Goal: Communication & Community: Participate in discussion

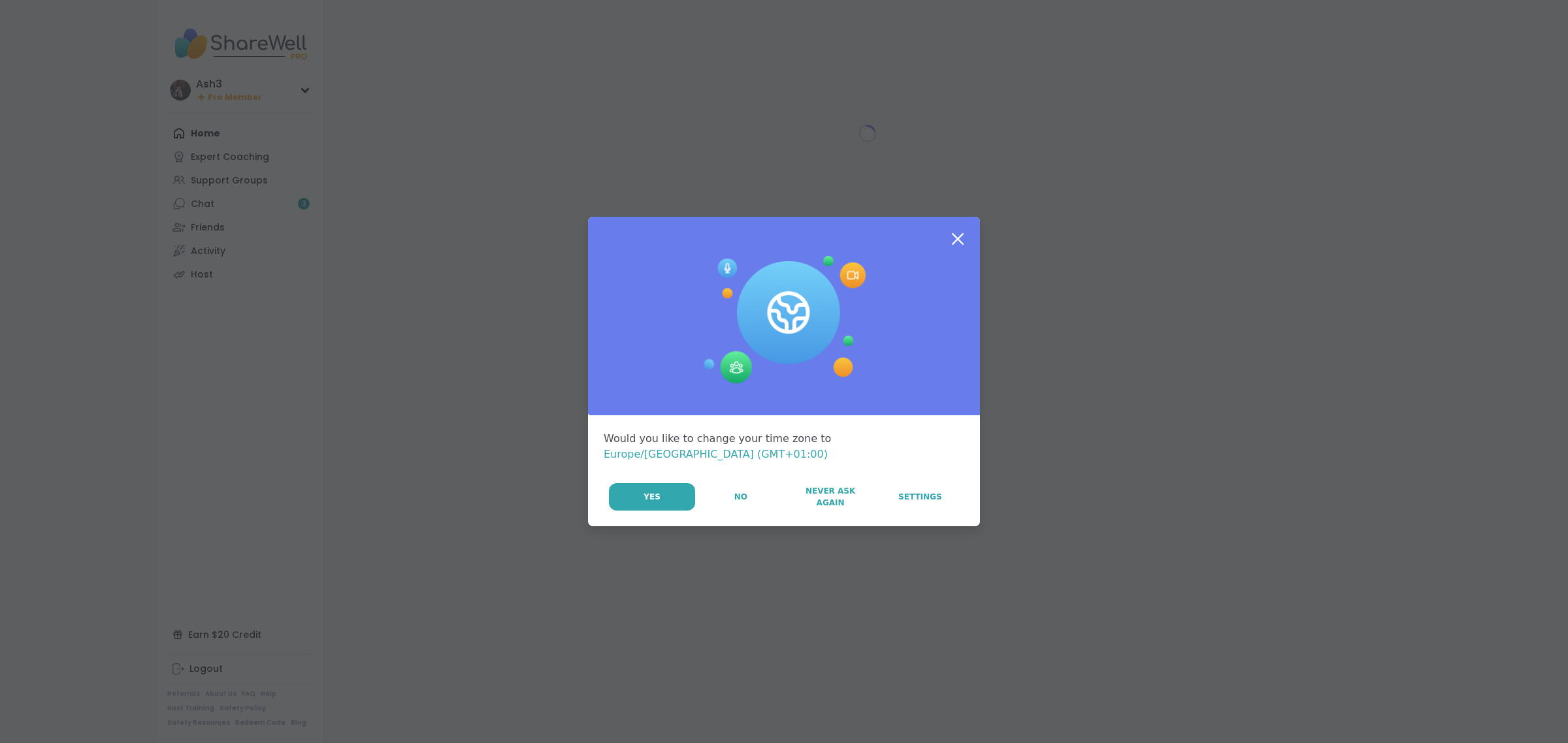
click at [636, 497] on button "Yes" at bounding box center [652, 497] width 86 height 27
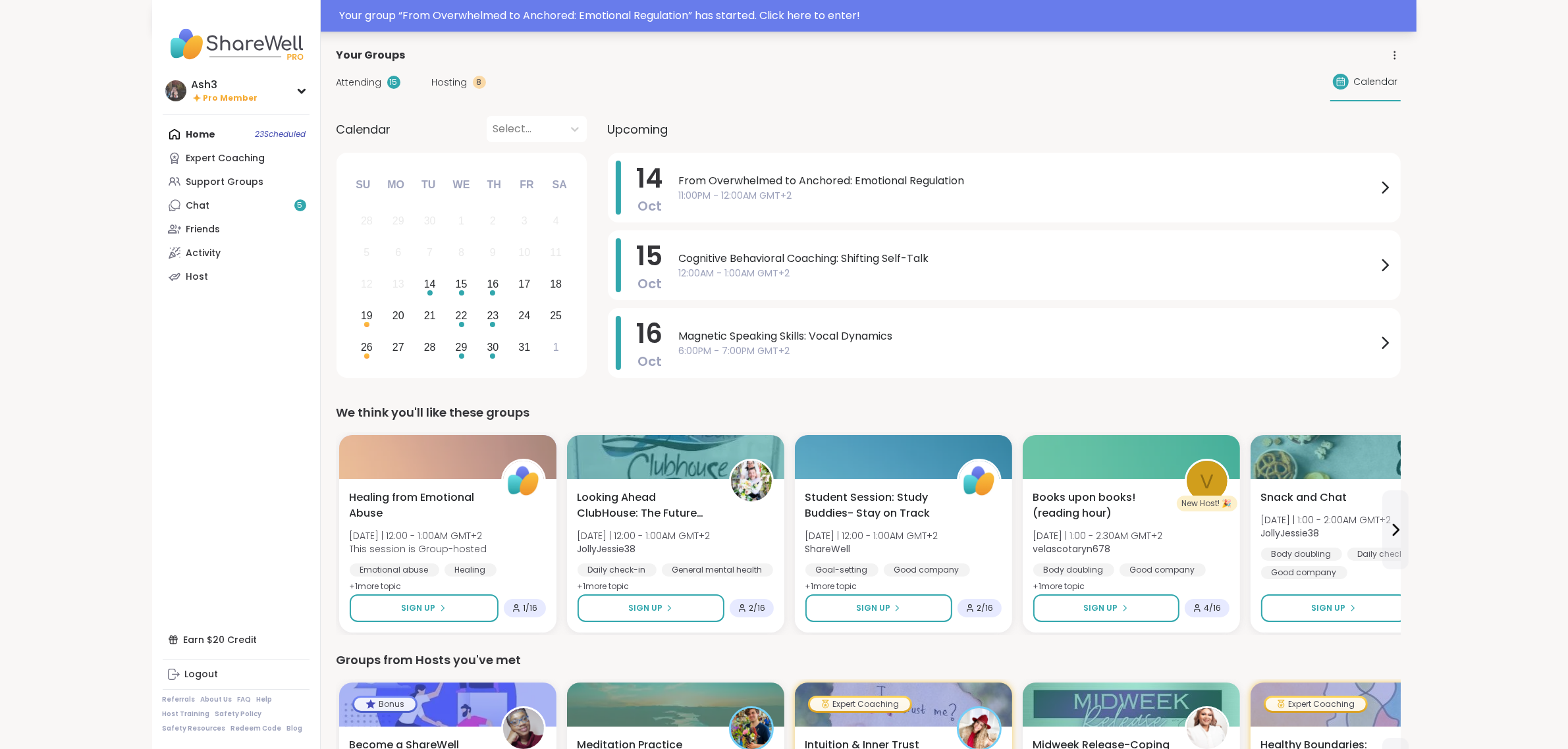
click at [749, 18] on div "Your group “ From Overwhelmed to Anchored: Emotional Regulation ” has started. …" at bounding box center [874, 16] width 1069 height 16
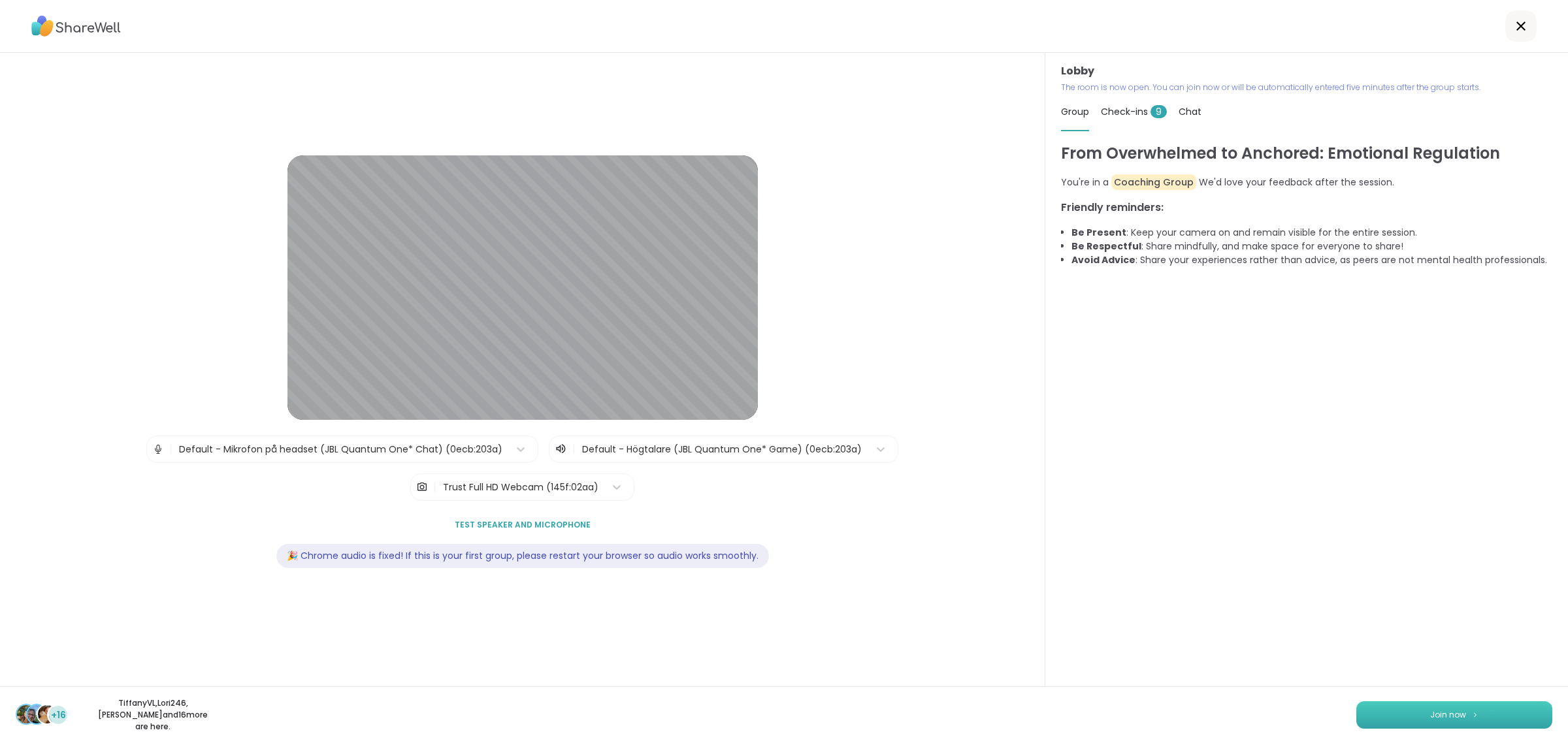
click at [1473, 722] on button "Join now" at bounding box center [1455, 715] width 196 height 27
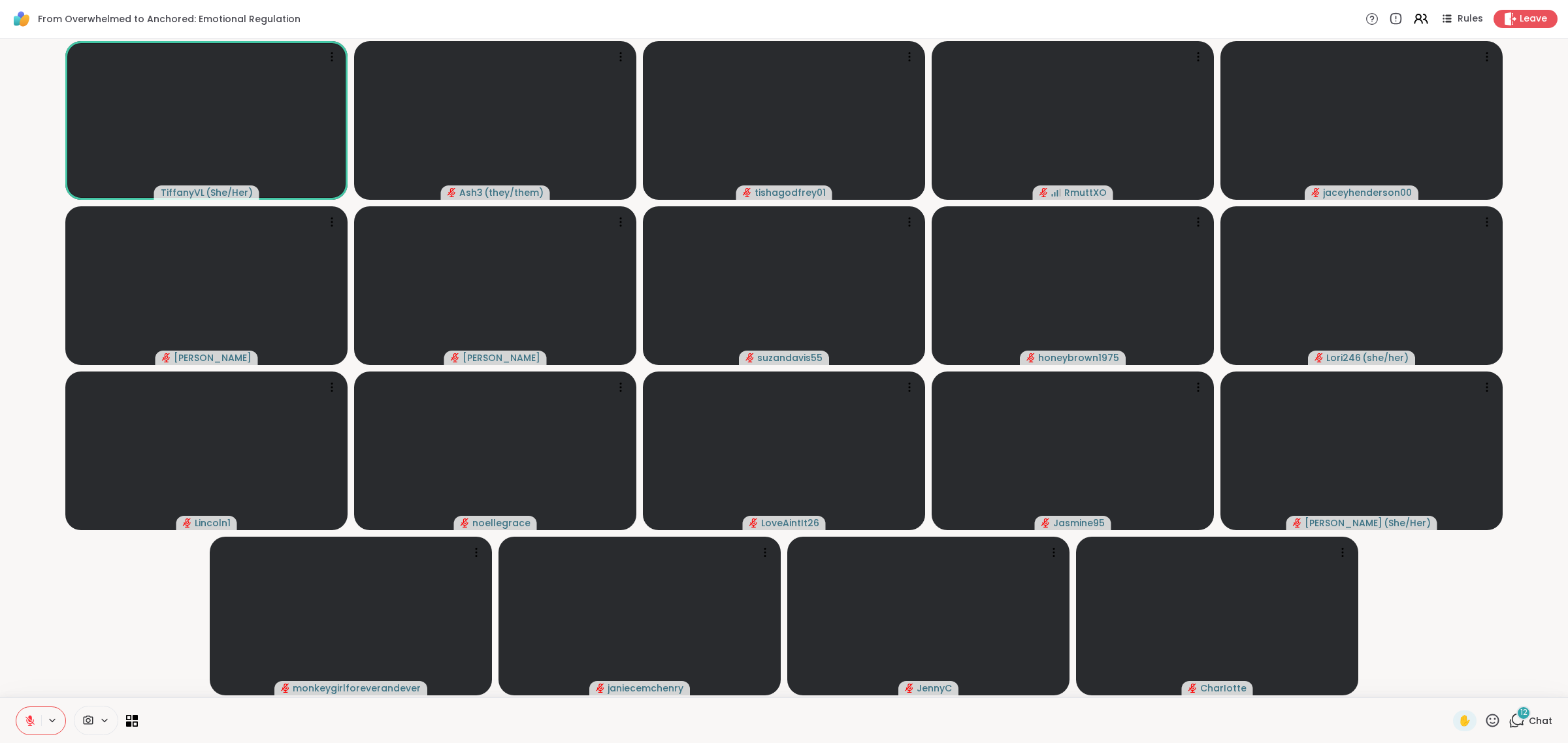
click at [1529, 724] on span "Chat" at bounding box center [1541, 721] width 24 height 13
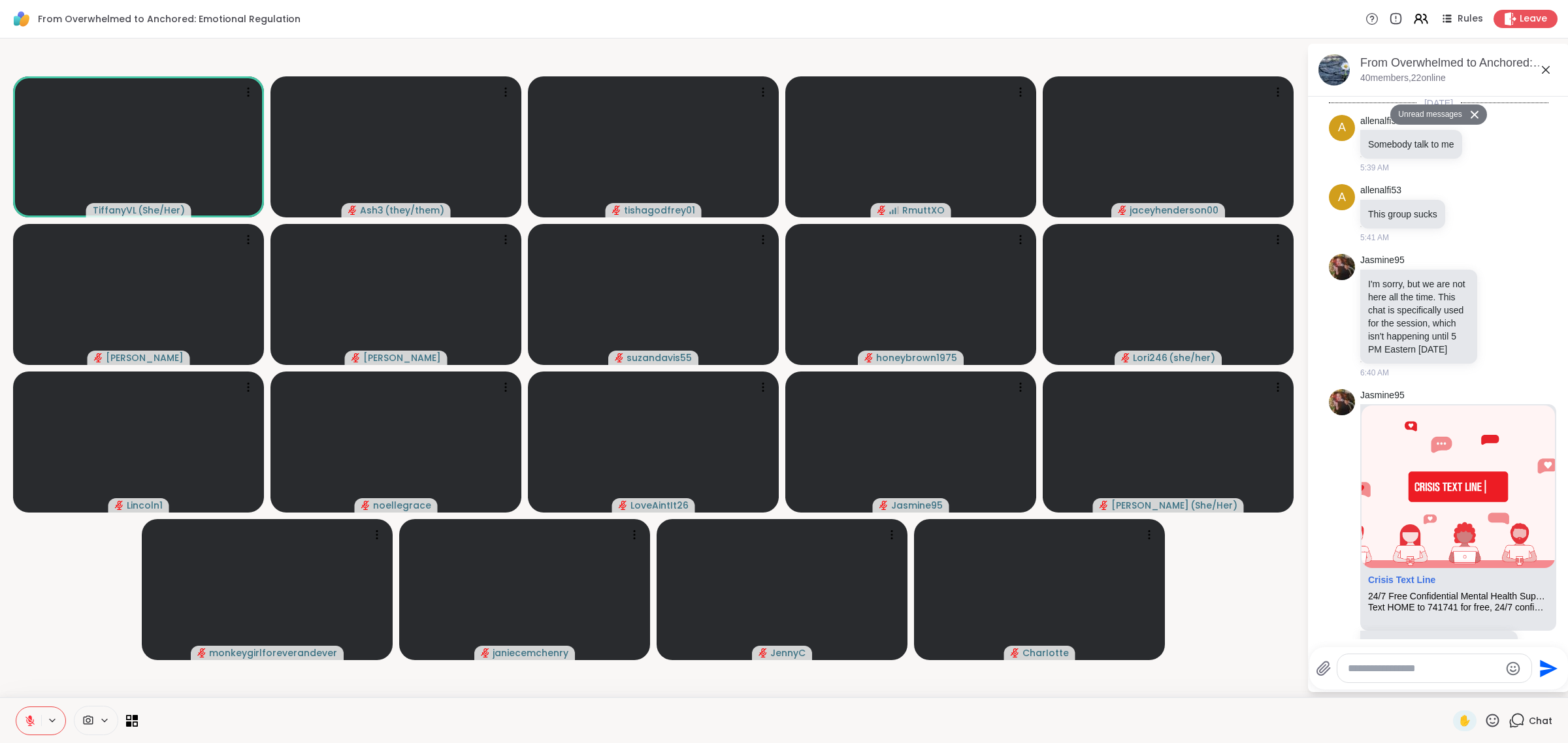
scroll to position [1304, 0]
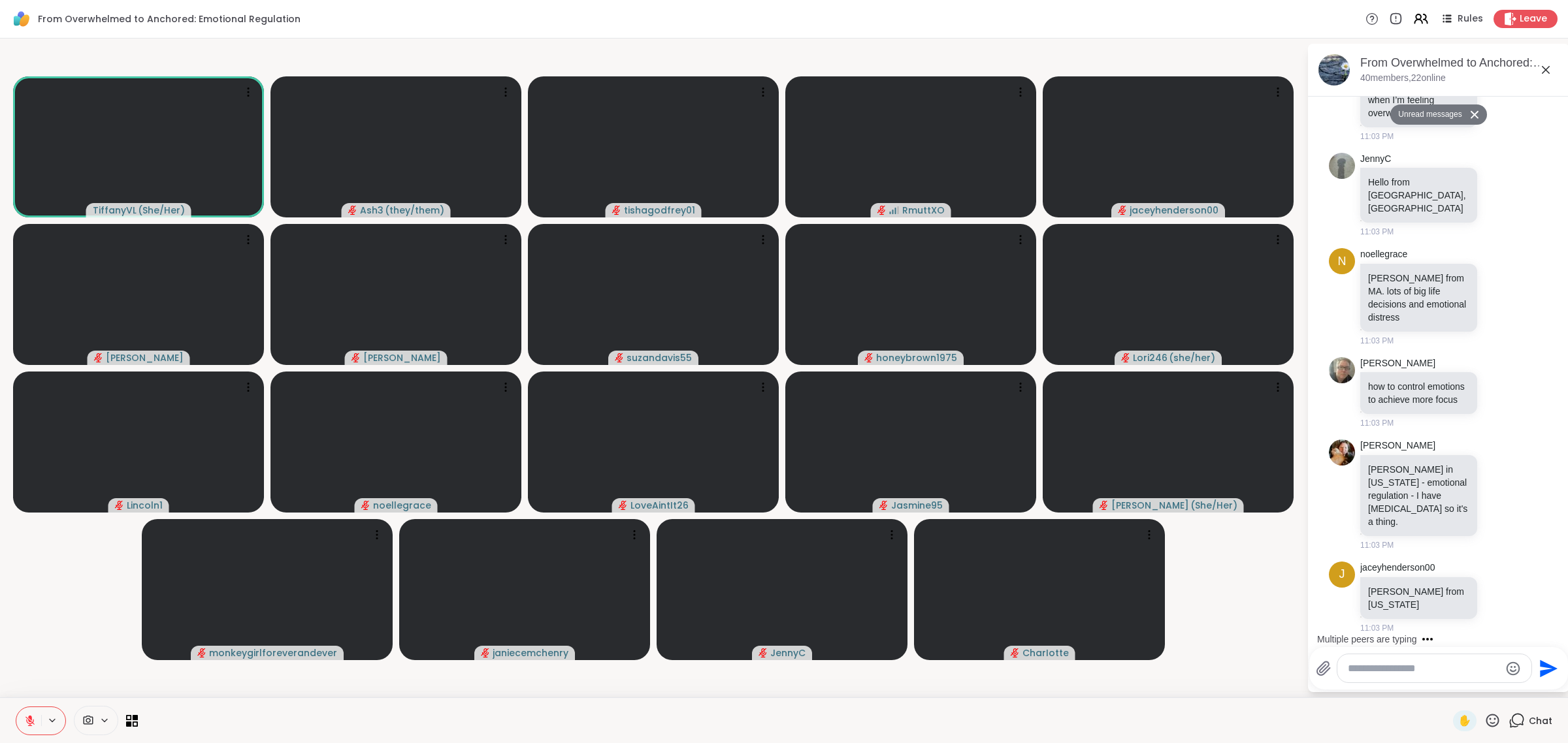
click at [1412, 671] on textarea "Type your message" at bounding box center [1424, 669] width 152 height 13
type textarea "*********"
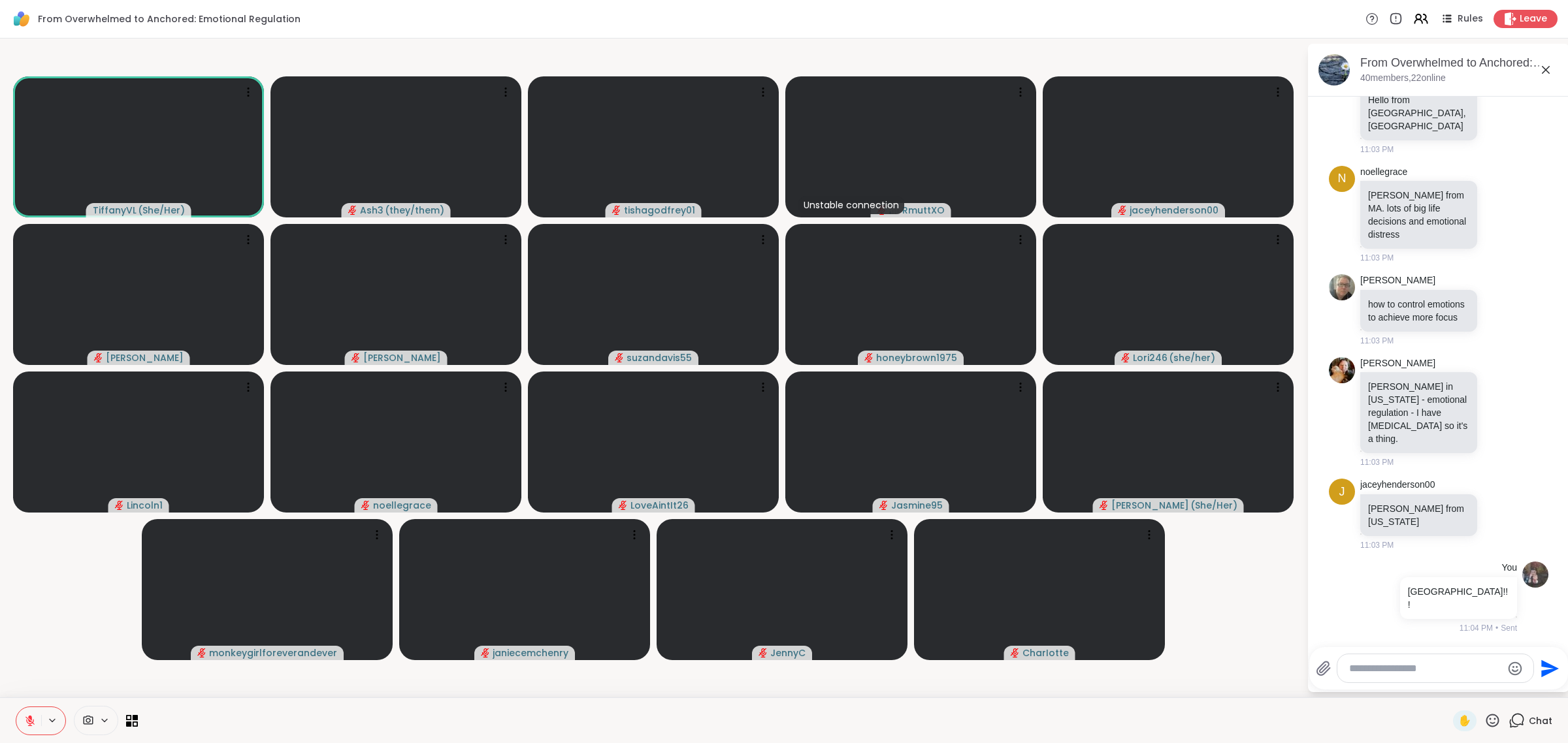
scroll to position [1413, 0]
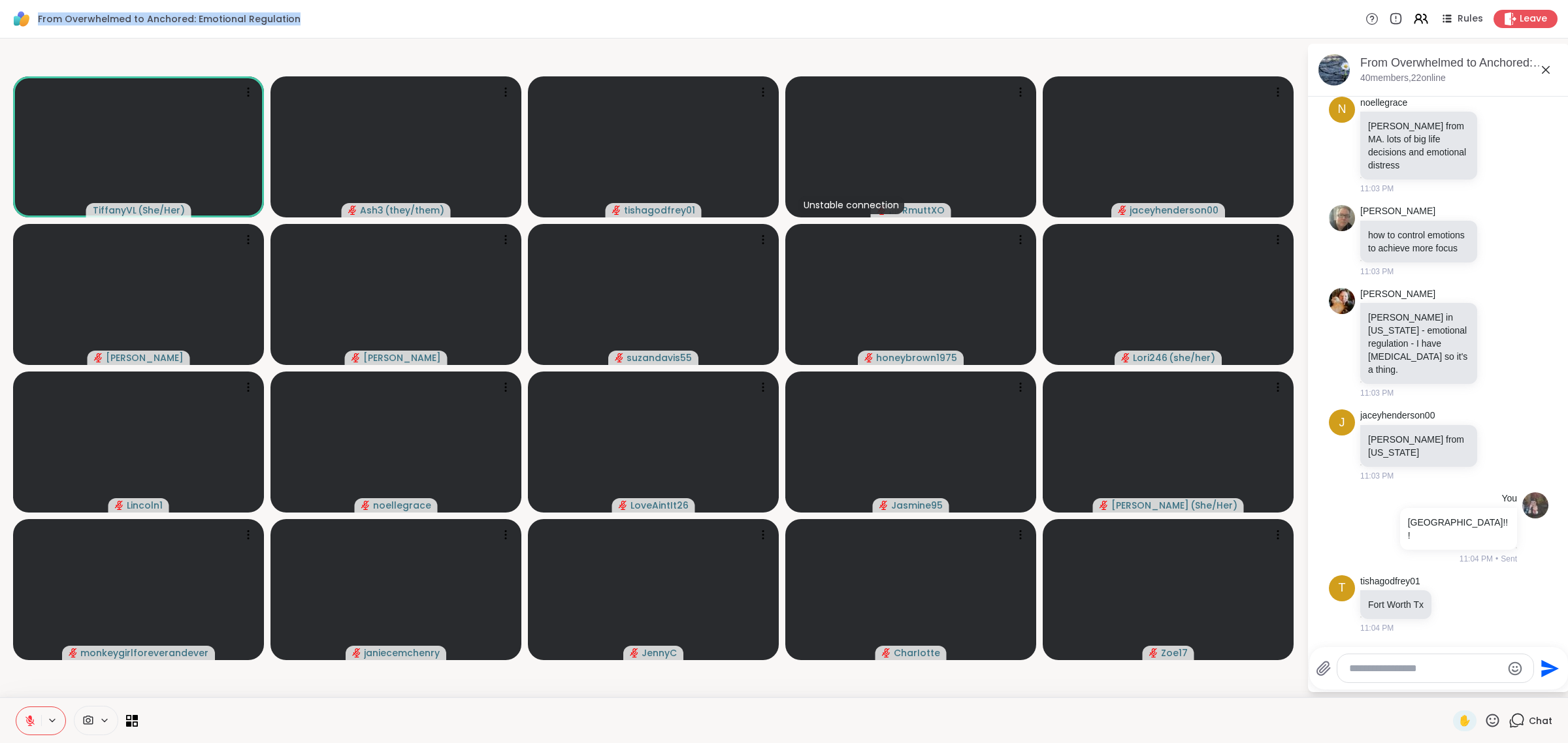
drag, startPoint x: 318, startPoint y: 24, endPoint x: 40, endPoint y: 25, distance: 278.0
click at [40, 25] on div "From Overwhelmed to Anchored: Emotional Regulation Rules Leave" at bounding box center [784, 19] width 1568 height 38
copy span "From Overwhelmed to Anchored: Emotional Regulation"
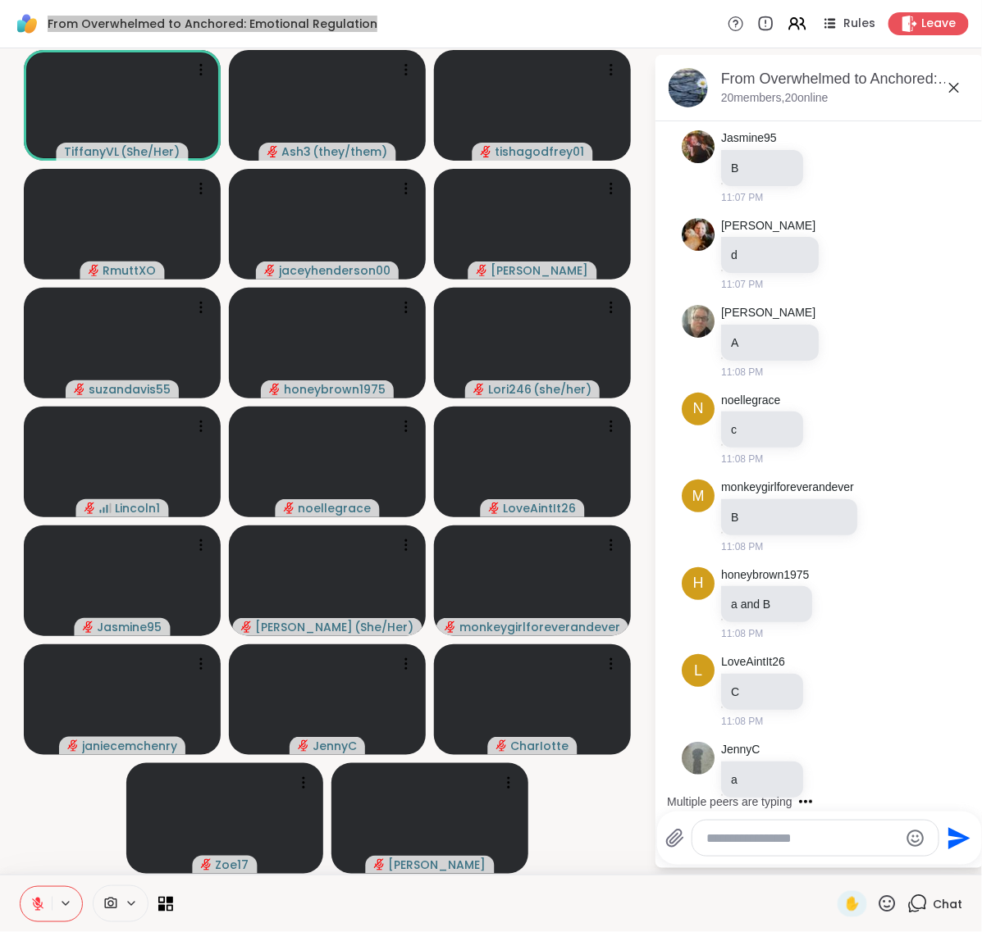
scroll to position [3391, 0]
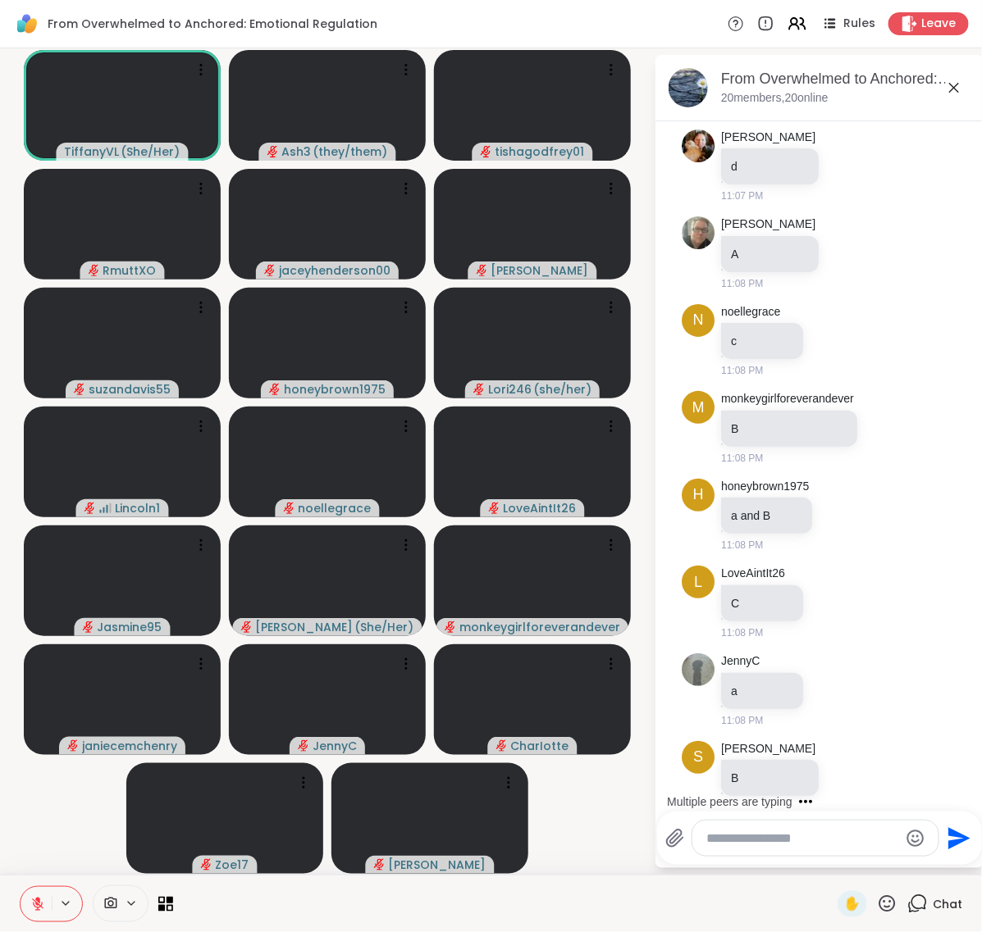
click at [773, 828] on div at bounding box center [815, 838] width 246 height 35
click at [785, 837] on textarea "Type your message" at bounding box center [802, 839] width 191 height 16
type textarea "*"
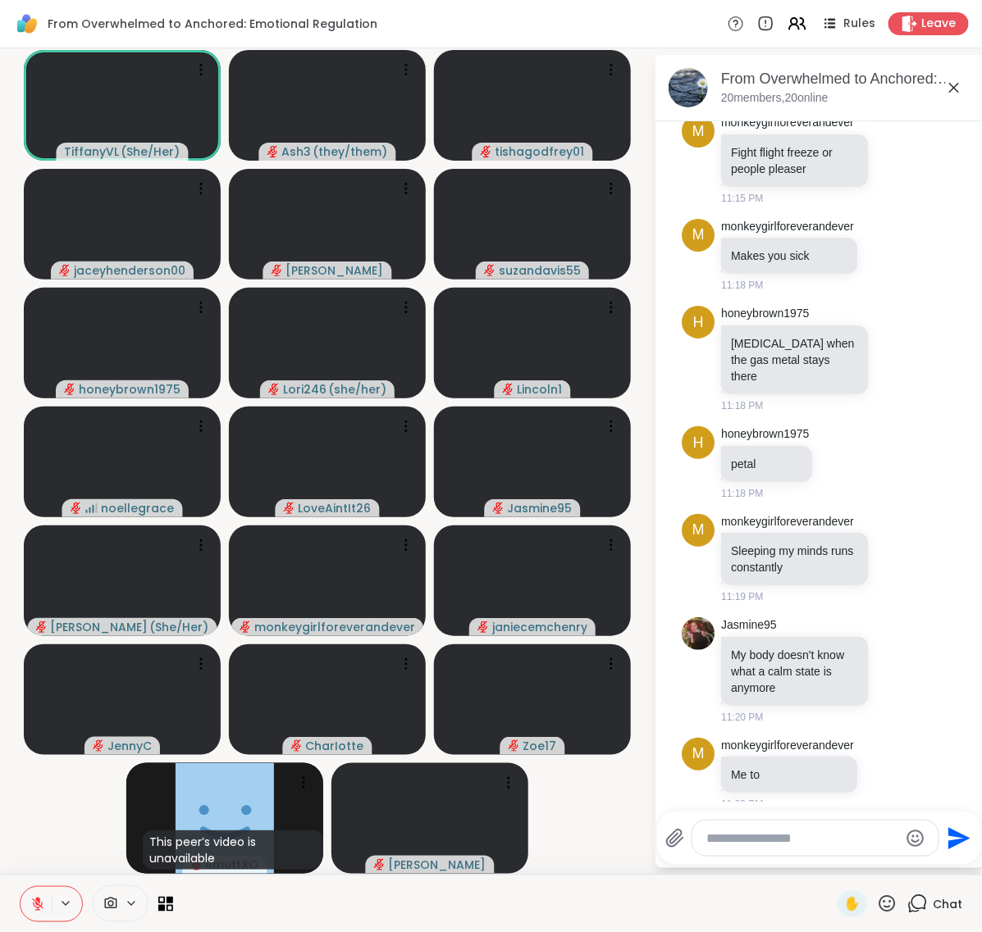
scroll to position [4663, 0]
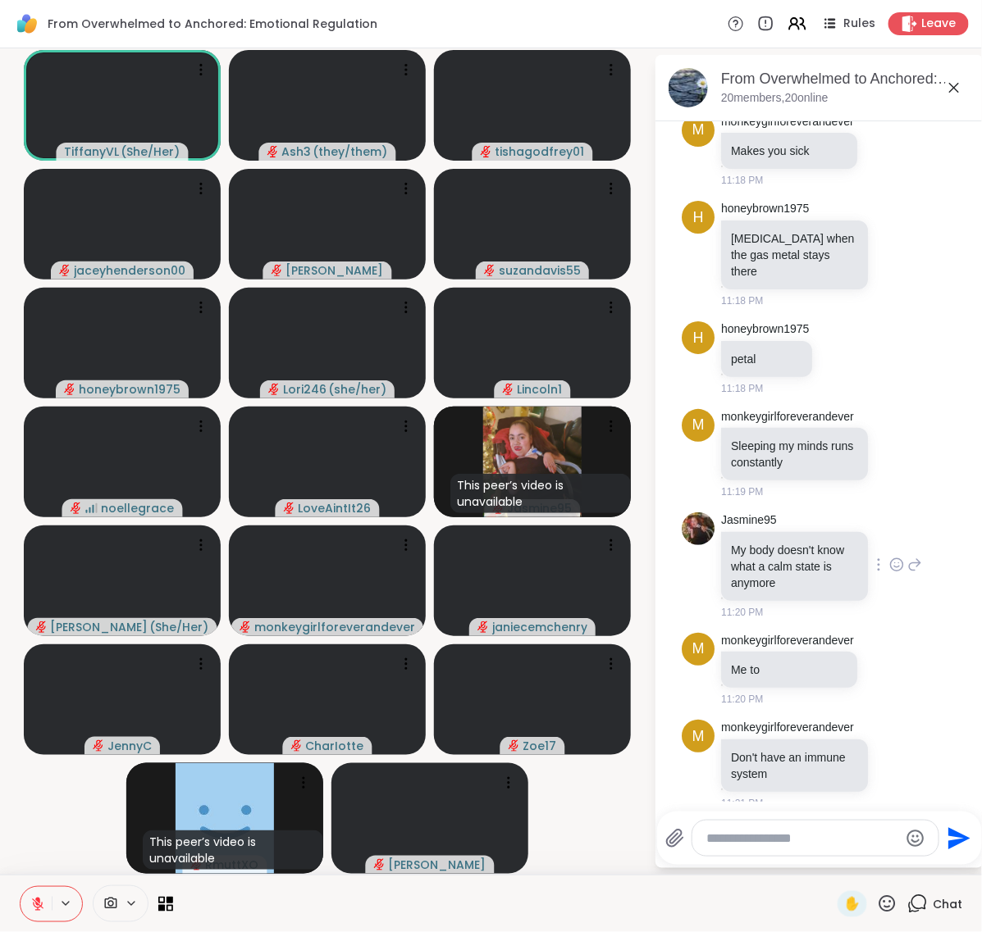
click at [889, 557] on icon at bounding box center [896, 565] width 15 height 16
click at [853, 531] on div "Select Reaction: Thumbs up" at bounding box center [860, 538] width 15 height 15
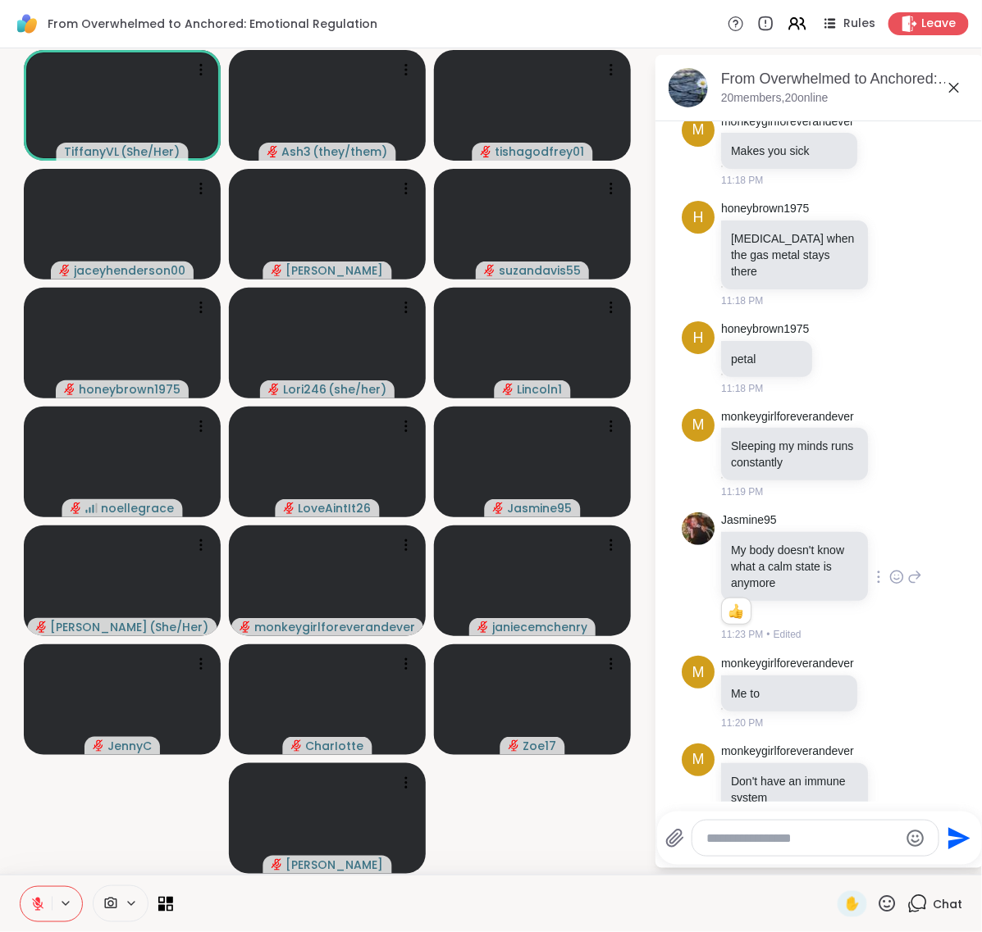
click at [788, 845] on textarea "Type your message" at bounding box center [802, 839] width 191 height 16
type textarea "*"
type textarea "**********"
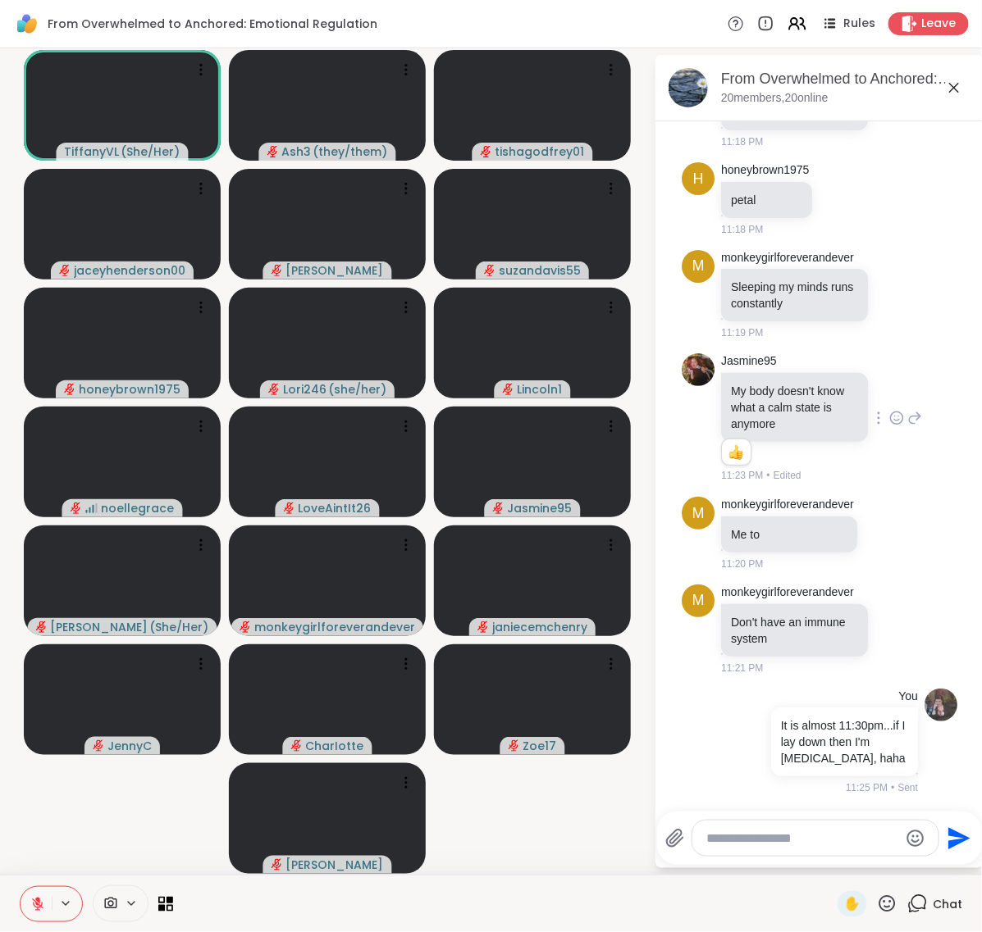
scroll to position [4847, 0]
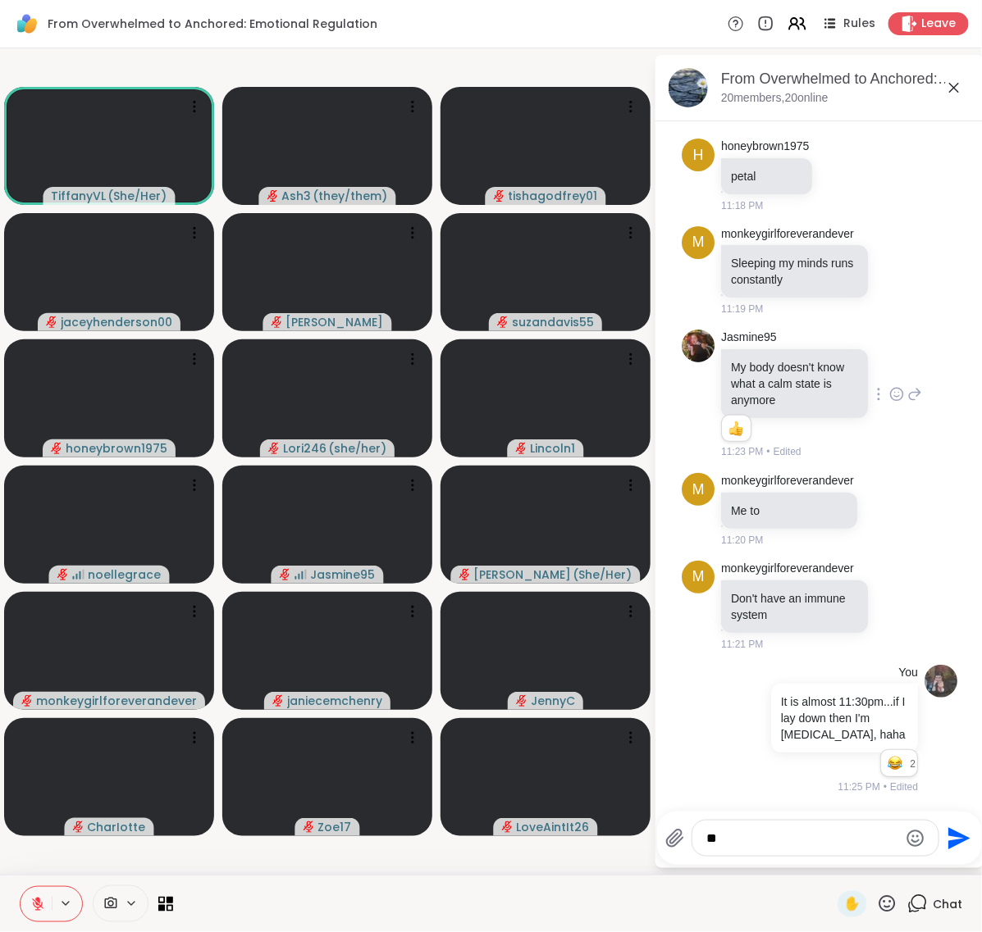
type textarea "*"
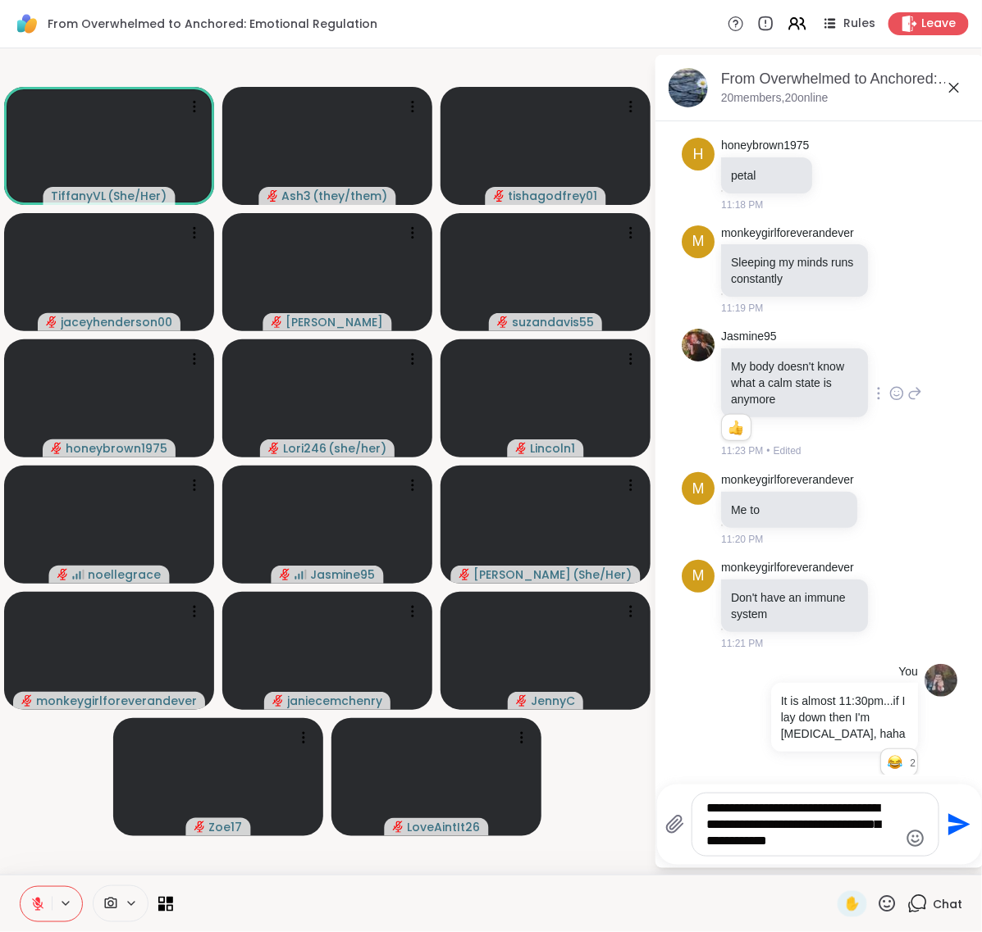
click at [769, 806] on textarea "**********" at bounding box center [802, 824] width 191 height 49
click at [845, 843] on textarea "**********" at bounding box center [802, 824] width 191 height 49
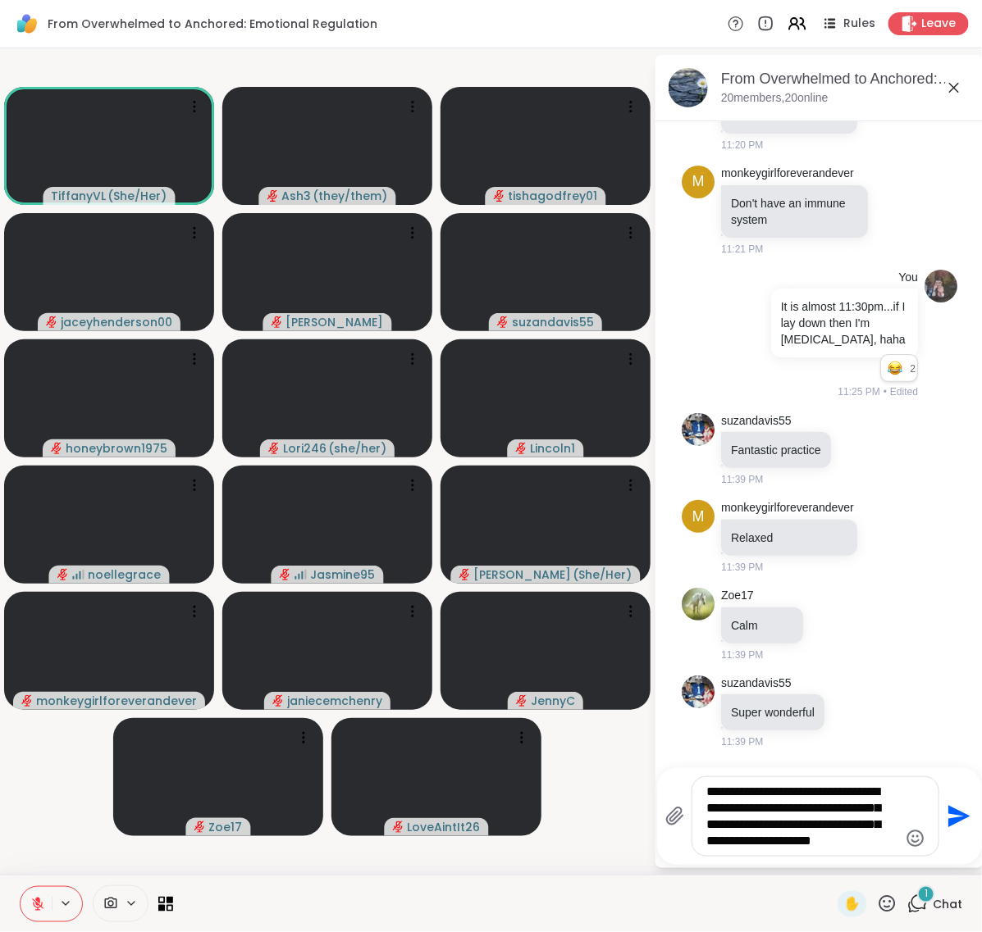
scroll to position [5346, 0]
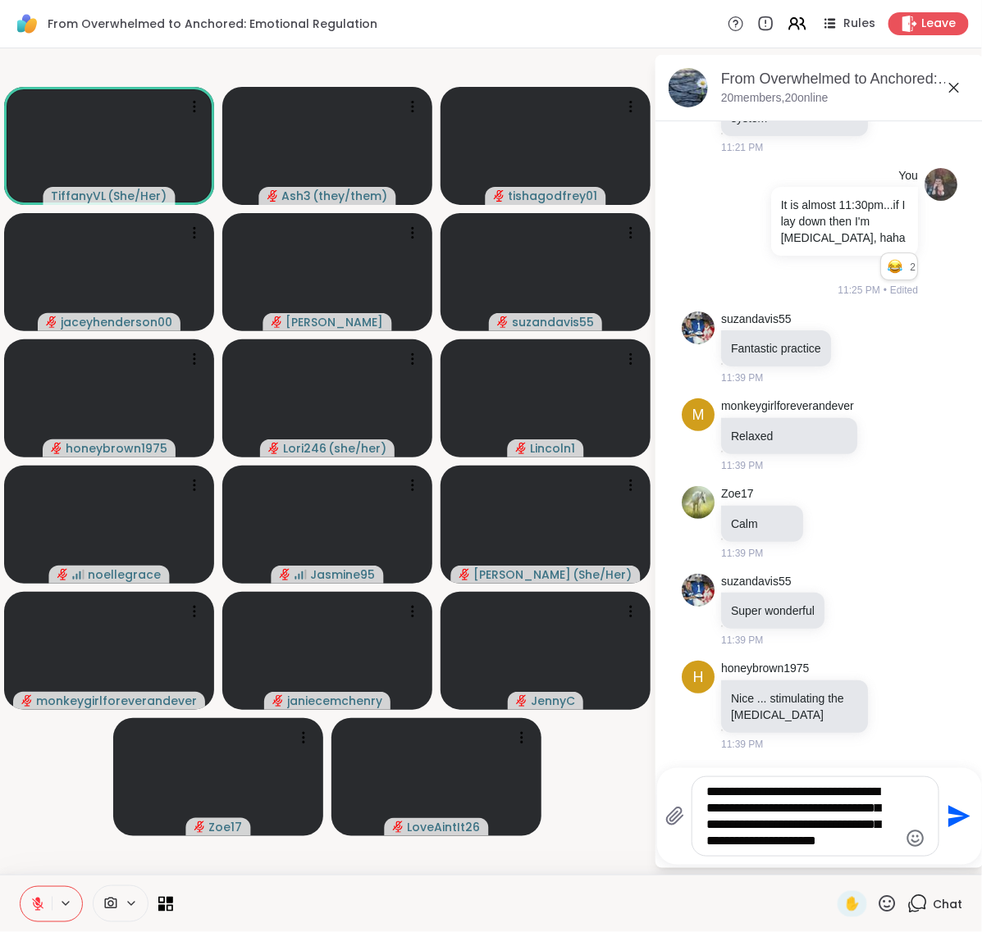
type textarea "**********"
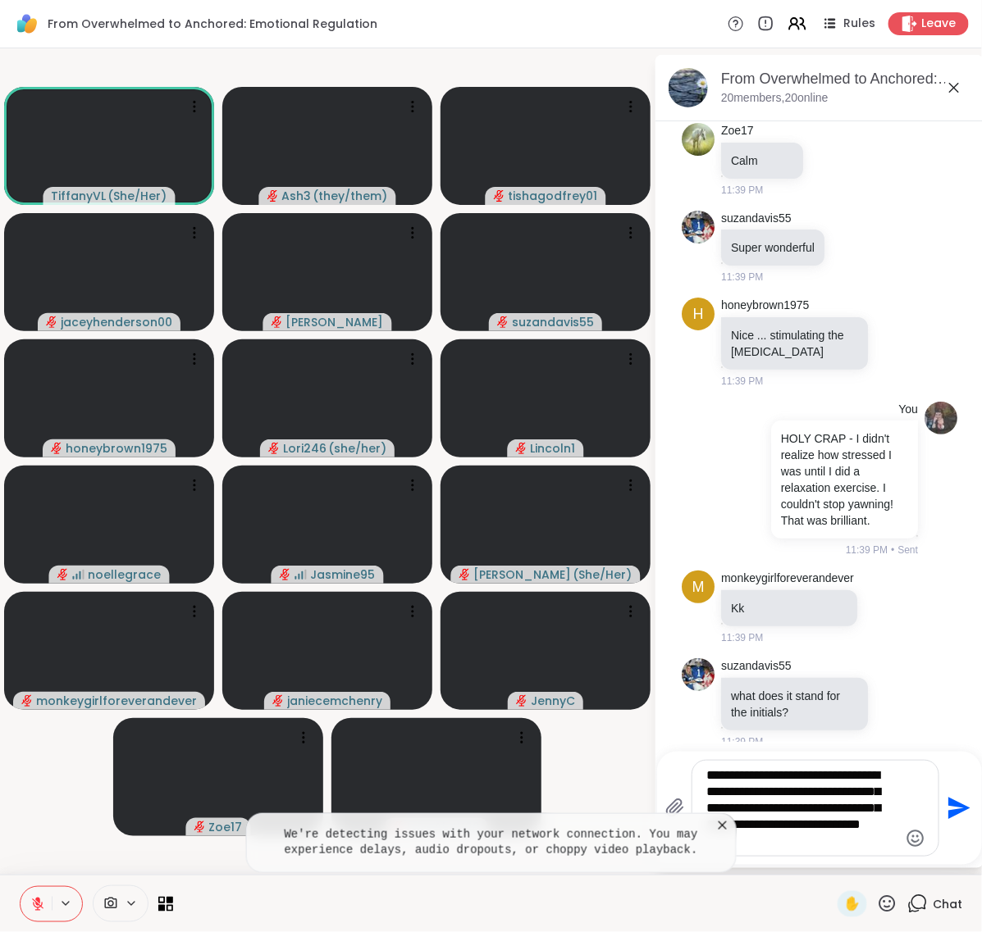
scroll to position [5877, 0]
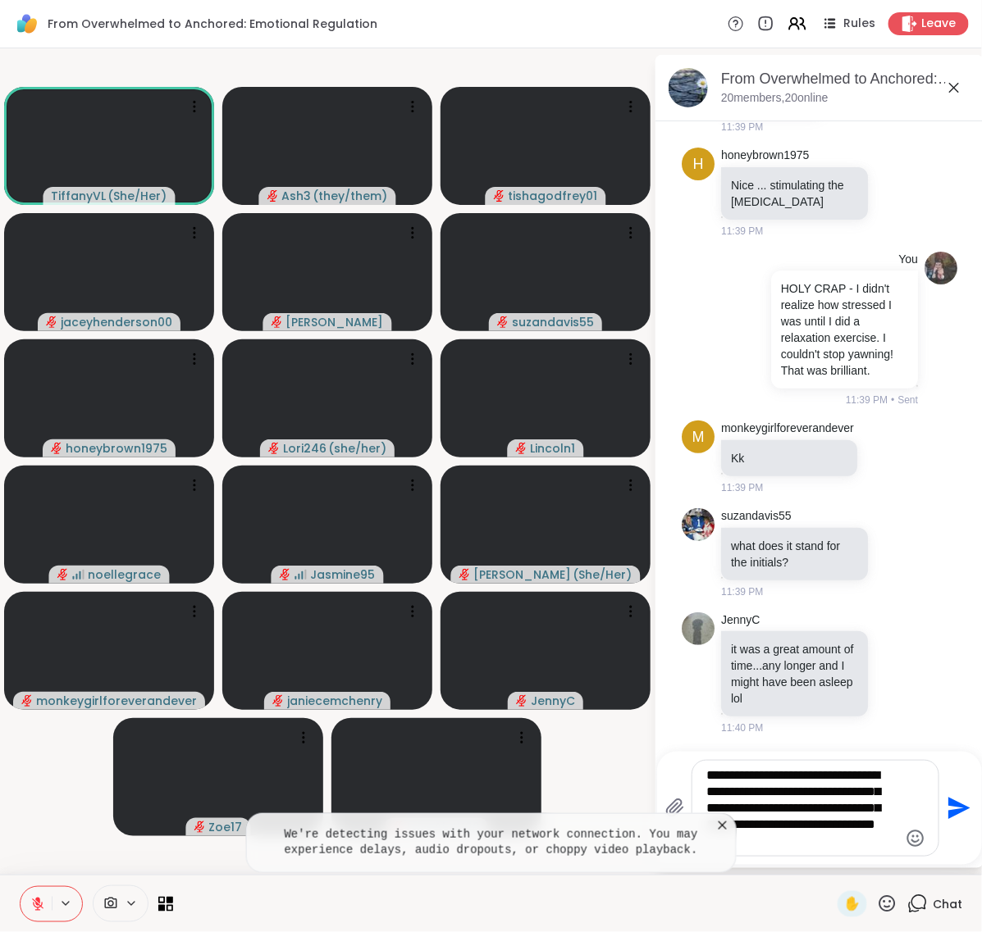
type textarea "**********"
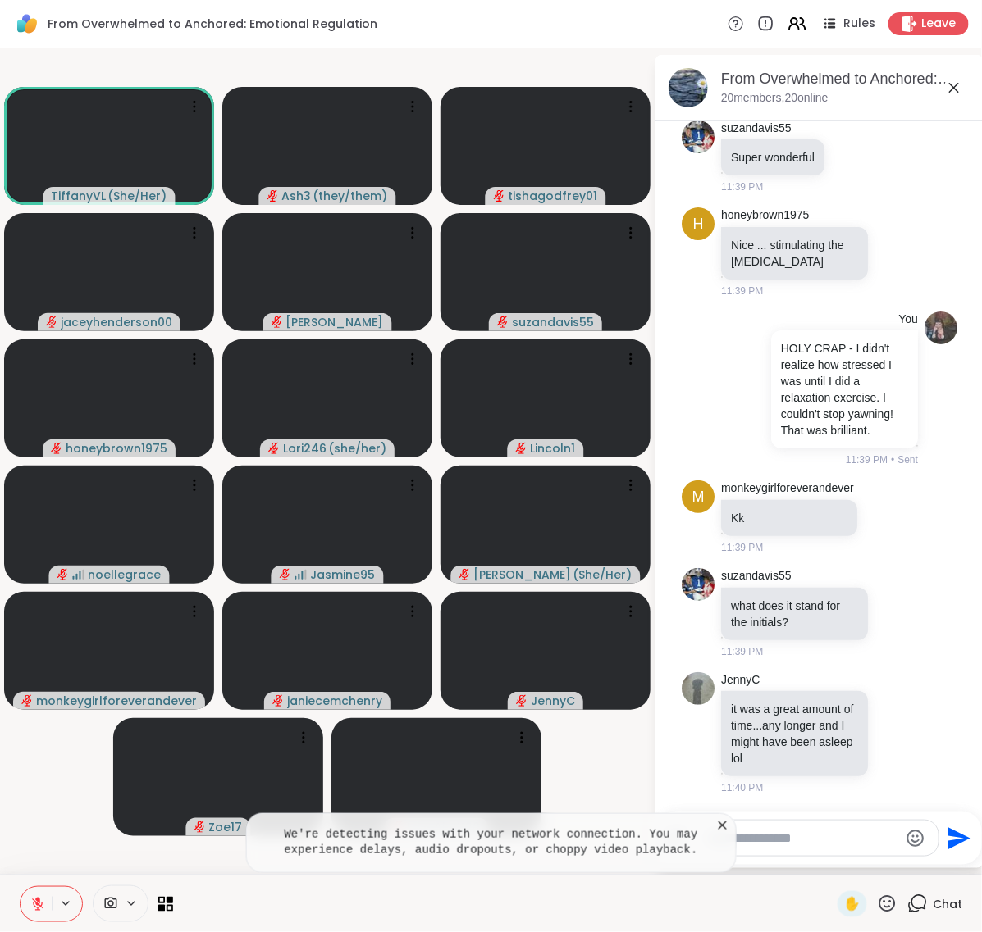
scroll to position [6021, 0]
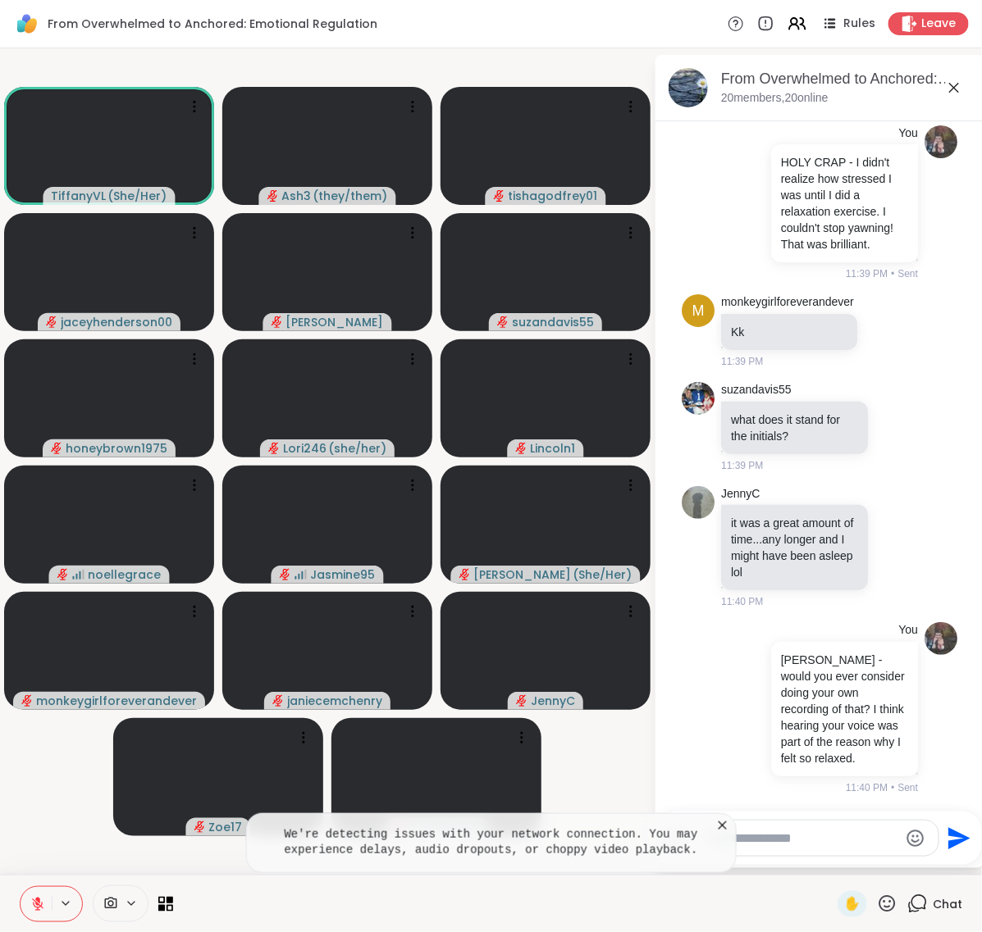
click at [722, 824] on icon at bounding box center [722, 826] width 8 height 8
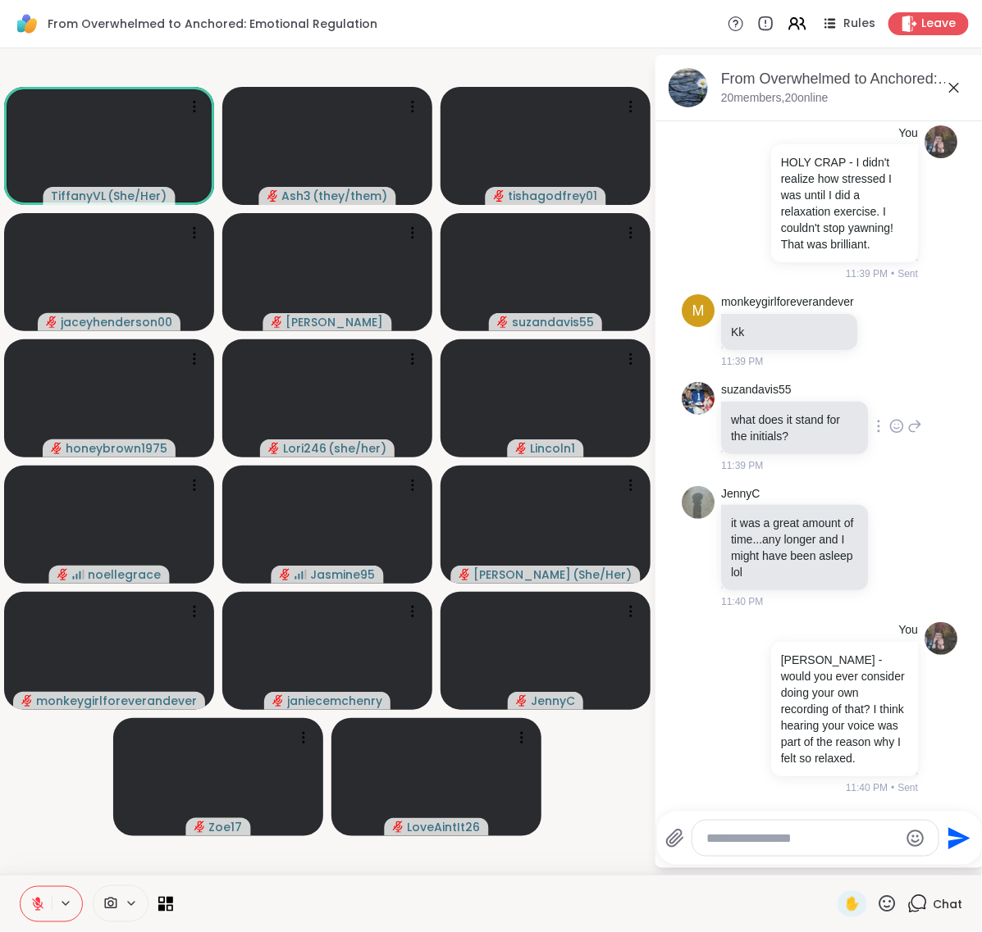
click at [889, 418] on icon at bounding box center [896, 426] width 15 height 16
click at [853, 393] on div "Select Reaction: Thumbs up" at bounding box center [860, 400] width 15 height 15
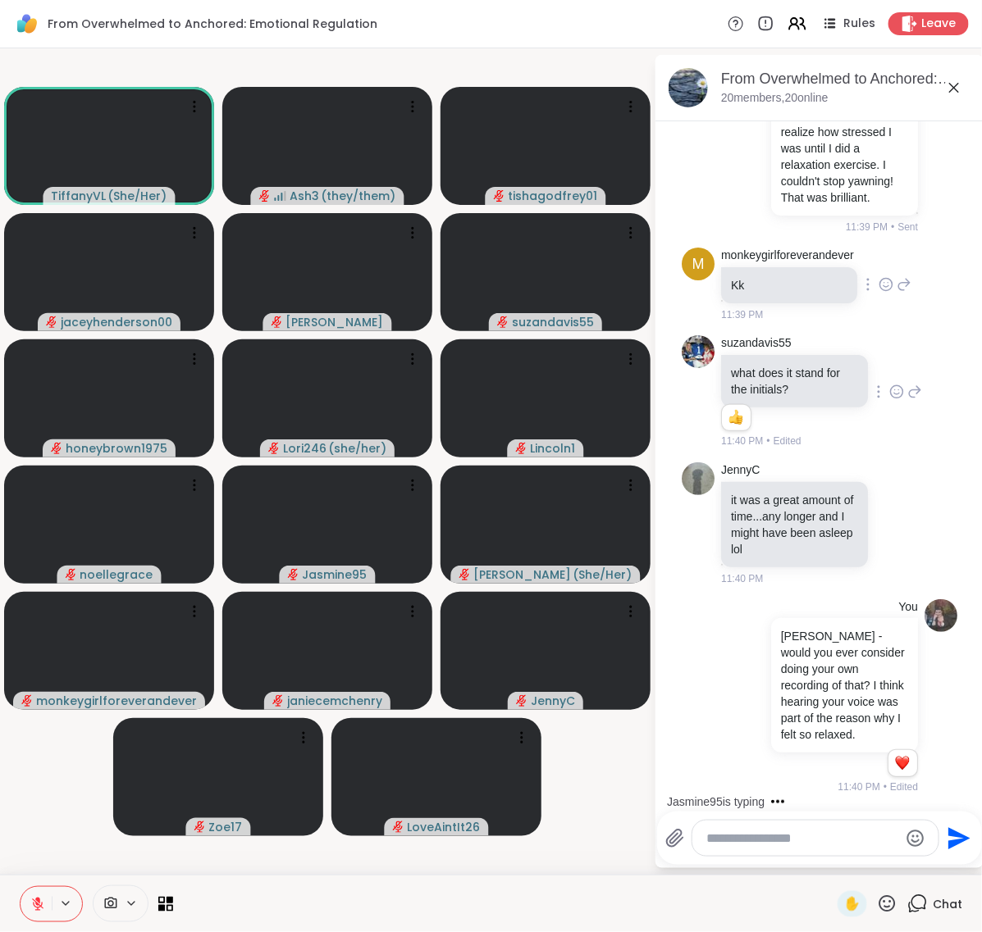
scroll to position [6172, 0]
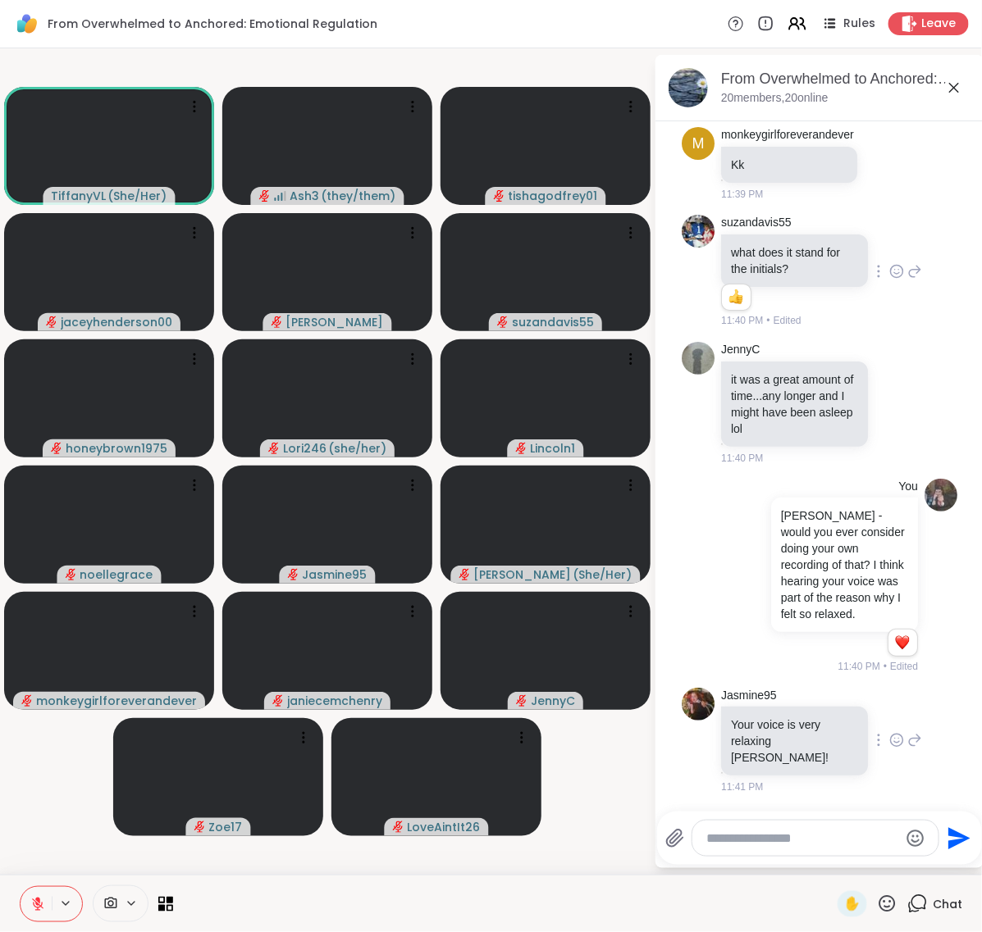
click at [889, 743] on icon at bounding box center [896, 740] width 15 height 16
click at [889, 718] on div "Select Reaction: Heart" at bounding box center [896, 714] width 15 height 15
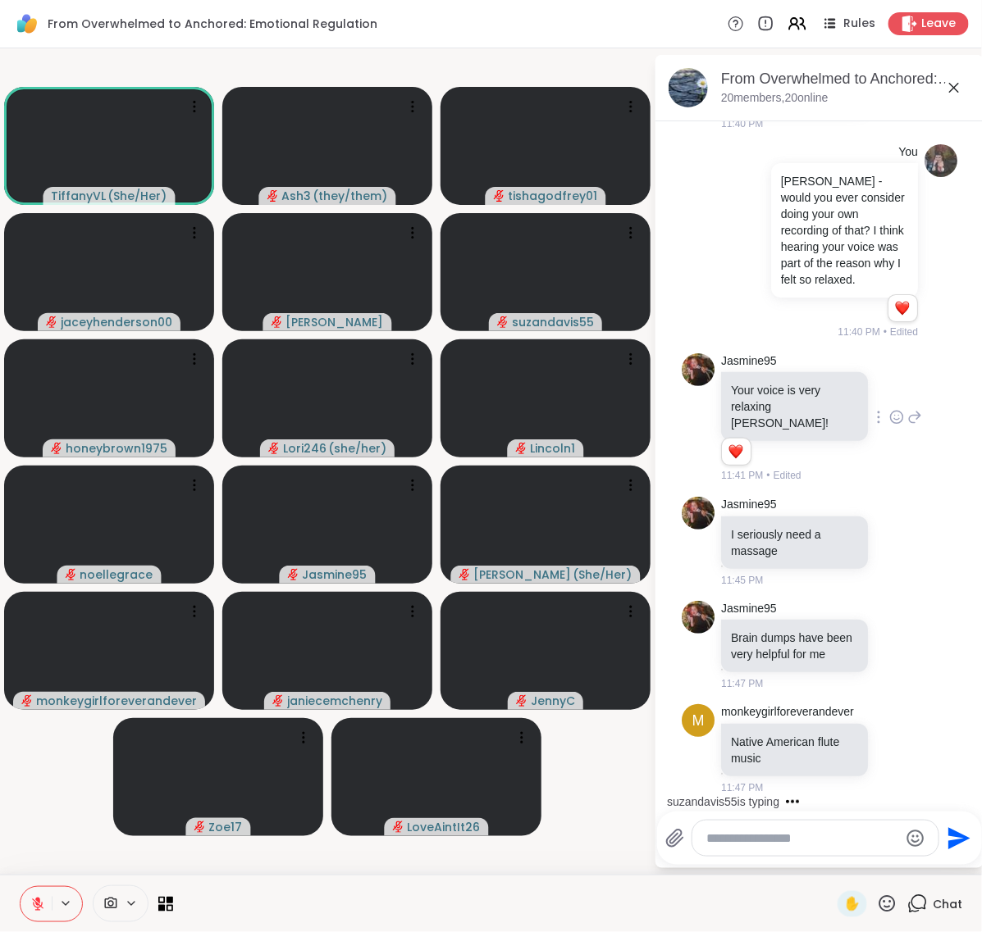
scroll to position [6660, 0]
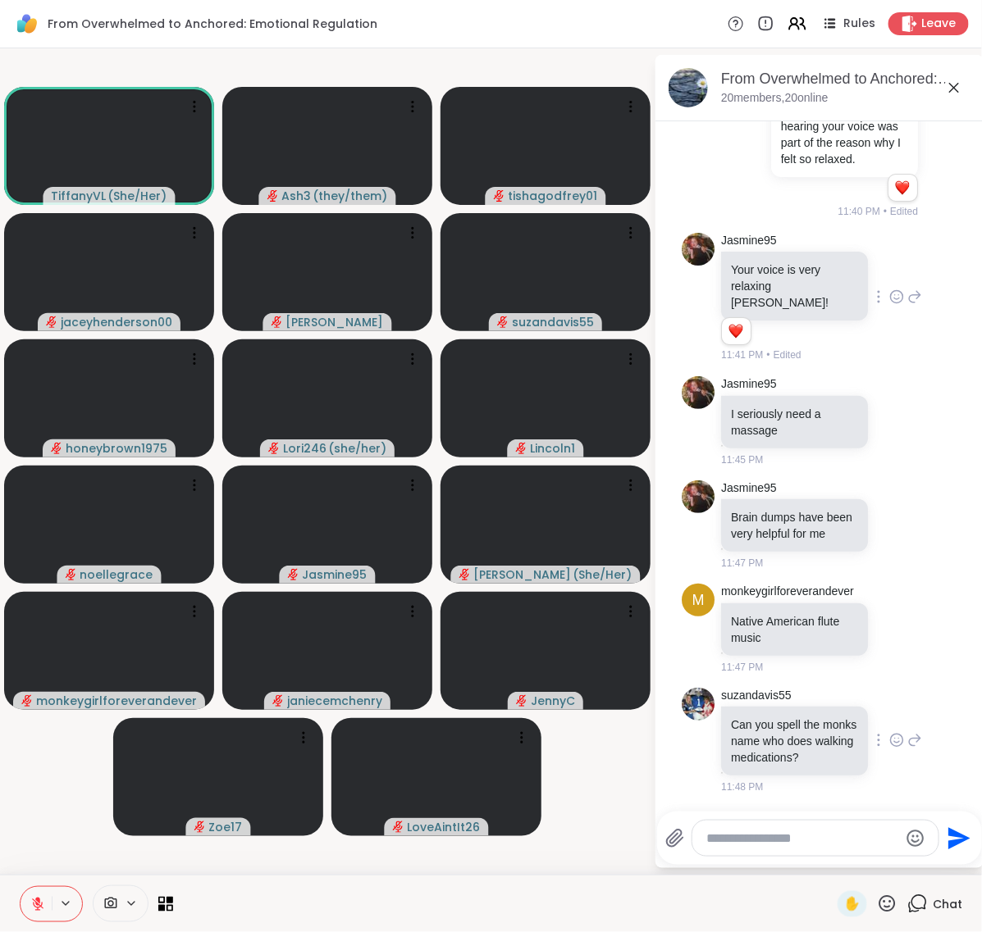
click at [910, 735] on icon at bounding box center [915, 740] width 11 height 11
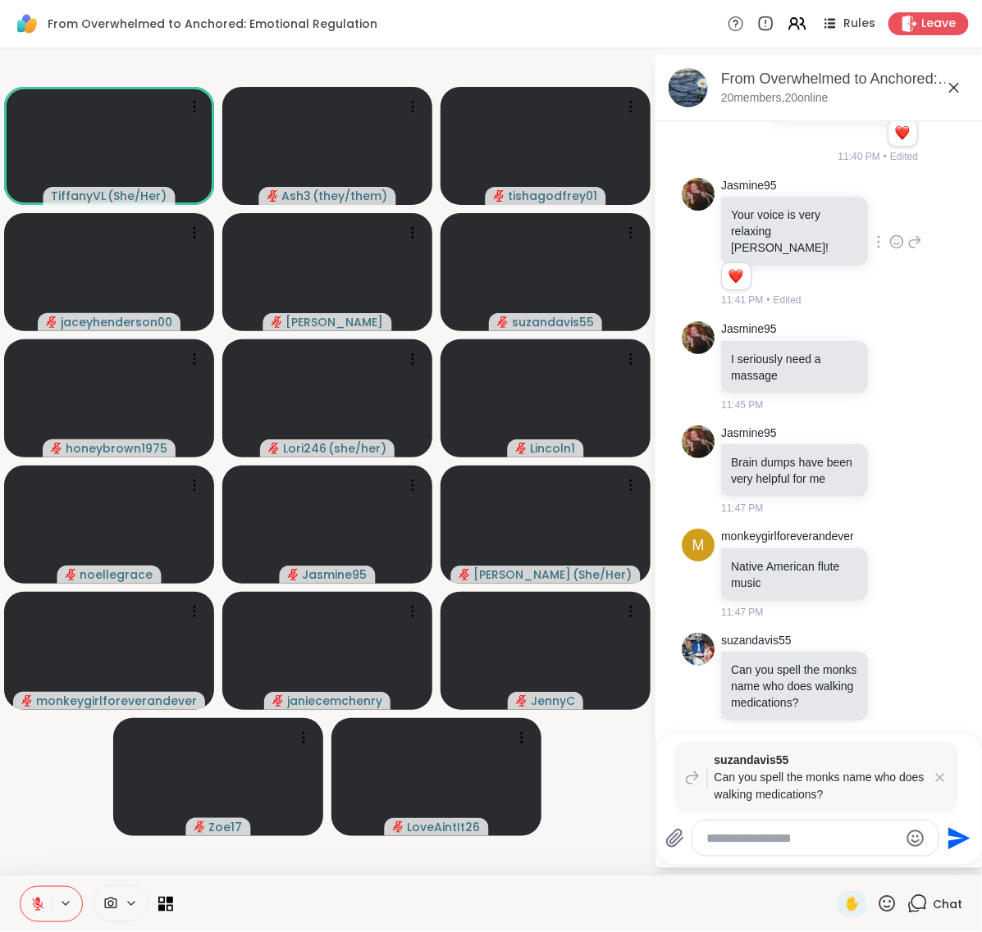
click at [831, 833] on textarea "Type your message" at bounding box center [802, 839] width 191 height 16
click at [832, 832] on textarea "**********" at bounding box center [802, 839] width 191 height 16
click at [728, 835] on textarea "**********" at bounding box center [802, 839] width 191 height 16
type textarea "**********"
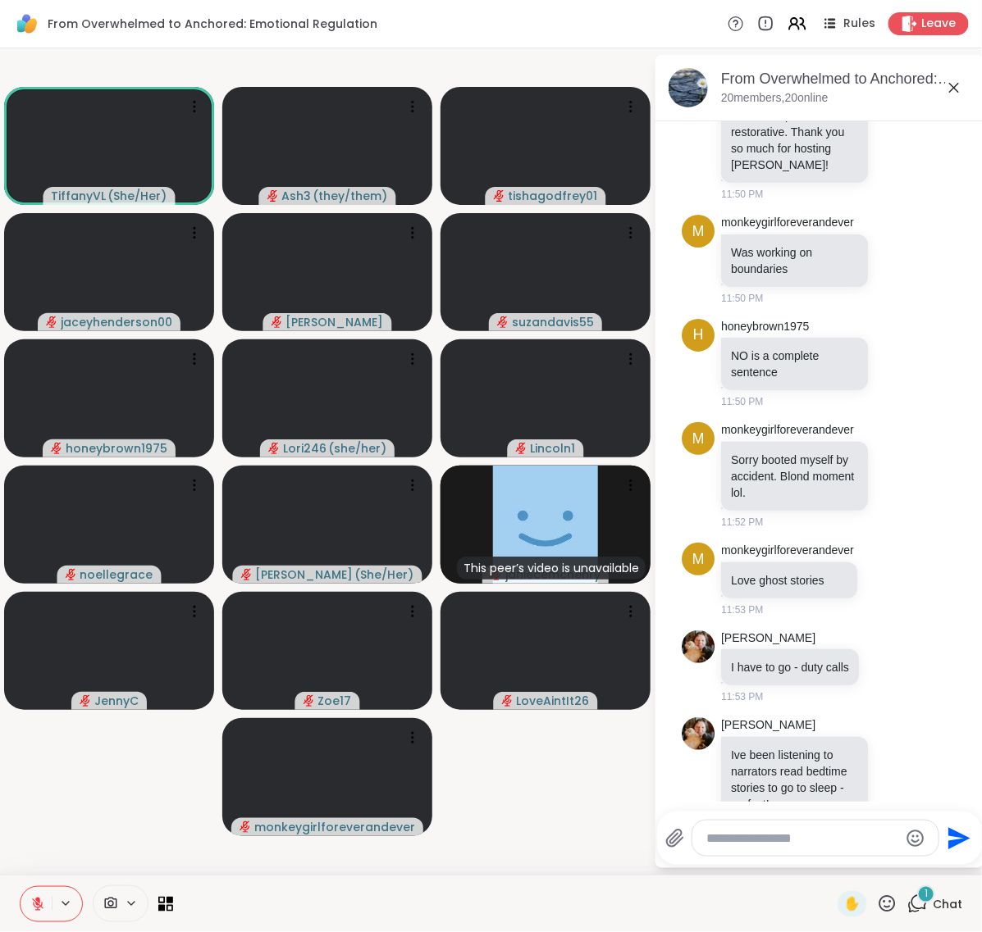
scroll to position [7792, 0]
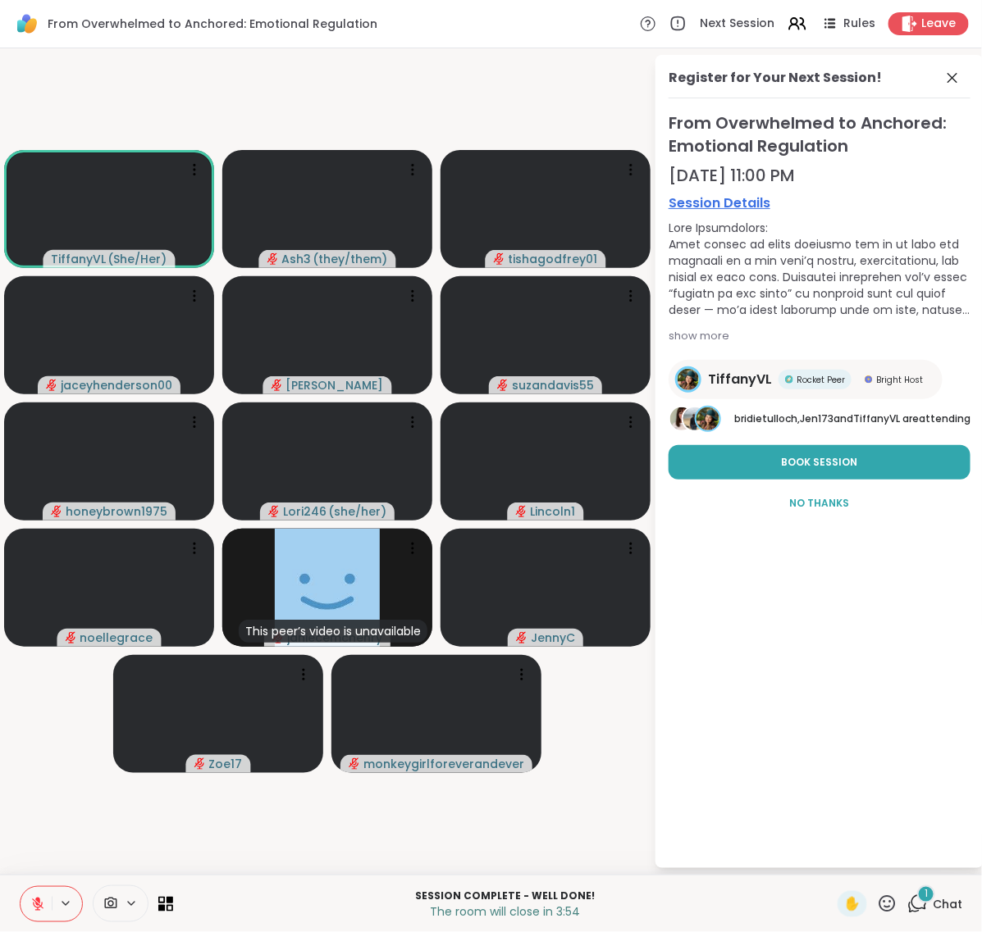
click at [932, 904] on span "Chat" at bounding box center [947, 904] width 30 height 16
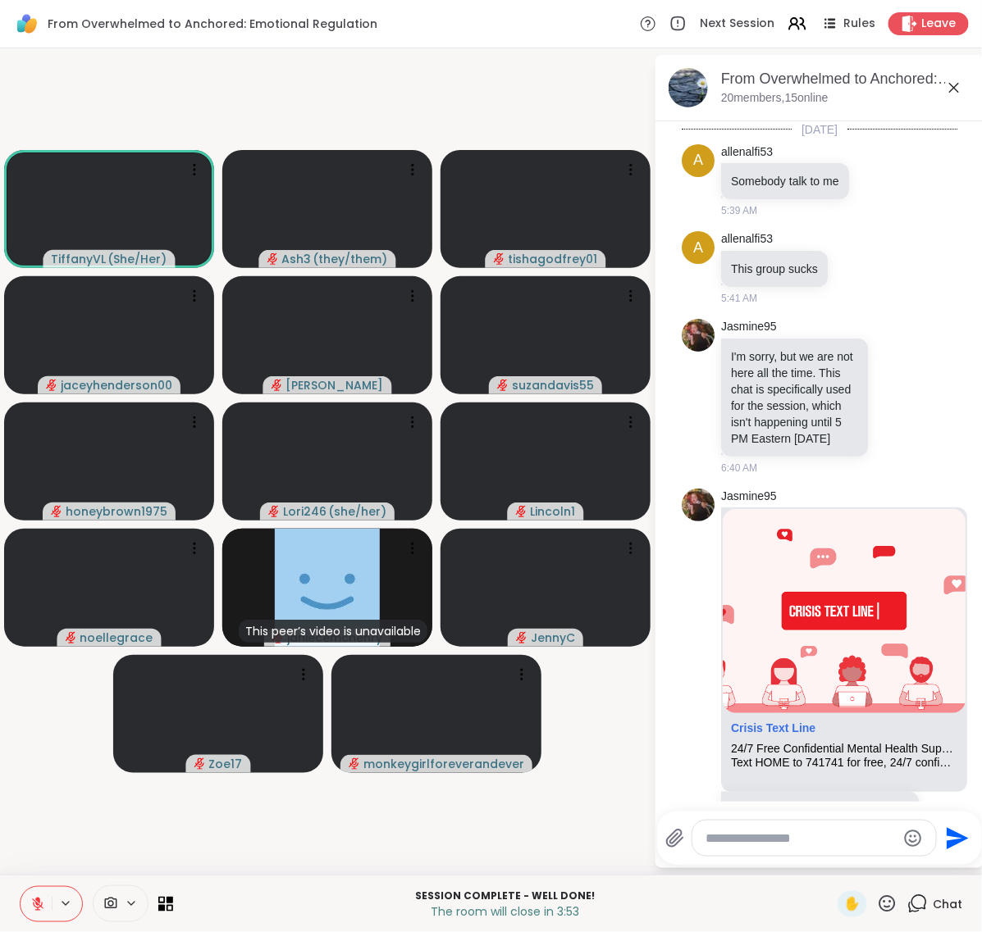
scroll to position [7935, 0]
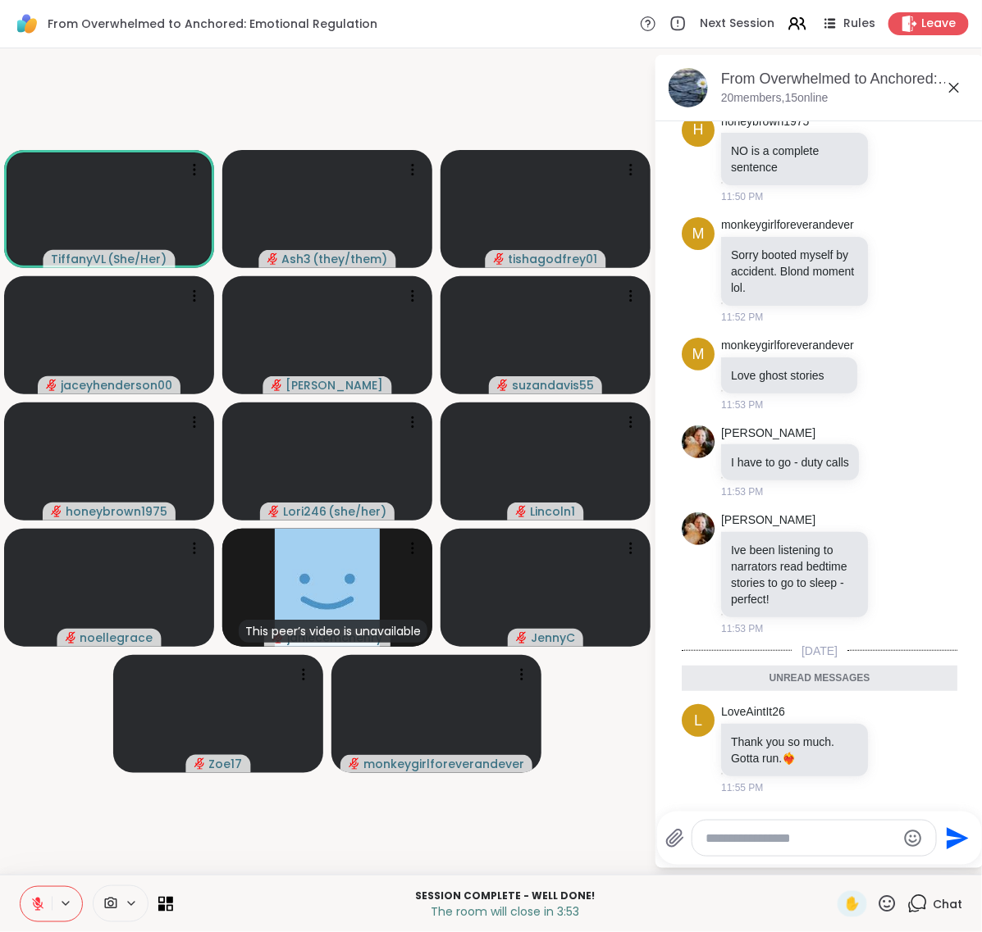
click at [796, 831] on textarea "Type your message" at bounding box center [800, 839] width 191 height 16
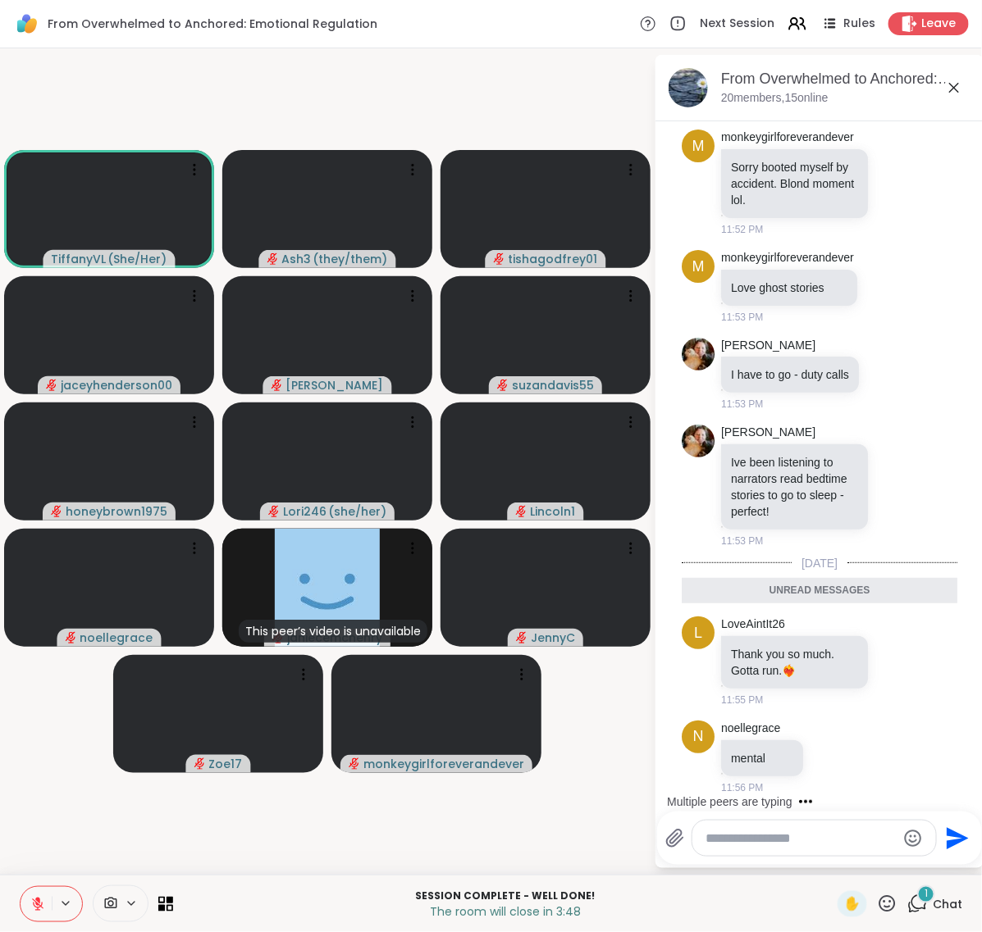
scroll to position [7984, 0]
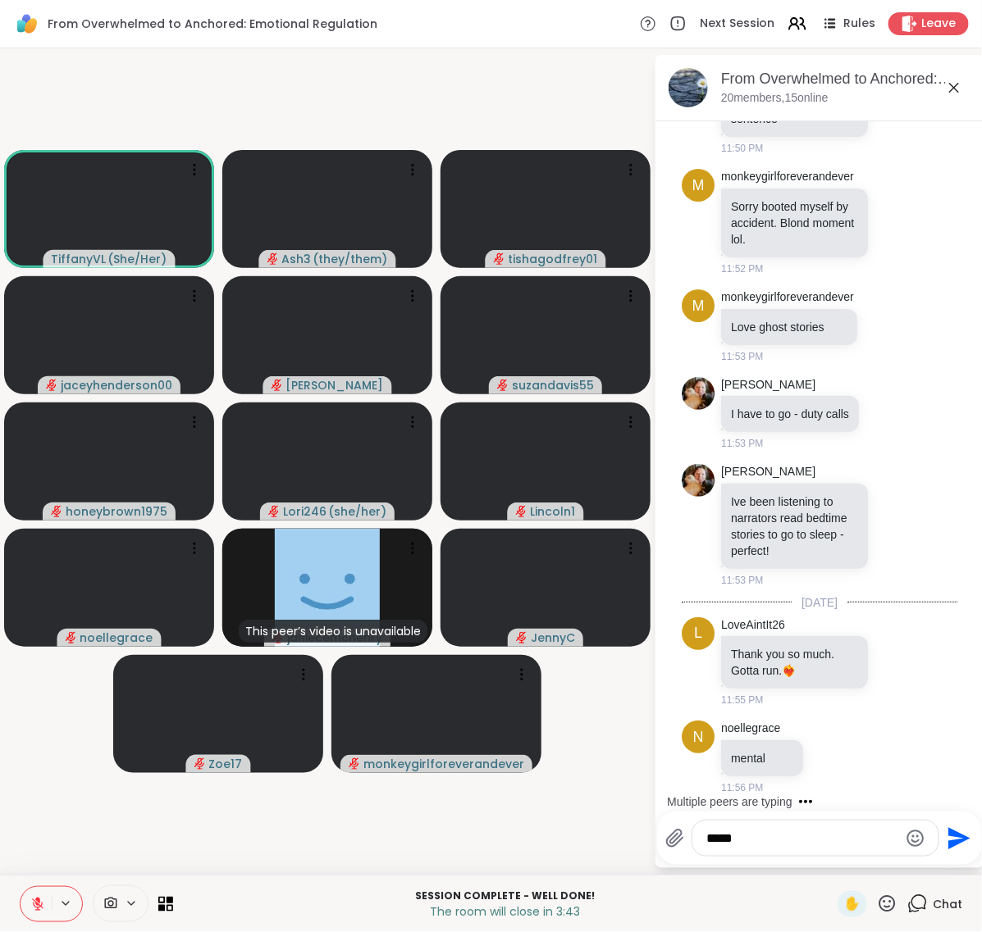
type textarea "******"
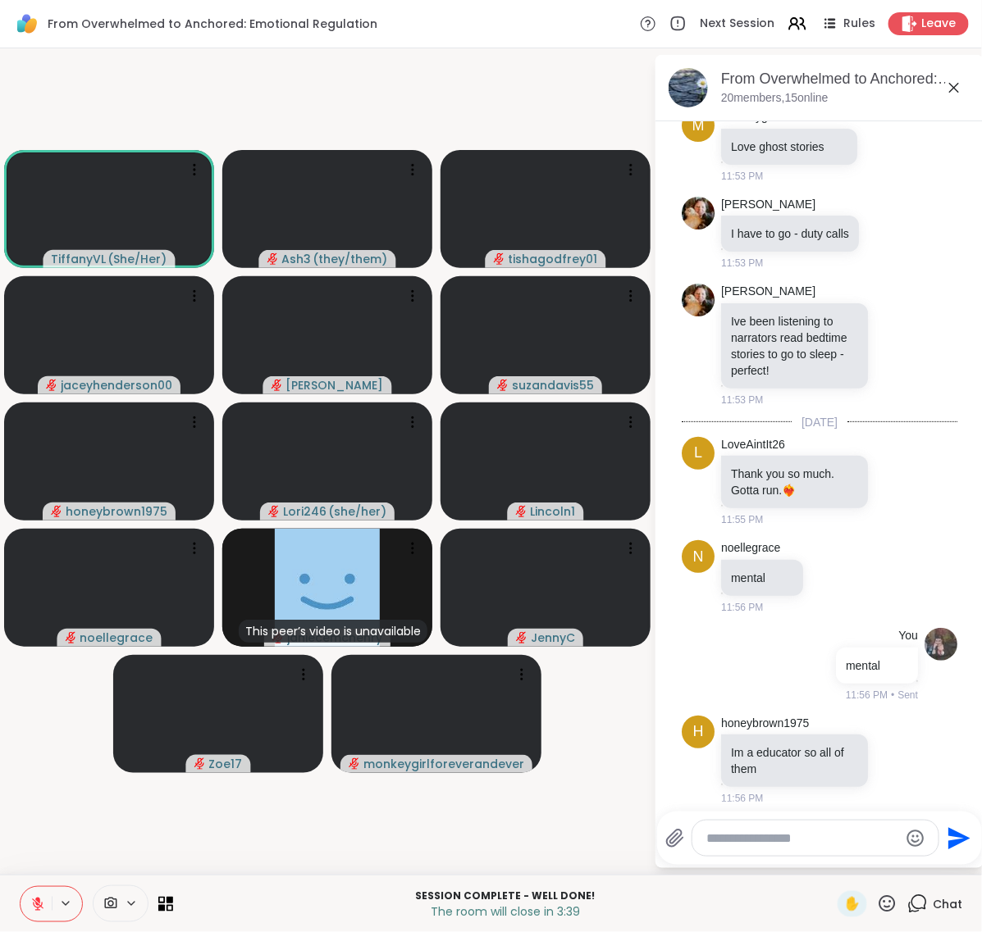
scroll to position [8175, 0]
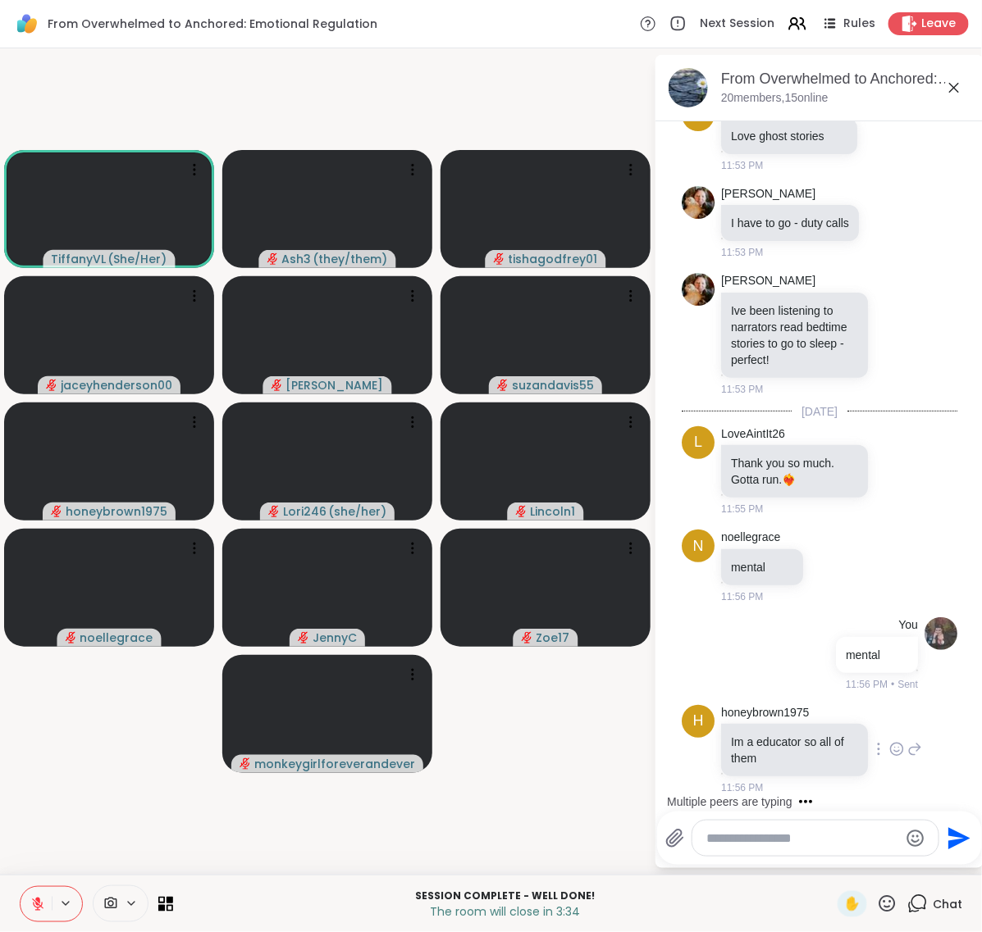
click at [889, 749] on icon at bounding box center [896, 749] width 15 height 16
click at [889, 715] on span "Select Reaction: Heart" at bounding box center [896, 723] width 15 height 16
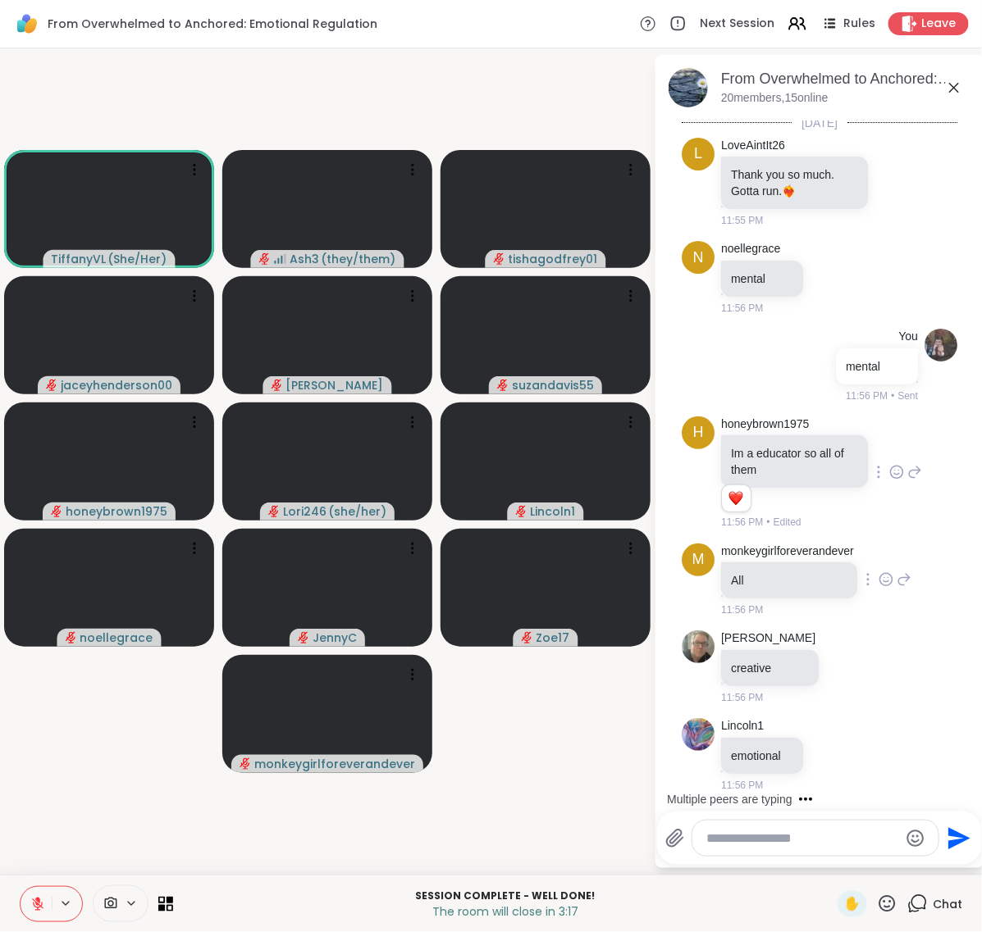
scroll to position [8551, 0]
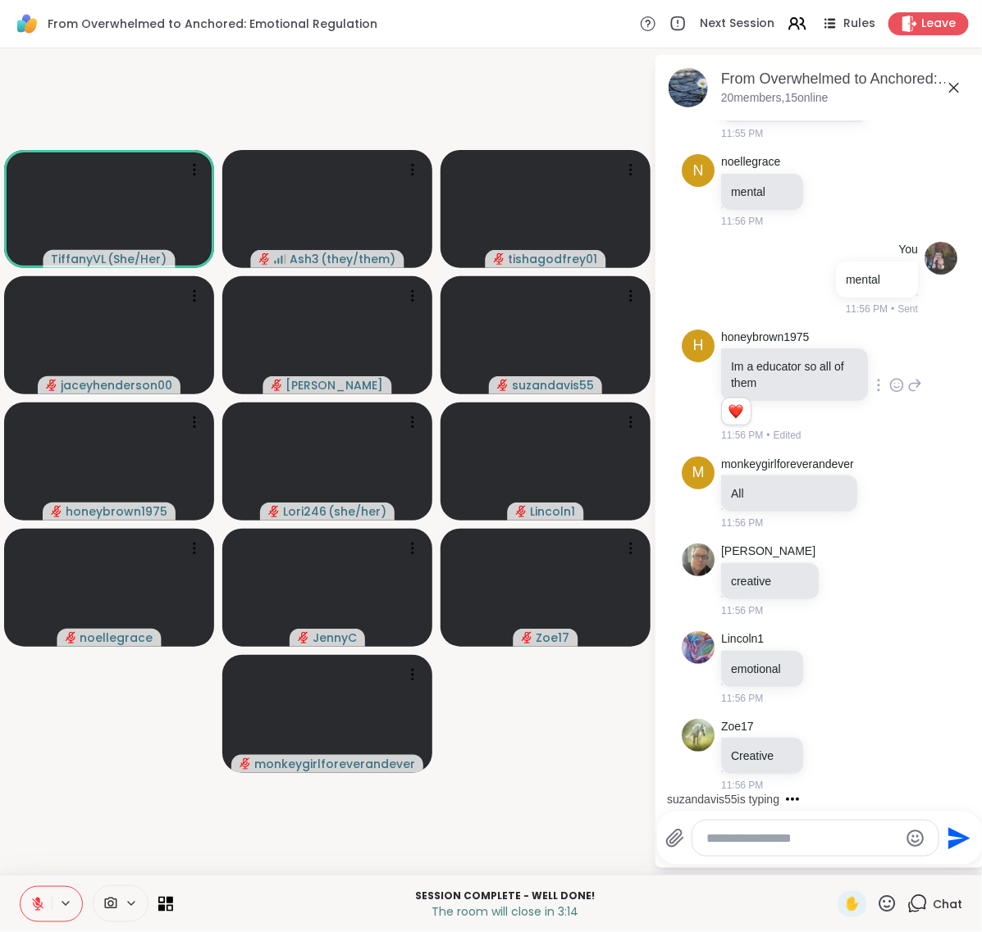
click at [761, 834] on textarea "Type your message" at bounding box center [802, 839] width 191 height 16
type textarea "**********"
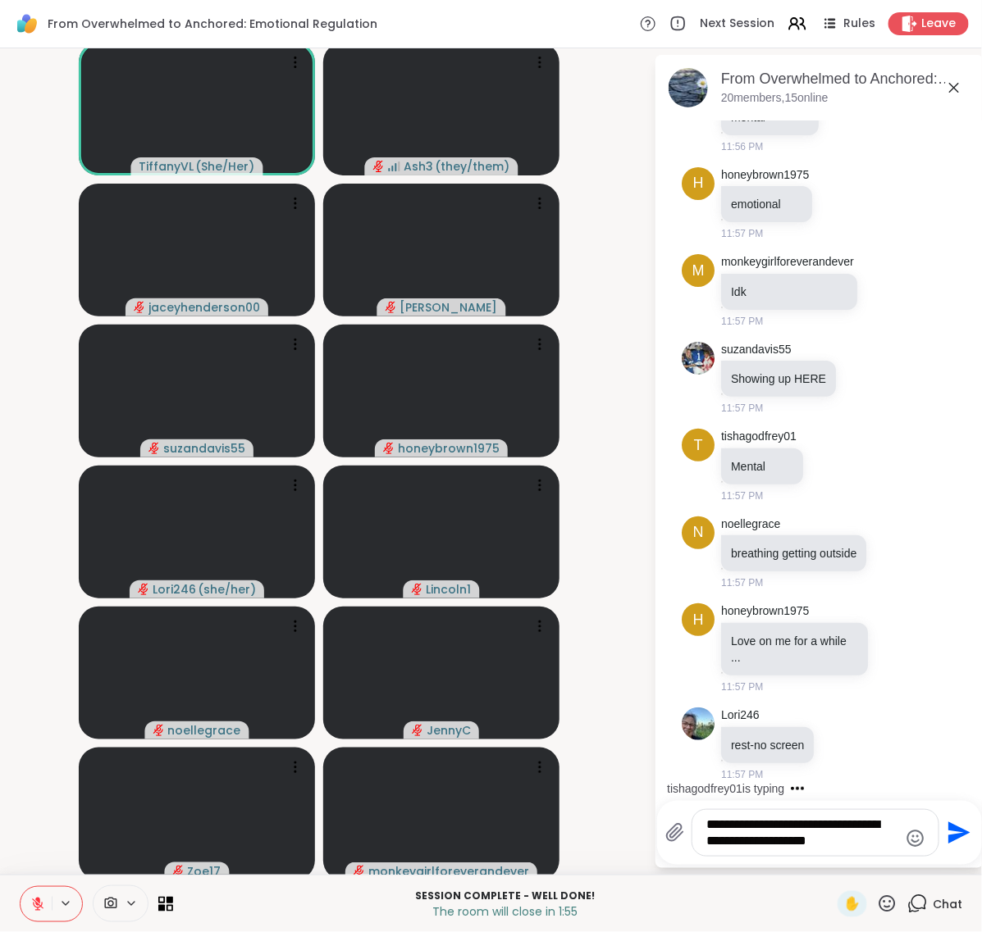
scroll to position [9696, 0]
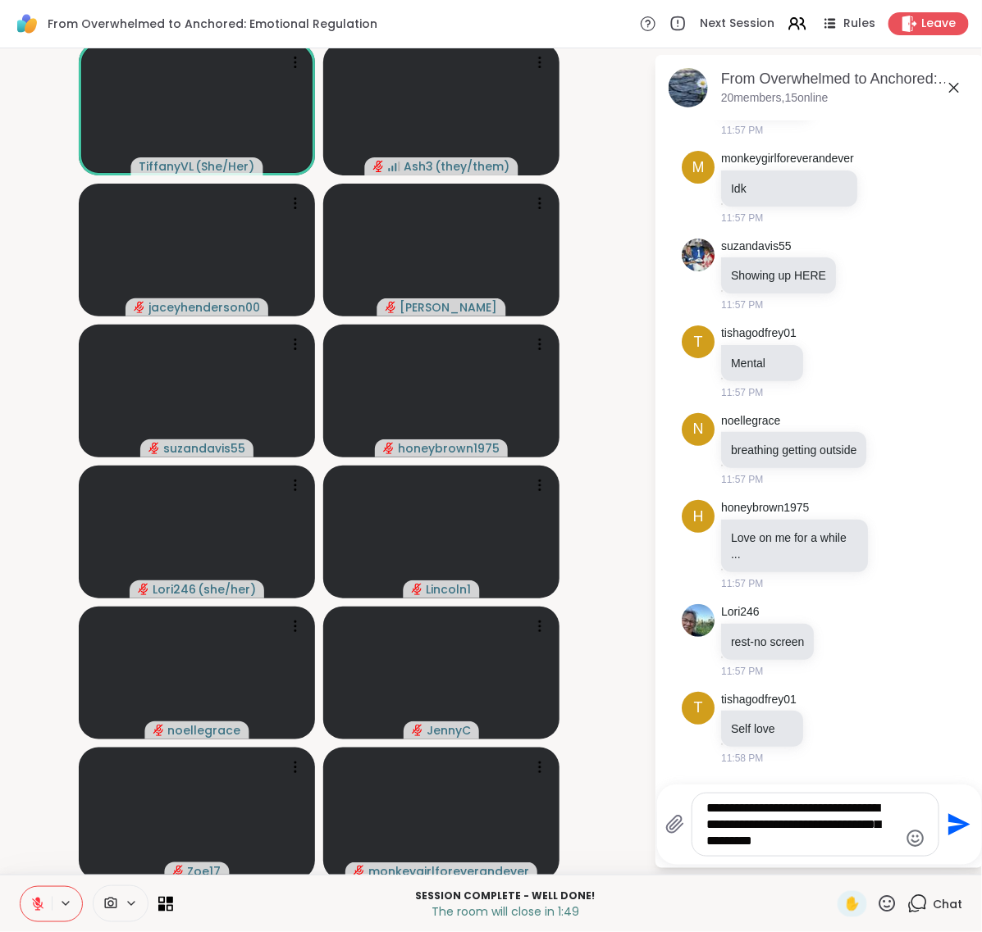
type textarea "**********"
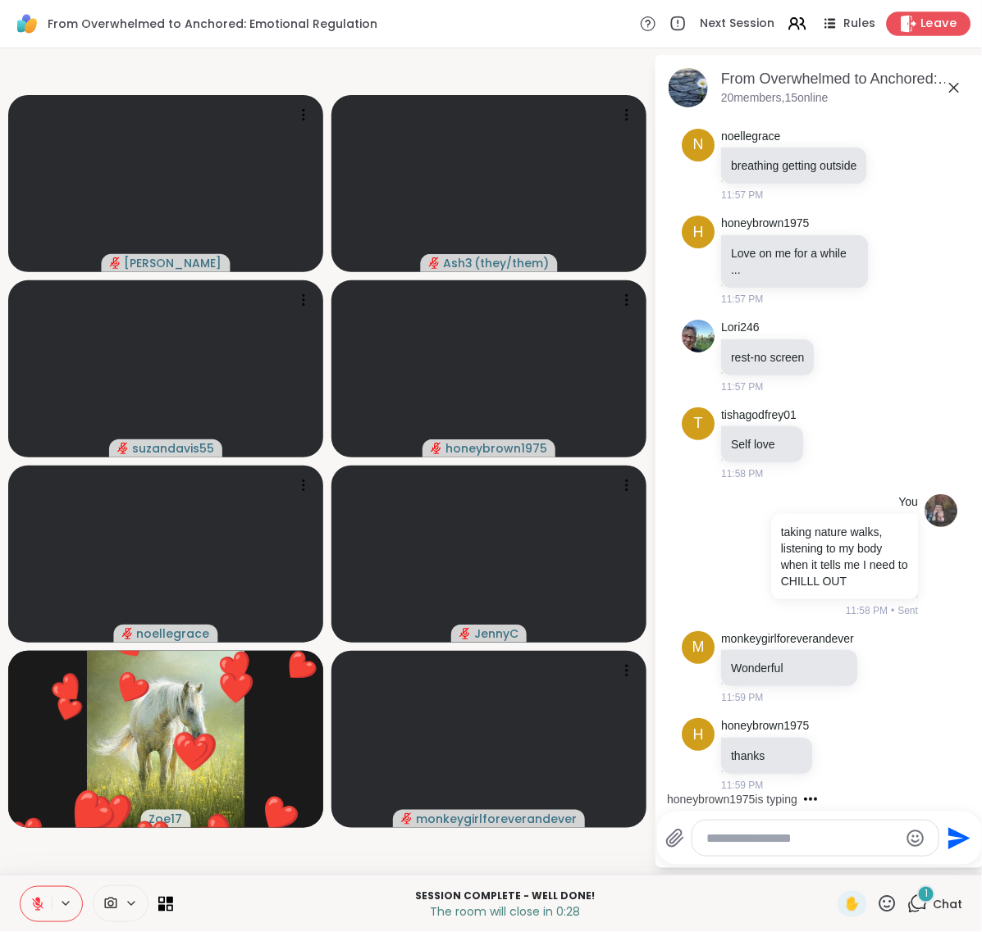
scroll to position [9998, 0]
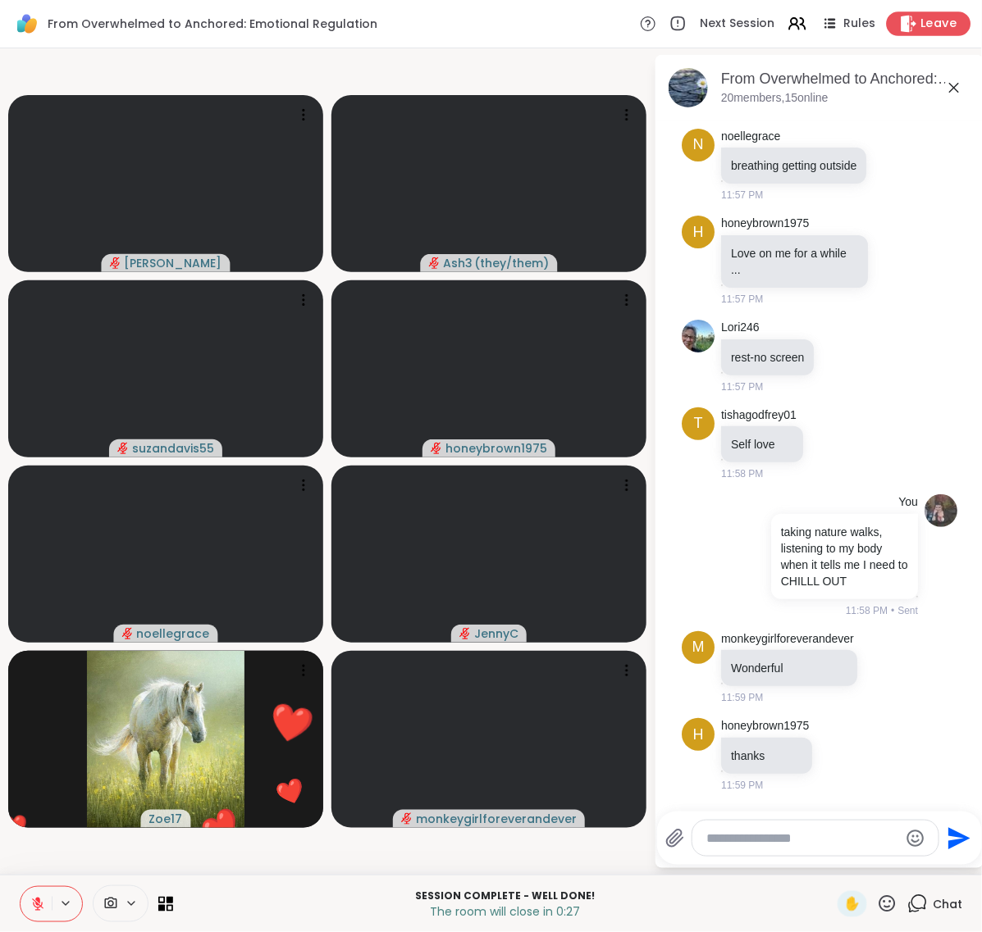
click at [932, 22] on span "Leave" at bounding box center [939, 24] width 36 height 17
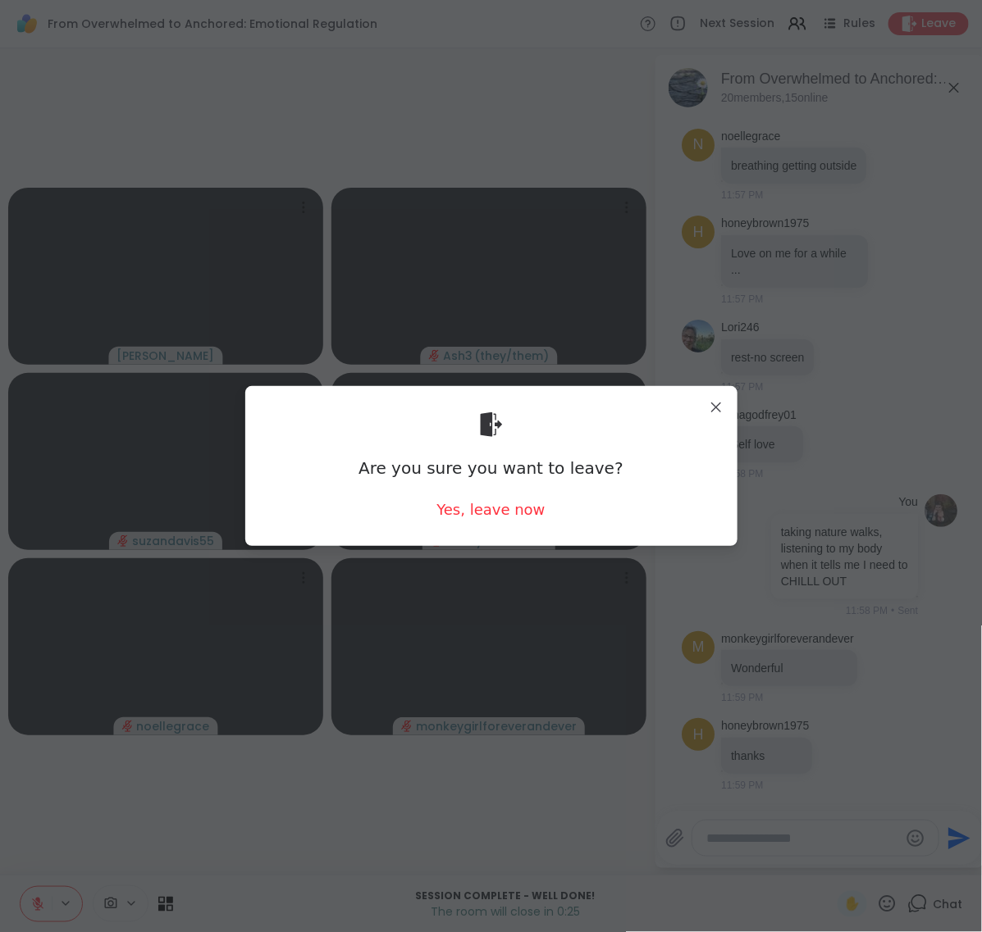
drag, startPoint x: 449, startPoint y: 519, endPoint x: 929, endPoint y: 541, distance: 480.3
click at [451, 519] on div "Yes, leave now" at bounding box center [490, 509] width 108 height 21
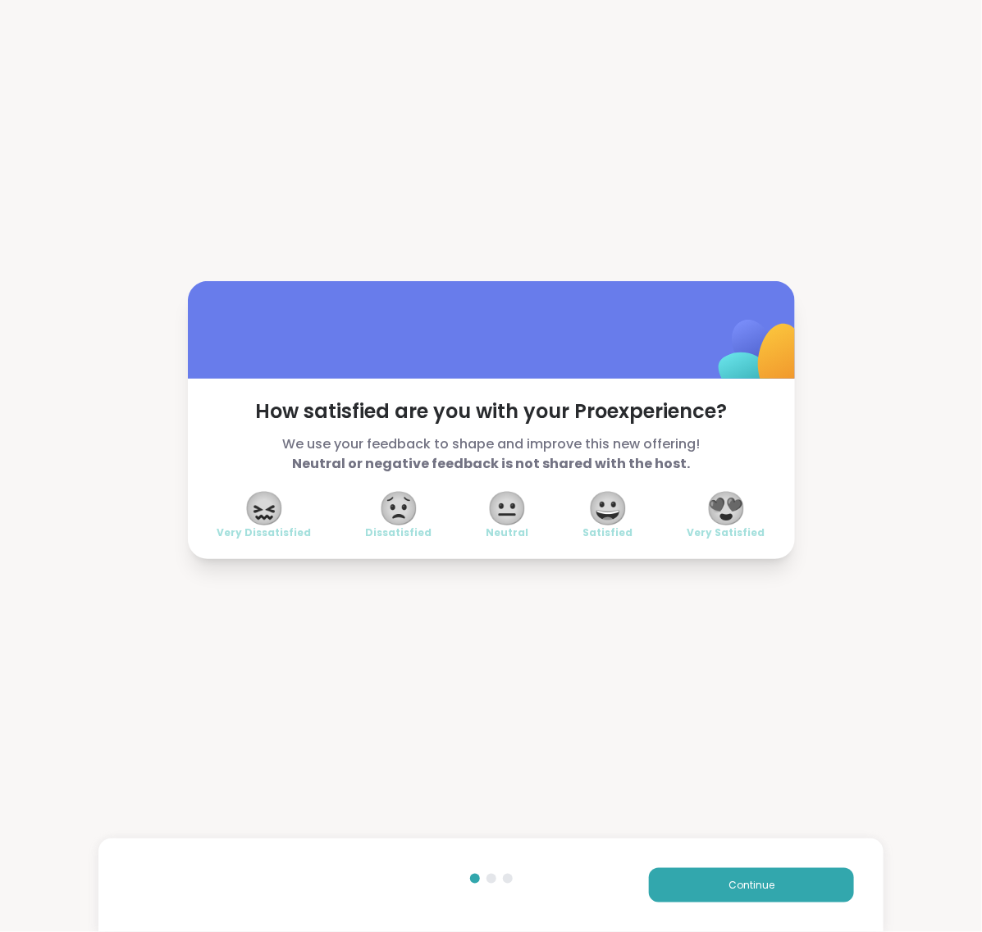
click at [732, 511] on span "😍" at bounding box center [725, 509] width 41 height 30
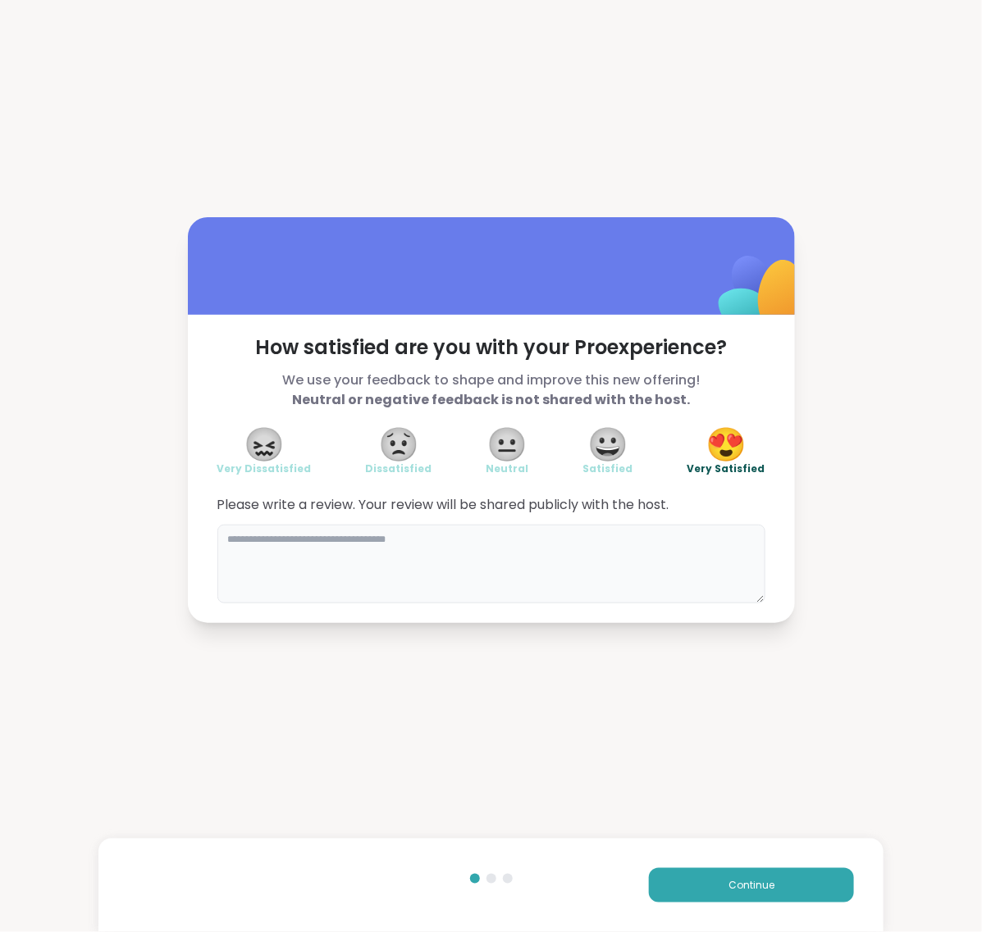
click at [527, 549] on textarea at bounding box center [491, 564] width 548 height 79
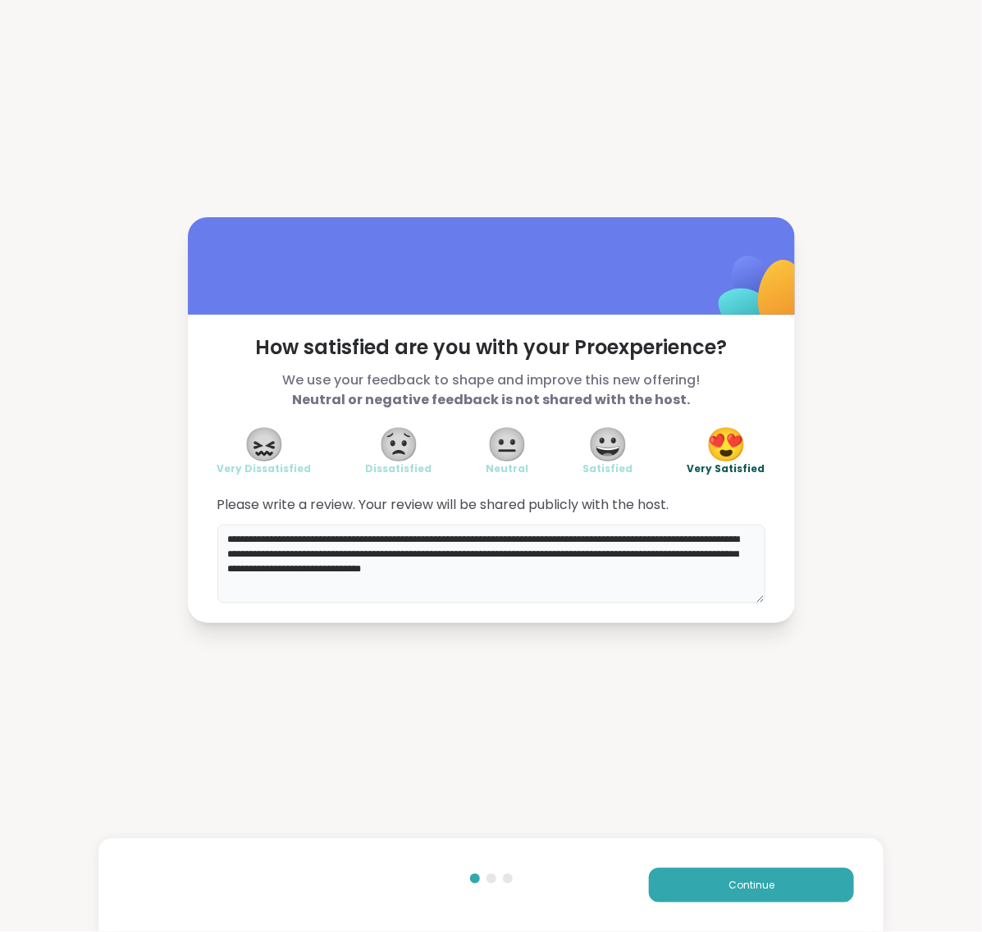
type textarea "**********"
click at [731, 894] on button "Continue" at bounding box center [751, 886] width 205 height 34
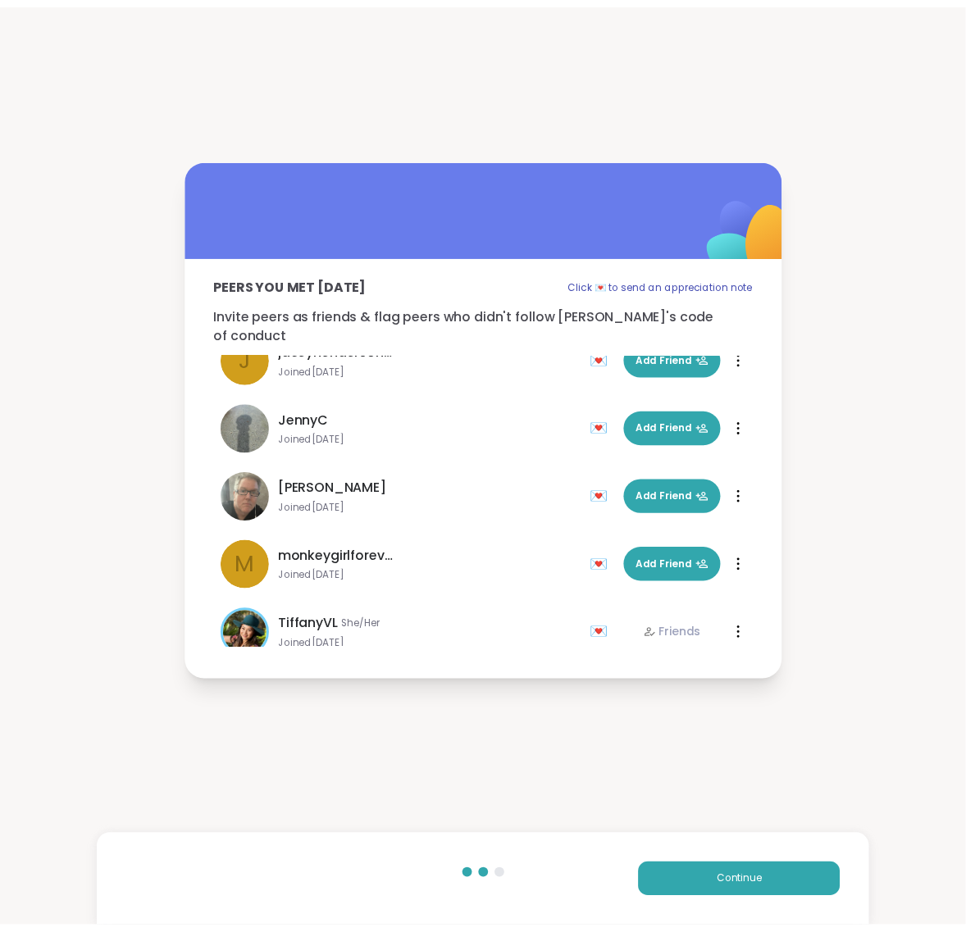
scroll to position [1014, 0]
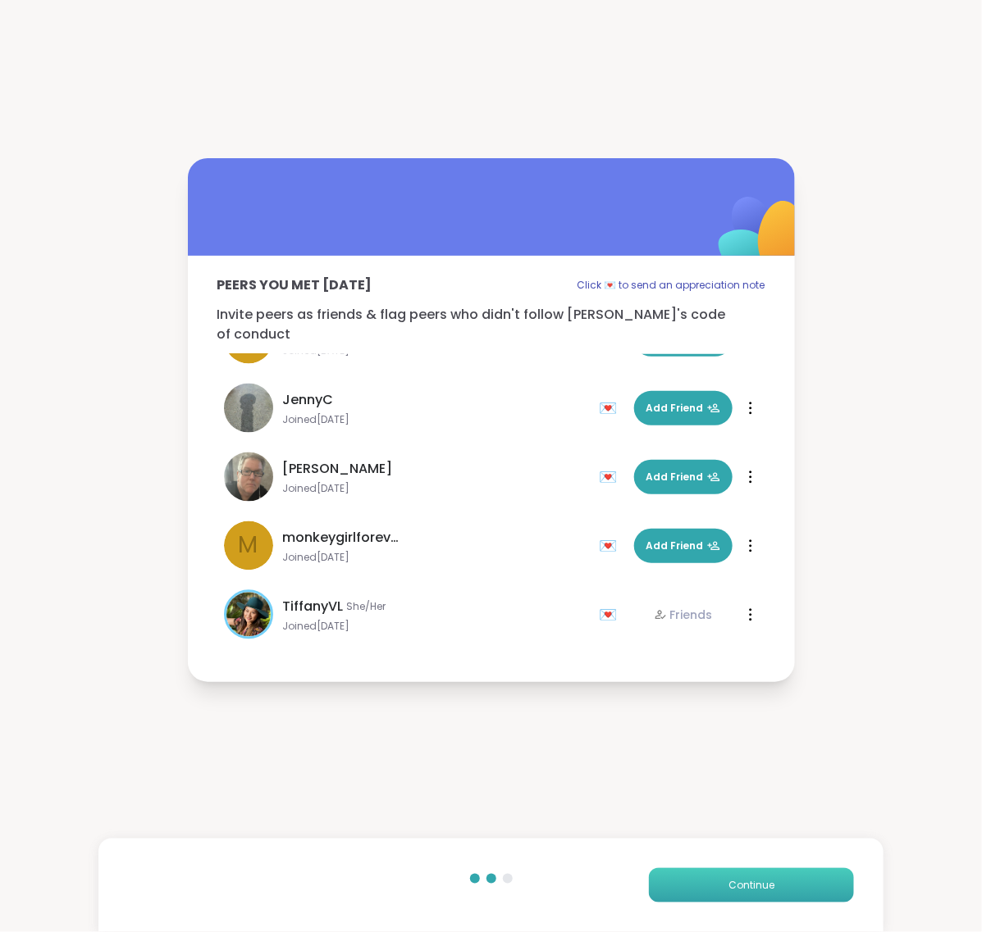
drag, startPoint x: 741, startPoint y: 876, endPoint x: 755, endPoint y: 875, distance: 14.8
click at [742, 878] on button "Continue" at bounding box center [751, 886] width 205 height 34
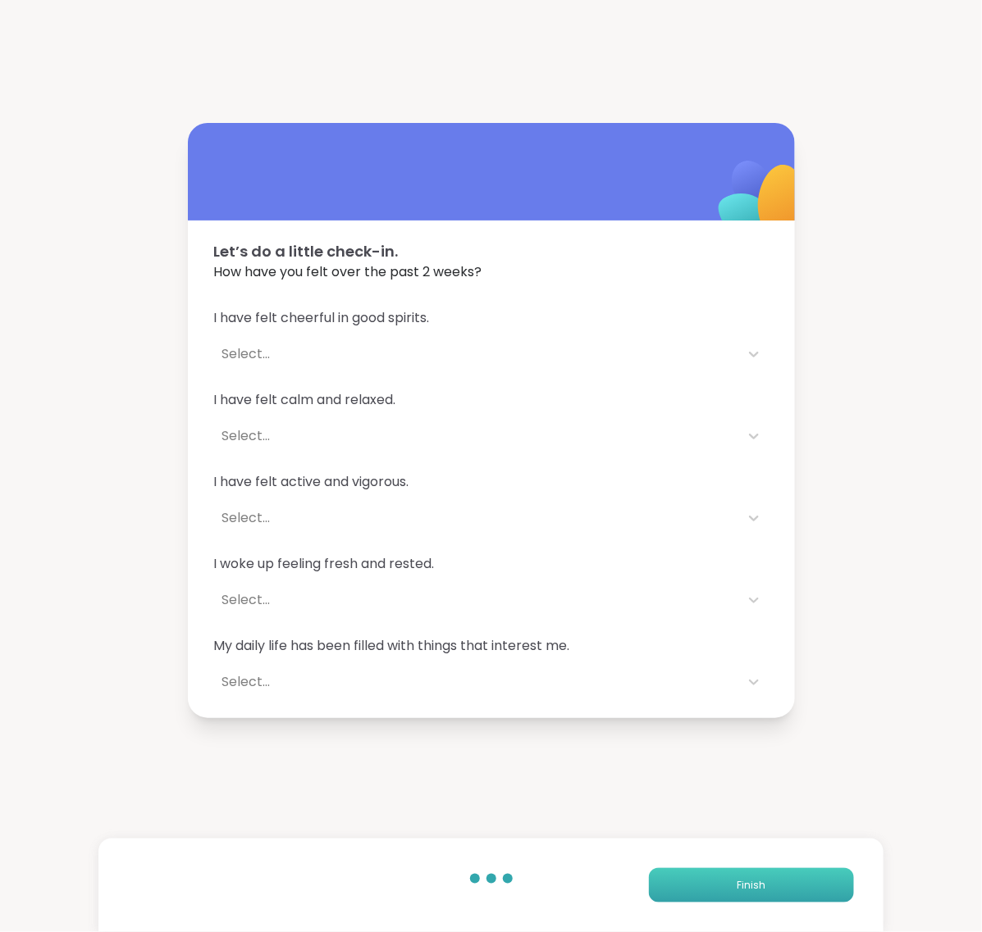
click at [761, 882] on button "Finish" at bounding box center [751, 886] width 205 height 34
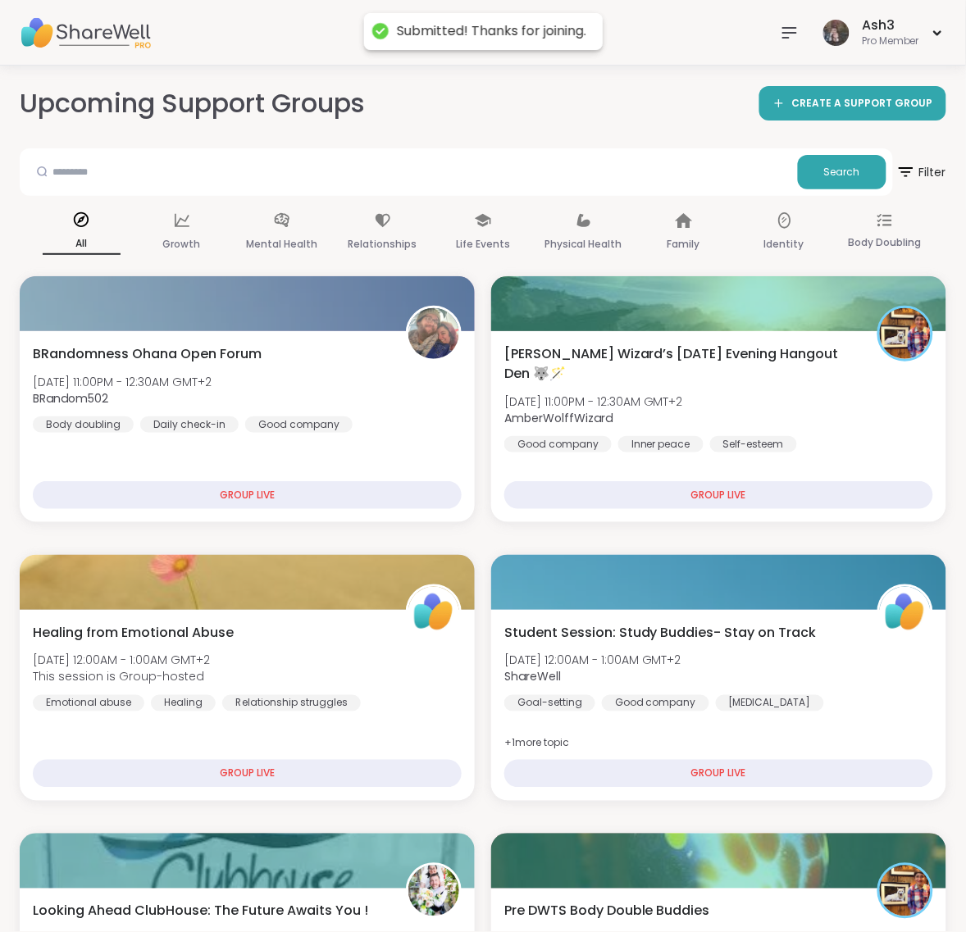
click at [0, 0] on div "Expert Coaching" at bounding box center [0, 0] width 0 height 0
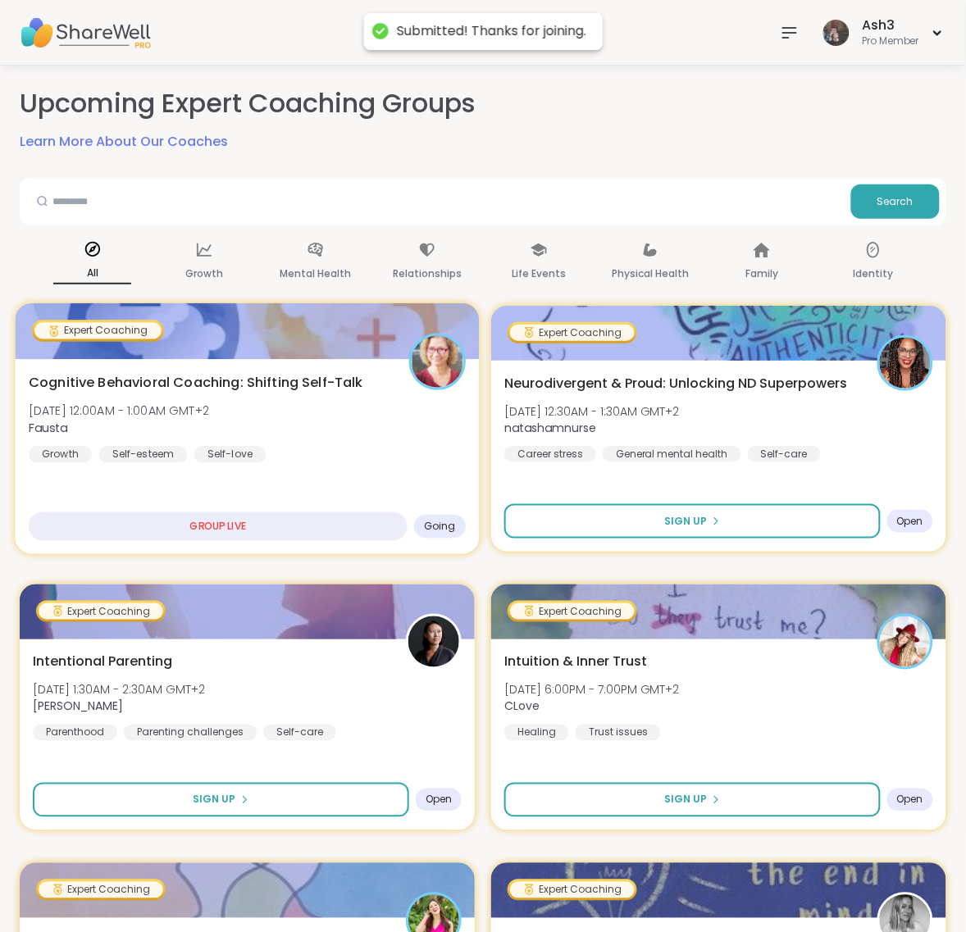
click at [394, 359] on div "Cognitive Behavioral Coaching: Shifting Self-Talk Wed, Oct 15 | 12:00AM - 1:00A…" at bounding box center [247, 456] width 464 height 195
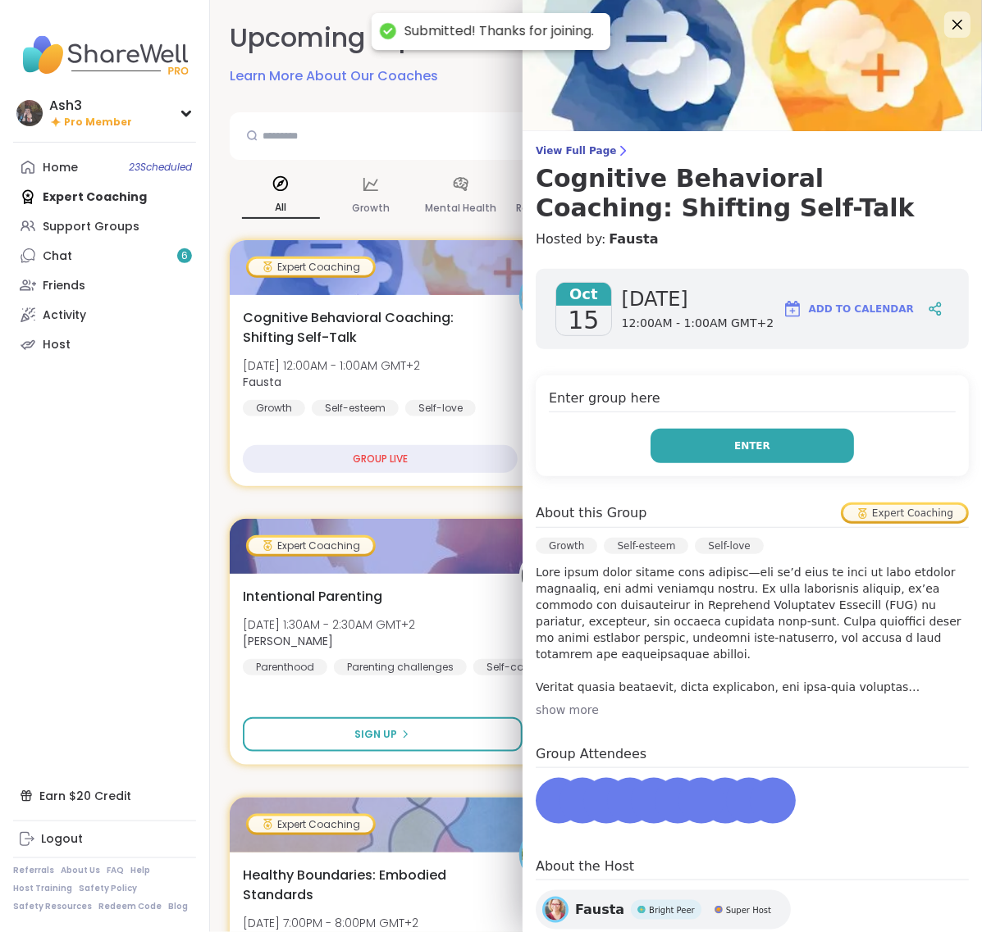
click at [734, 449] on span "Enter" at bounding box center [752, 446] width 36 height 15
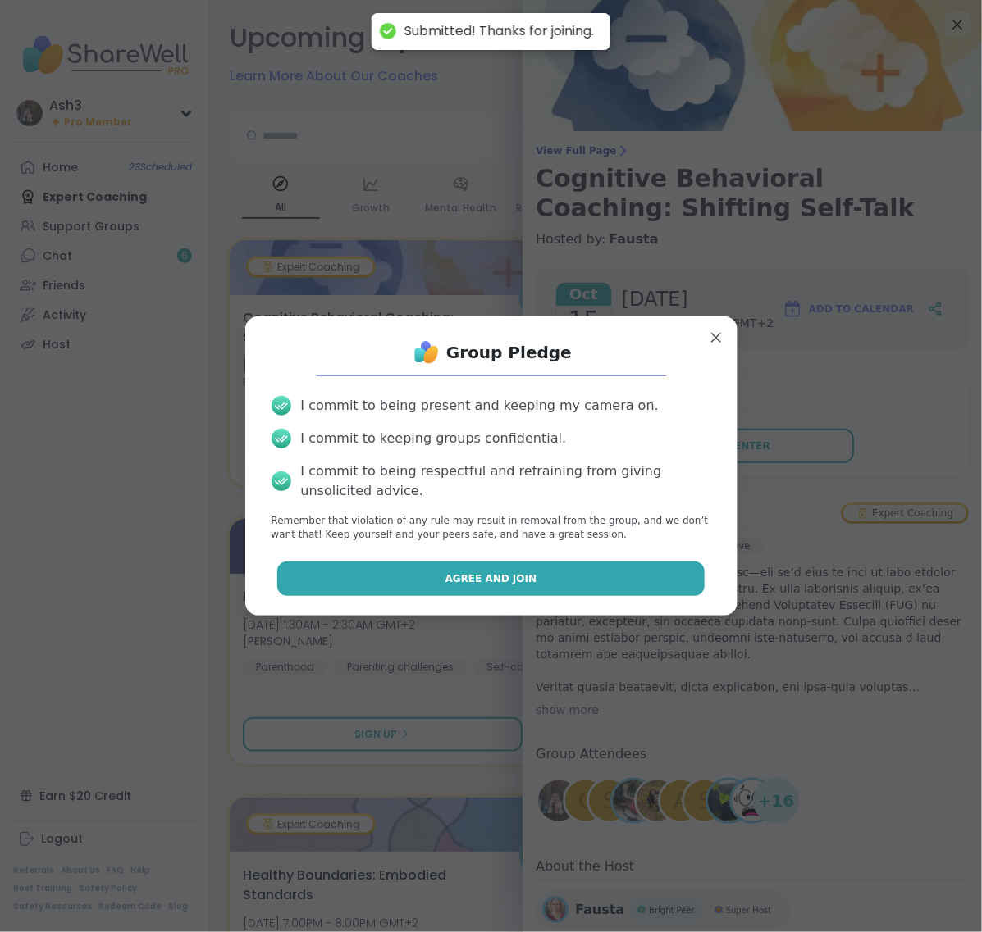
click at [537, 568] on button "Agree and Join" at bounding box center [490, 579] width 427 height 34
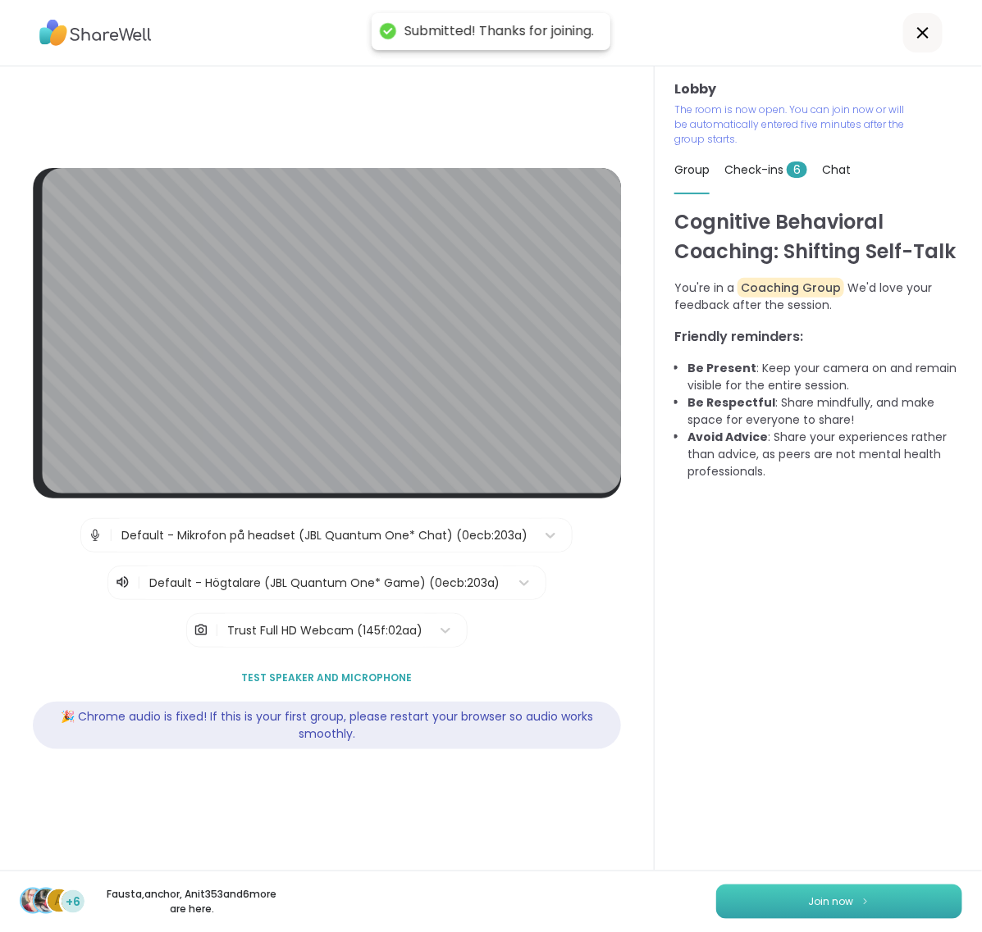
click at [809, 896] on span "Join now" at bounding box center [831, 902] width 45 height 15
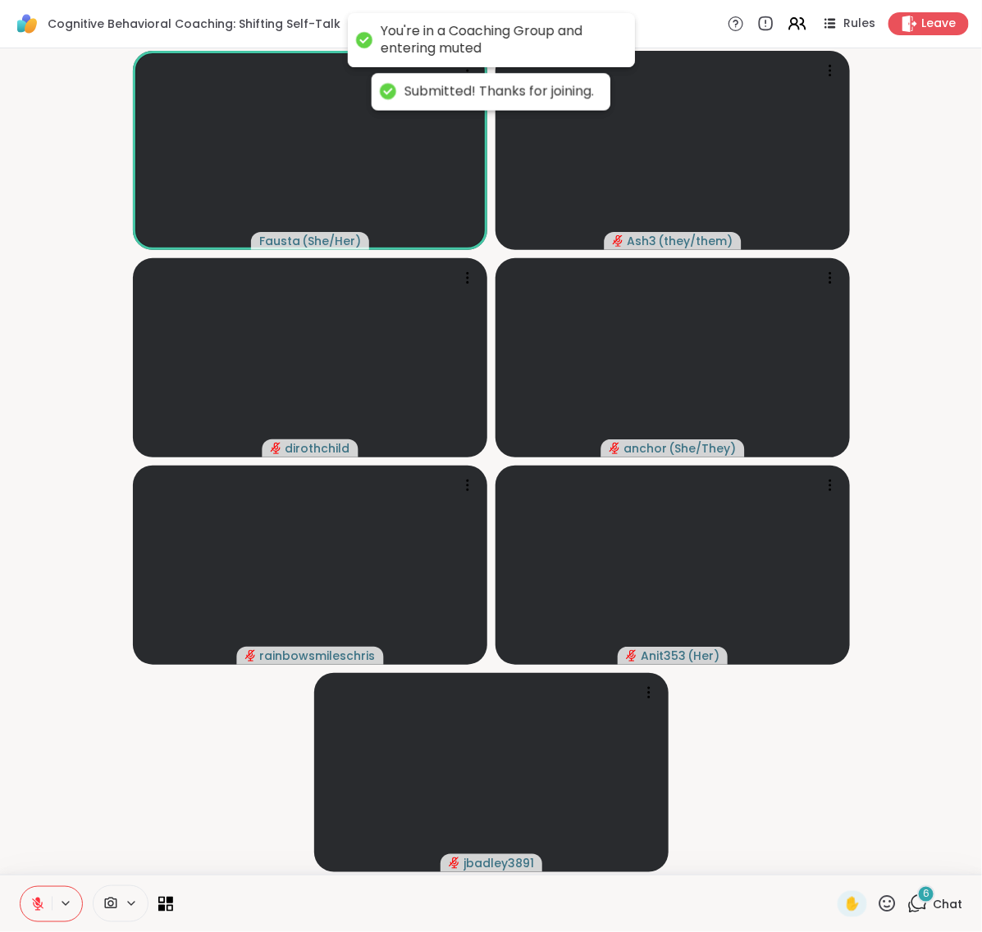
click at [916, 905] on div "6 Chat" at bounding box center [934, 904] width 55 height 26
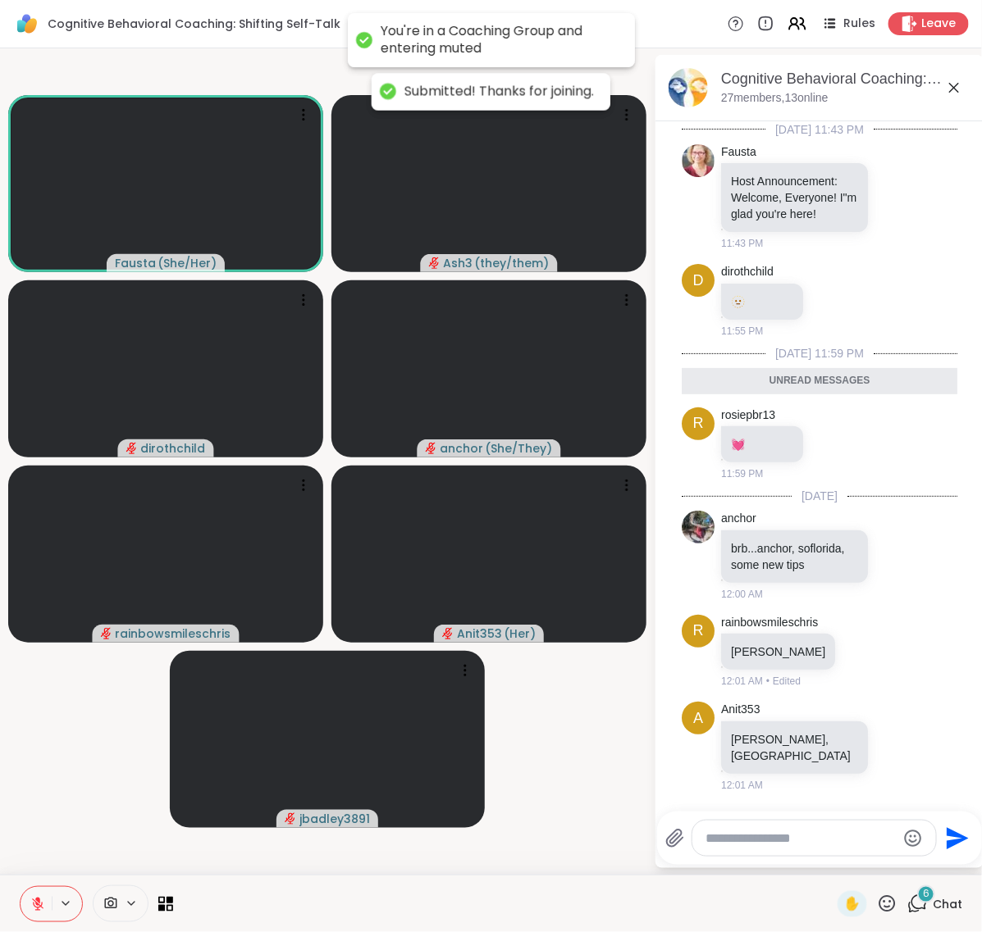
scroll to position [275, 0]
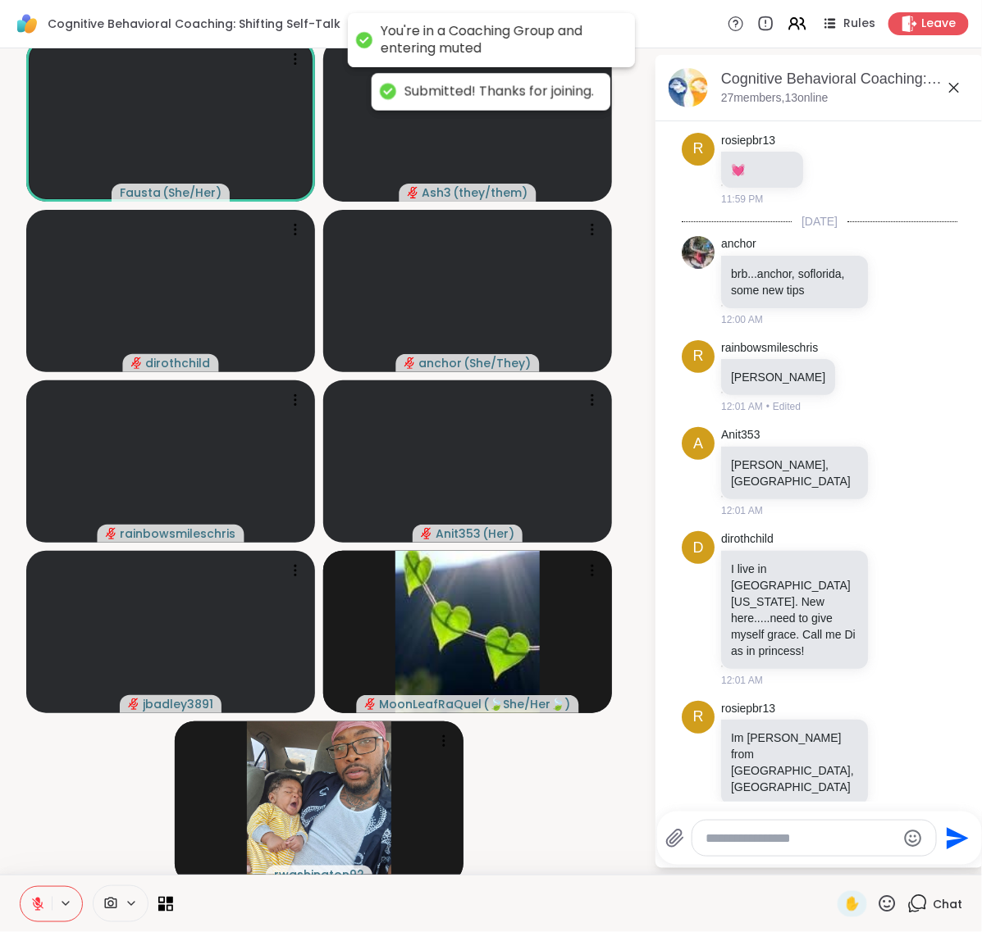
click at [822, 832] on textarea "Type your message" at bounding box center [800, 839] width 191 height 16
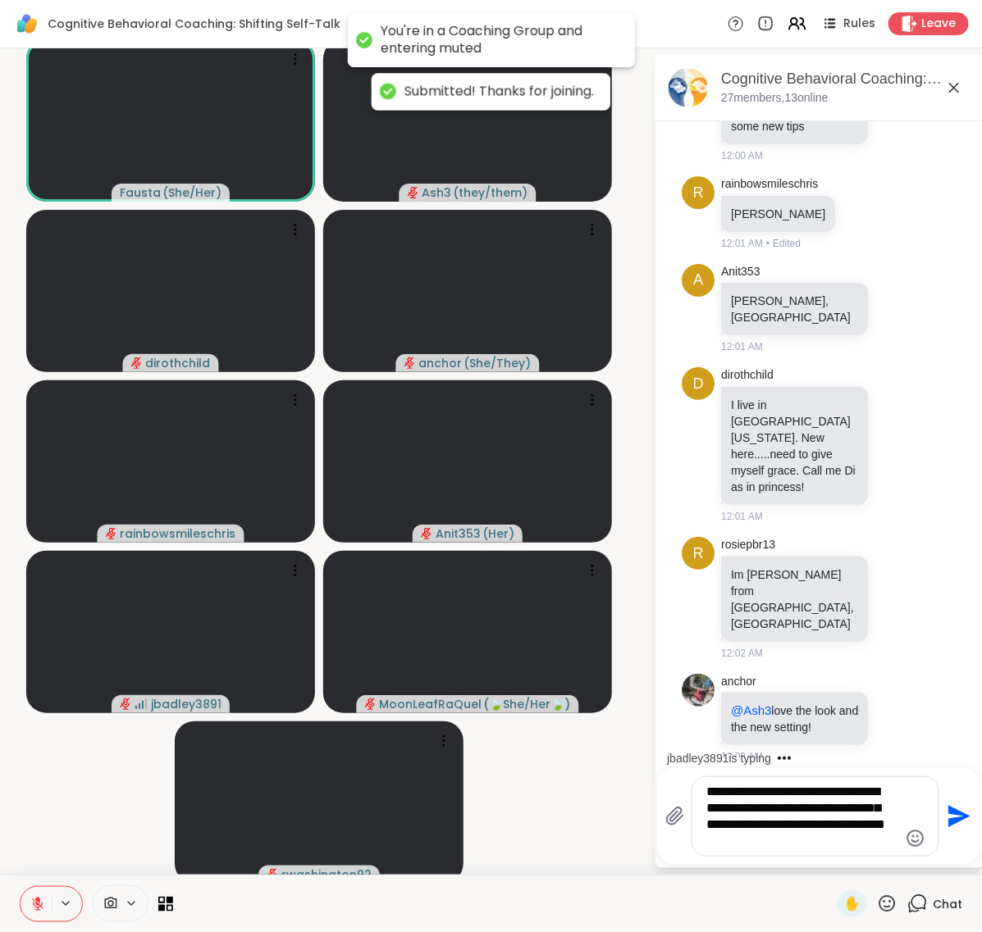
scroll to position [503, 0]
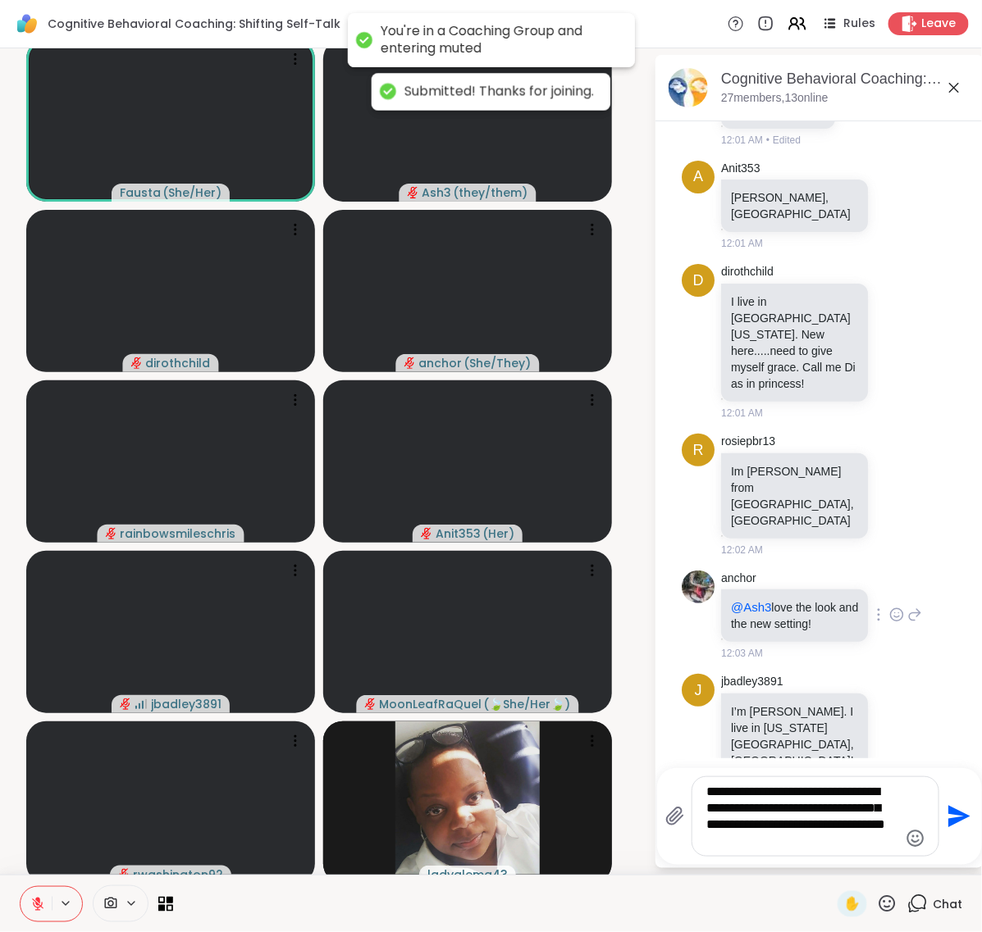
type textarea "**********"
click at [889, 607] on icon at bounding box center [896, 615] width 15 height 16
drag, startPoint x: 853, startPoint y: 562, endPoint x: 878, endPoint y: 662, distance: 103.0
click at [889, 581] on div "Select Reaction: Heart" at bounding box center [896, 588] width 15 height 15
click at [948, 820] on icon "Send" at bounding box center [959, 817] width 22 height 22
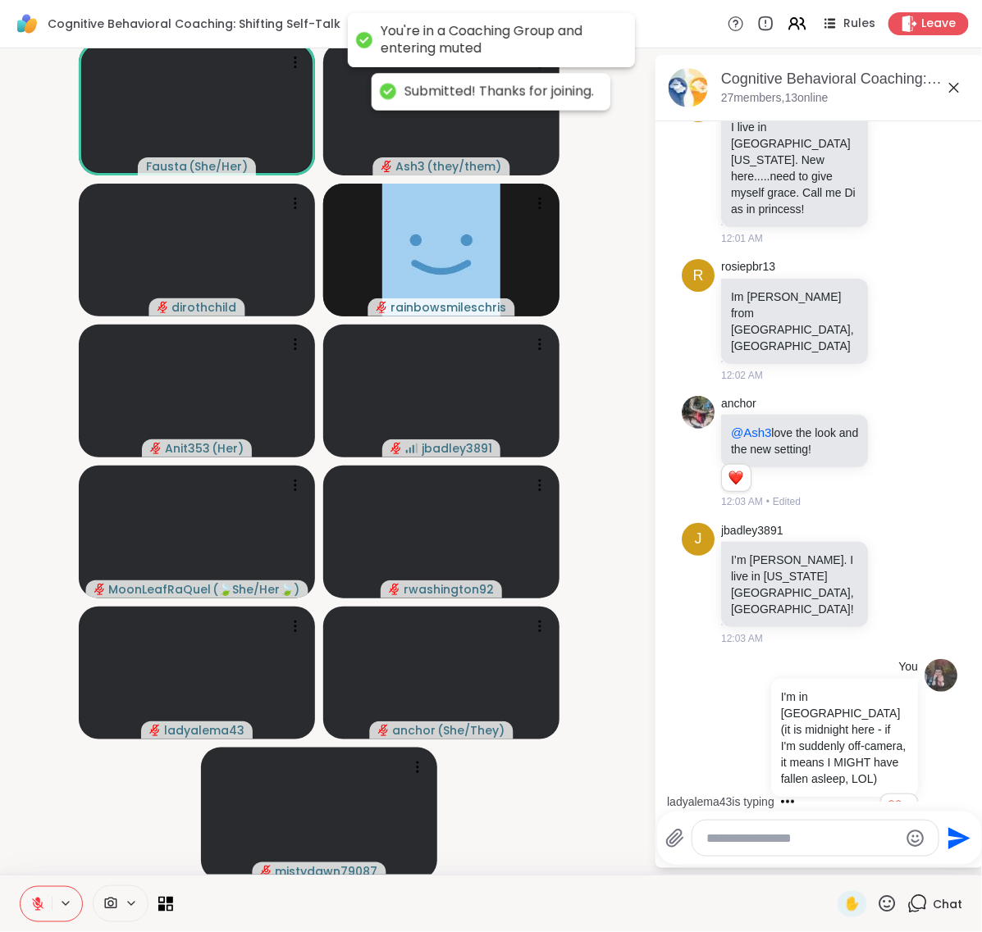
scroll to position [764, 0]
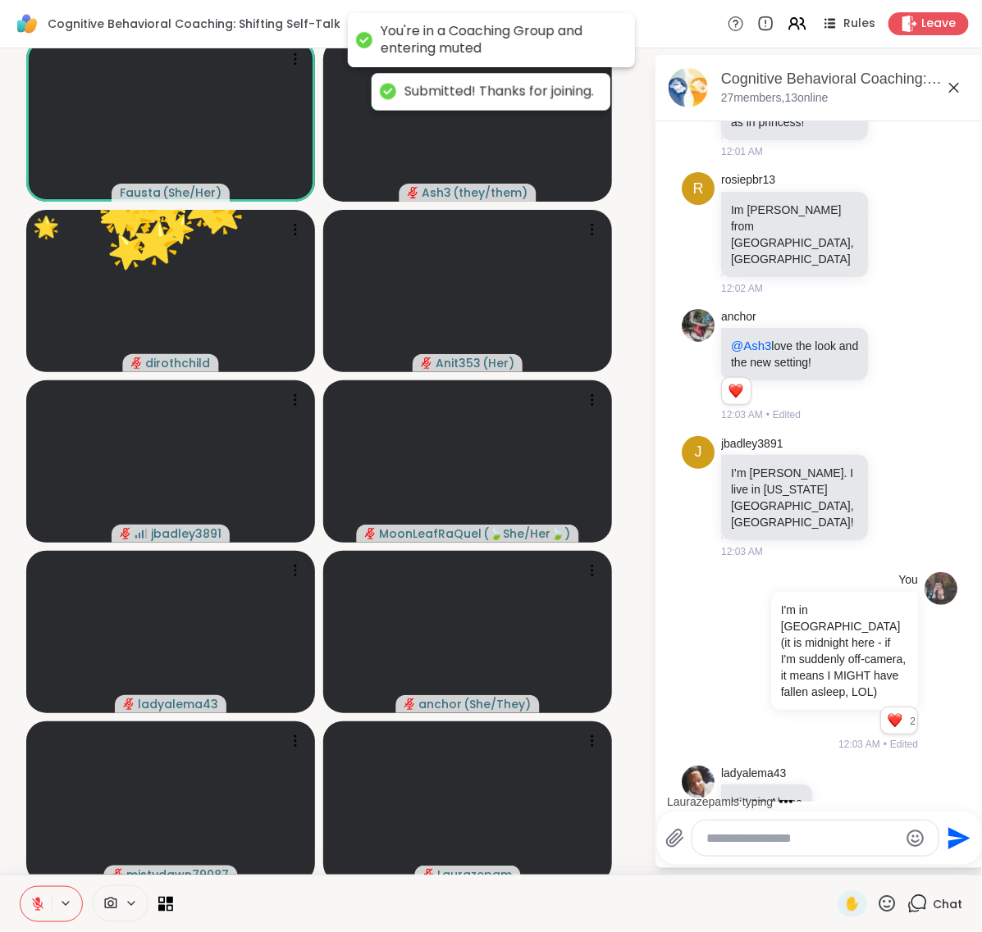
click at [878, 900] on icon at bounding box center [887, 904] width 21 height 21
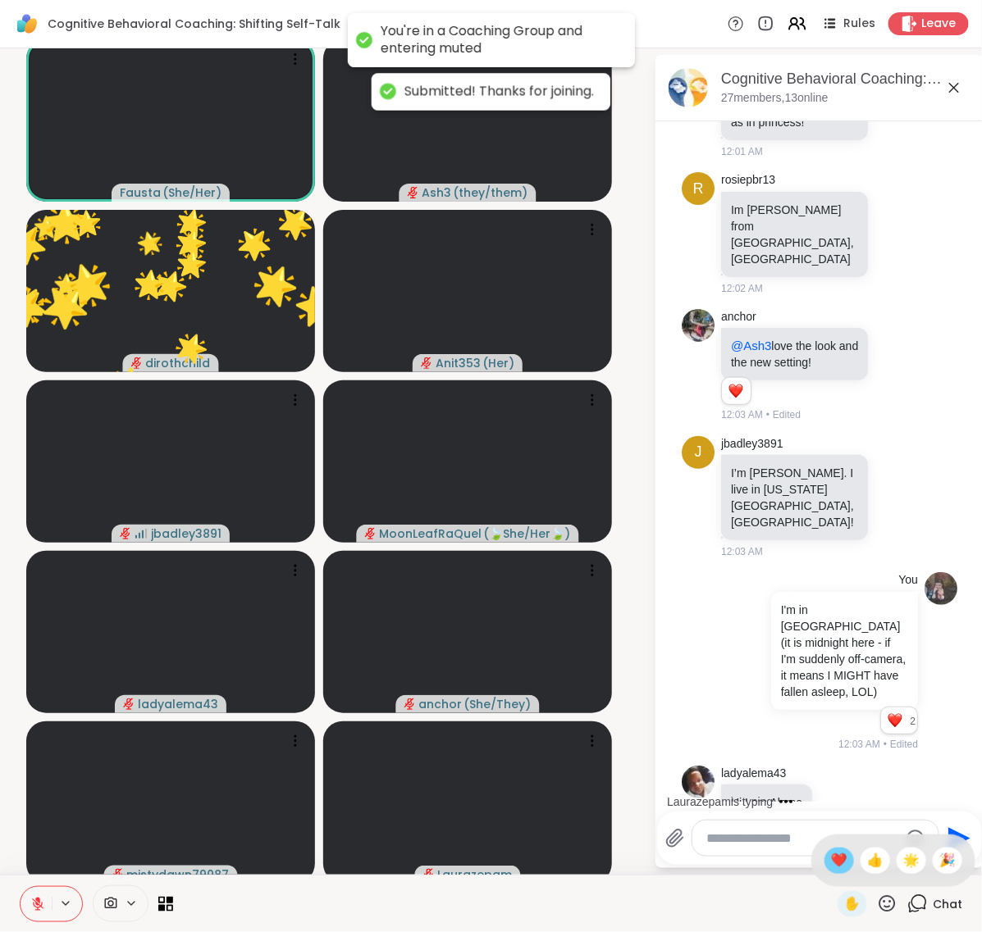
click at [831, 865] on span "❤️" at bounding box center [839, 861] width 16 height 20
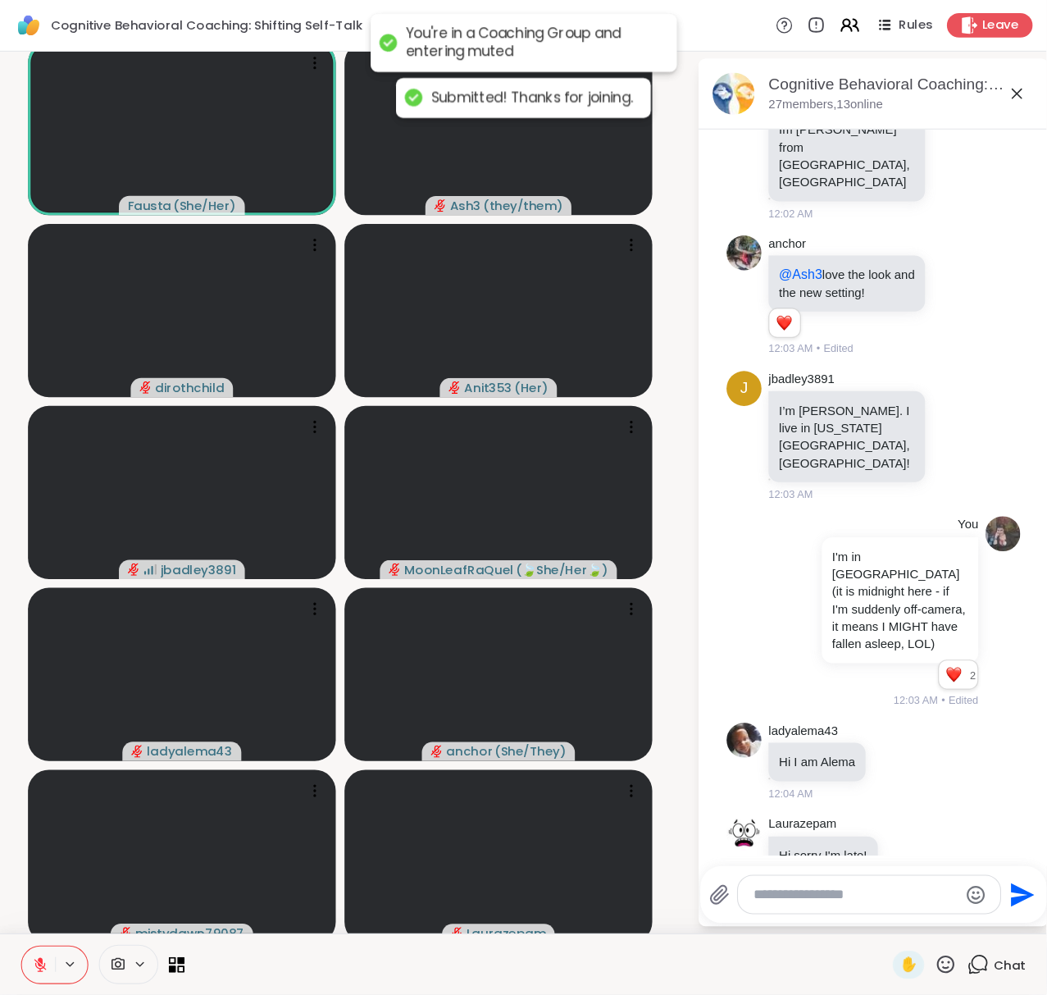
scroll to position [851, 0]
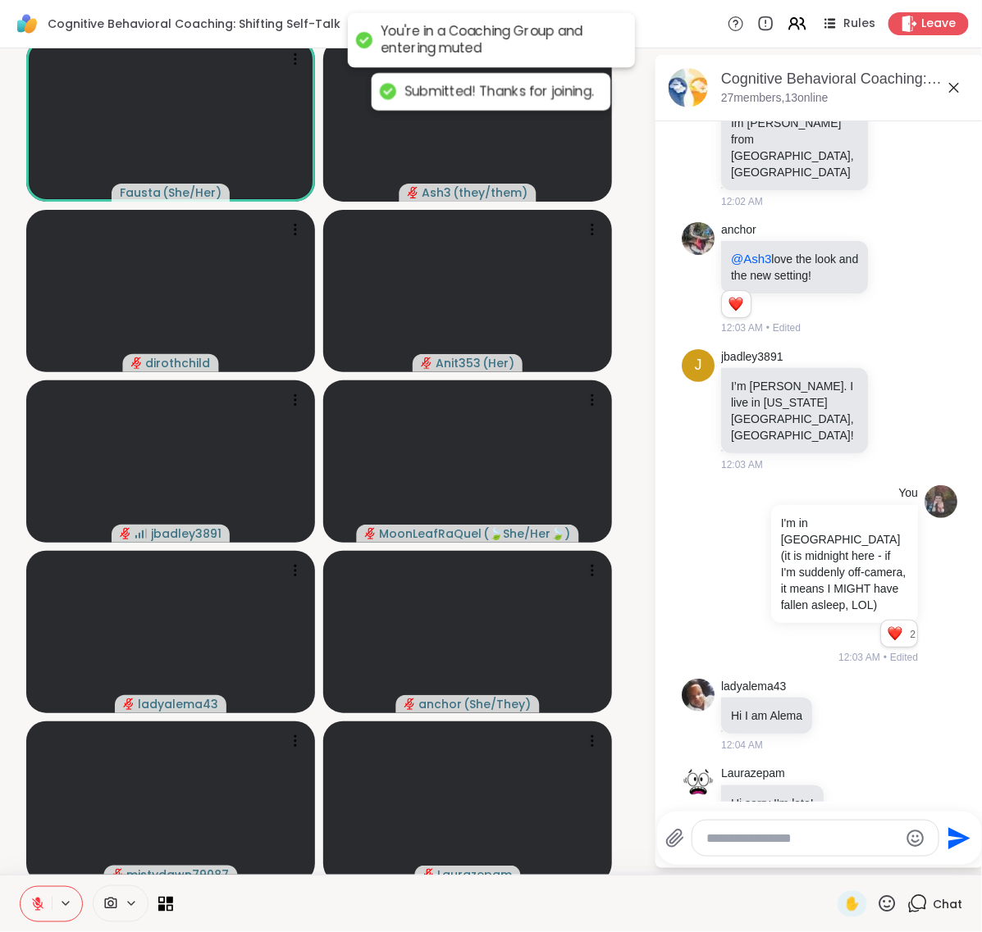
click at [621, 291] on video-player-container "Fausta ( She/Her ) Ash3 ( they/them ) dirothchild Anit353 ( Her ) jbadley3891 M…" at bounding box center [327, 462] width 634 height 814
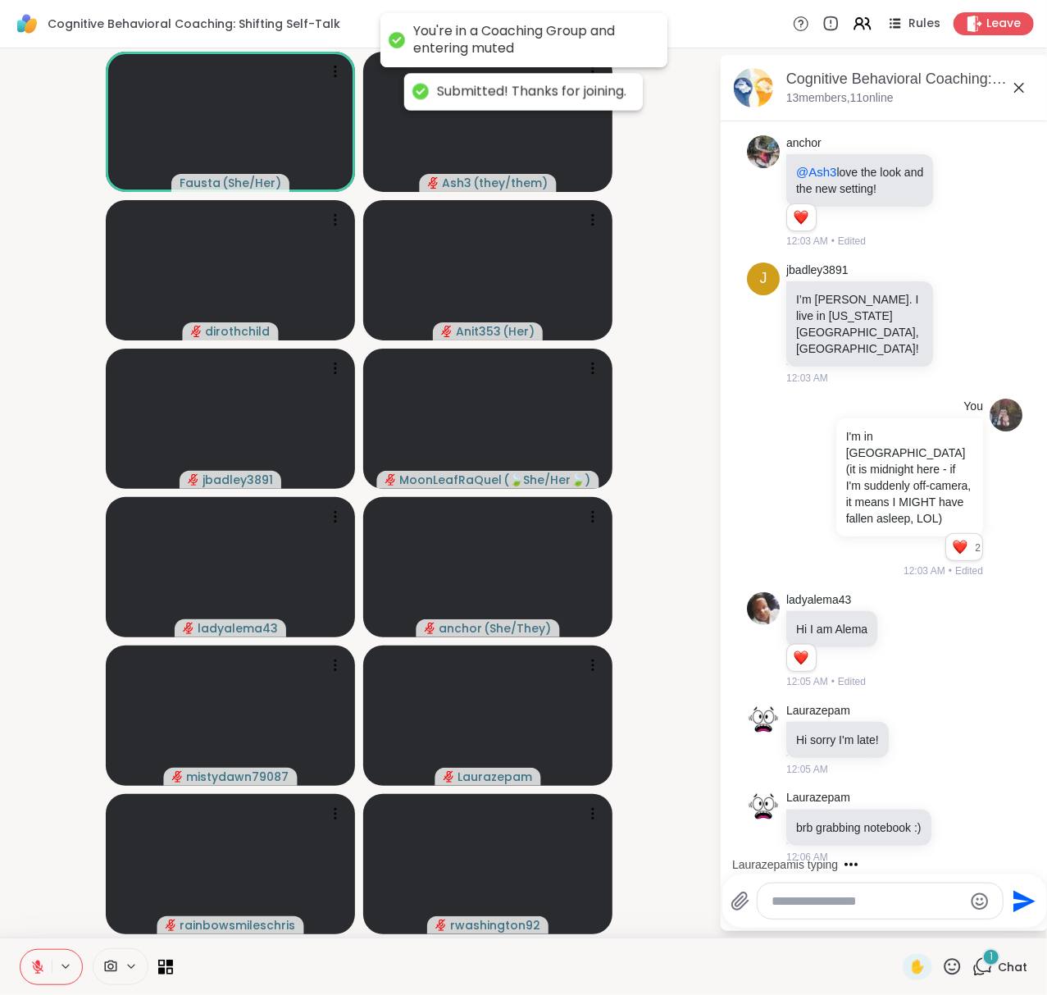
scroll to position [1025, 0]
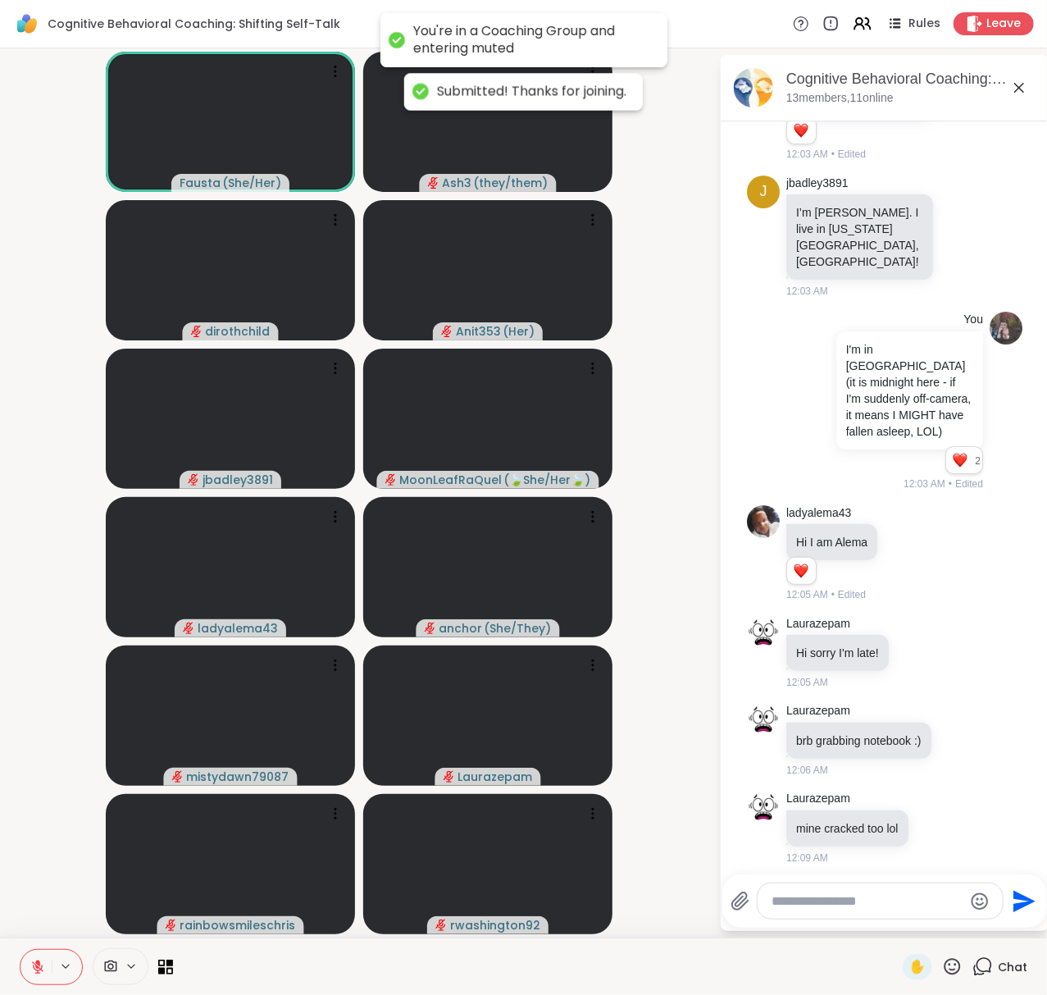
click at [874, 894] on textarea "Type your message" at bounding box center [868, 901] width 190 height 16
type textarea "**********"
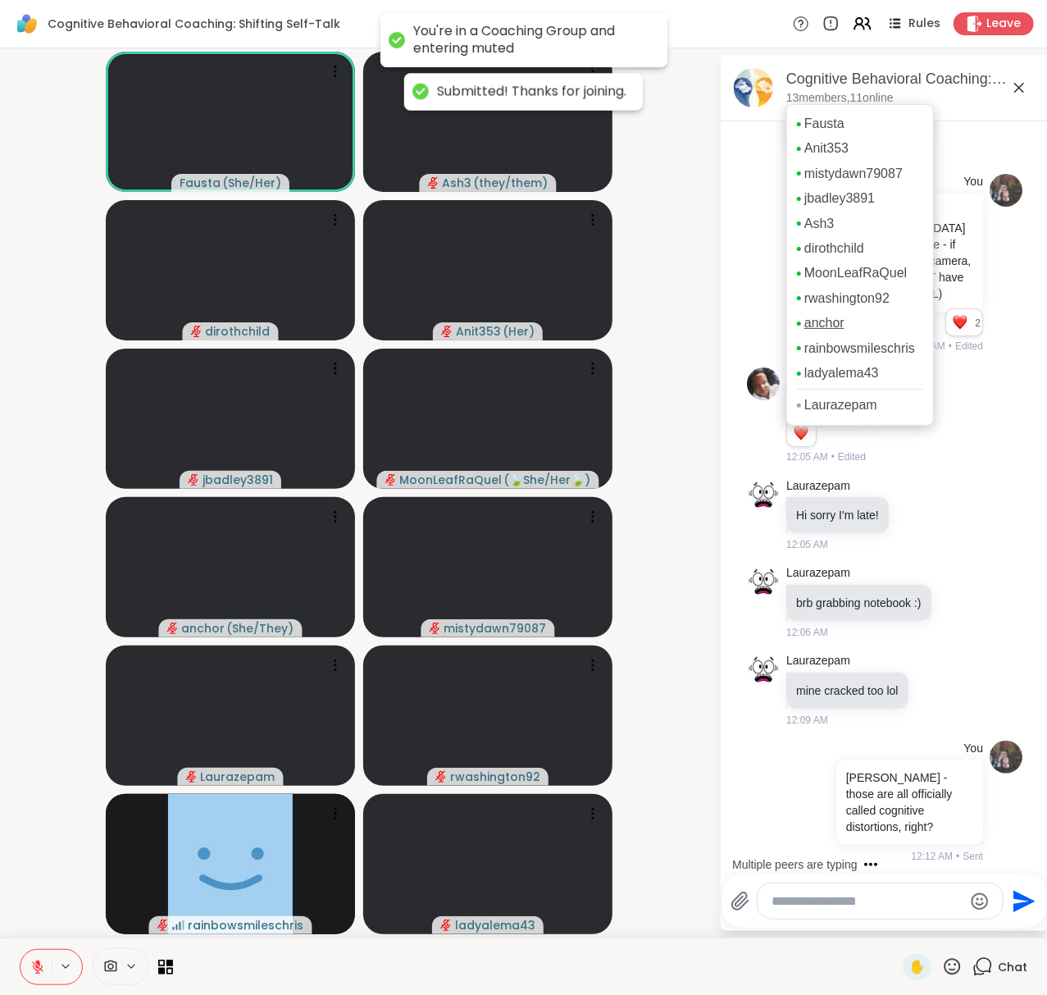
click at [838, 332] on link "anchor" at bounding box center [825, 323] width 40 height 18
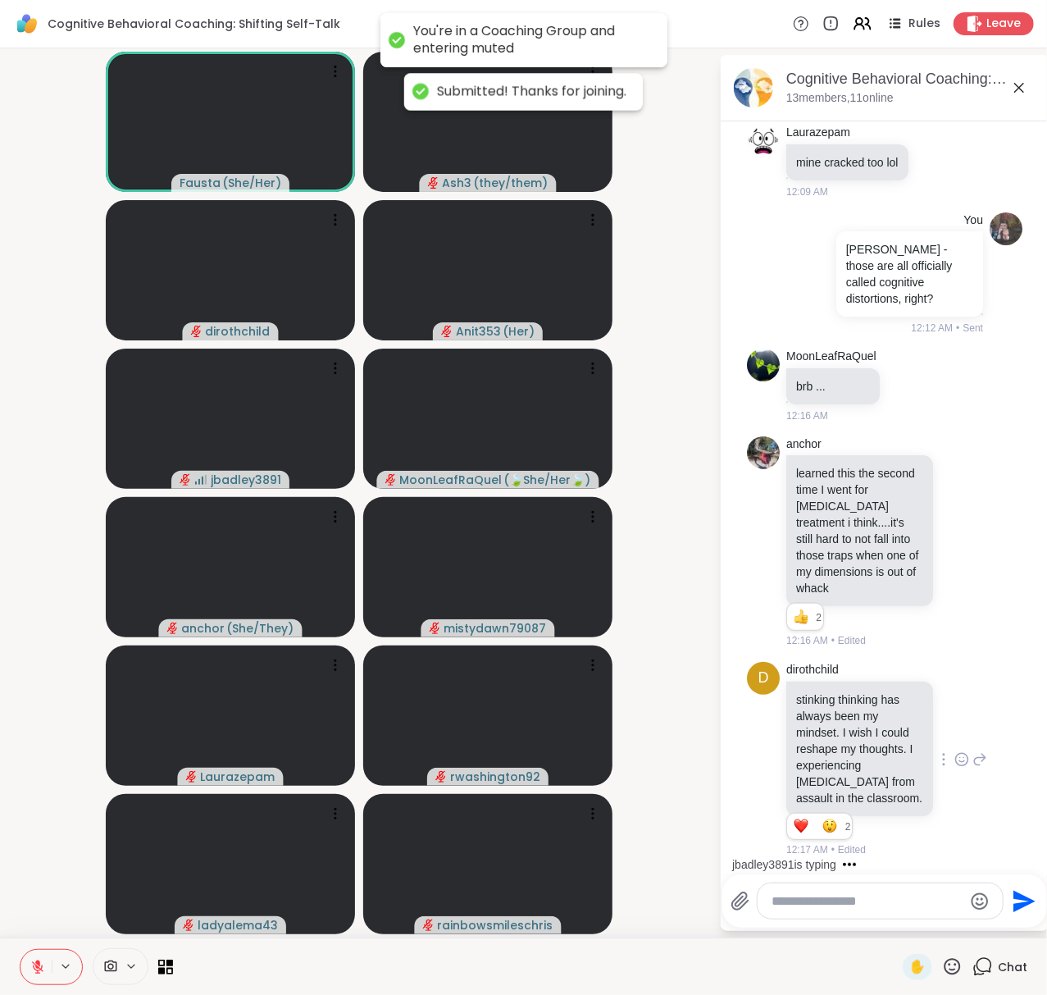
scroll to position [1808, 0]
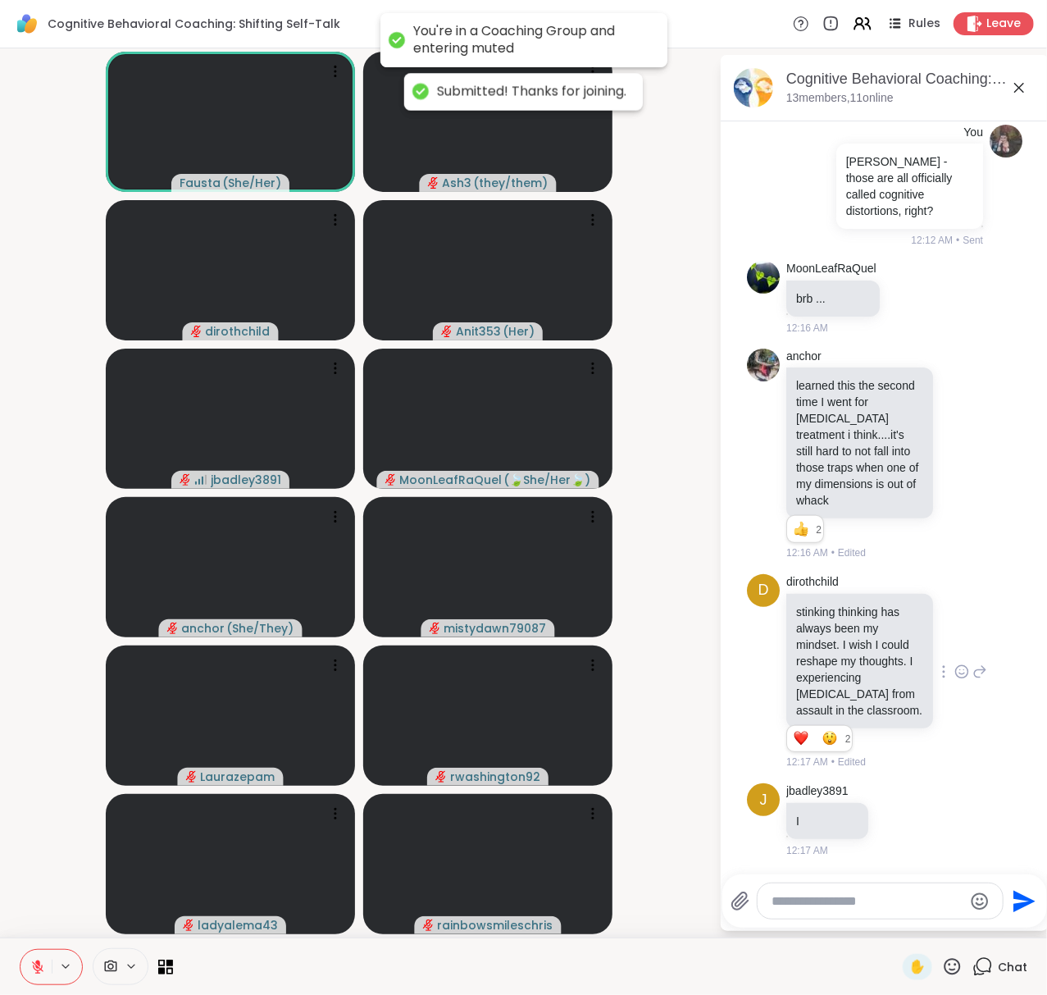
click at [955, 664] on icon at bounding box center [962, 671] width 15 height 16
click at [1027, 638] on div "Select Reaction: Astonished" at bounding box center [1034, 645] width 15 height 15
click at [955, 445] on icon at bounding box center [962, 453] width 15 height 16
click at [910, 411] on button "Select Reaction: Thumbs up" at bounding box center [926, 427] width 33 height 33
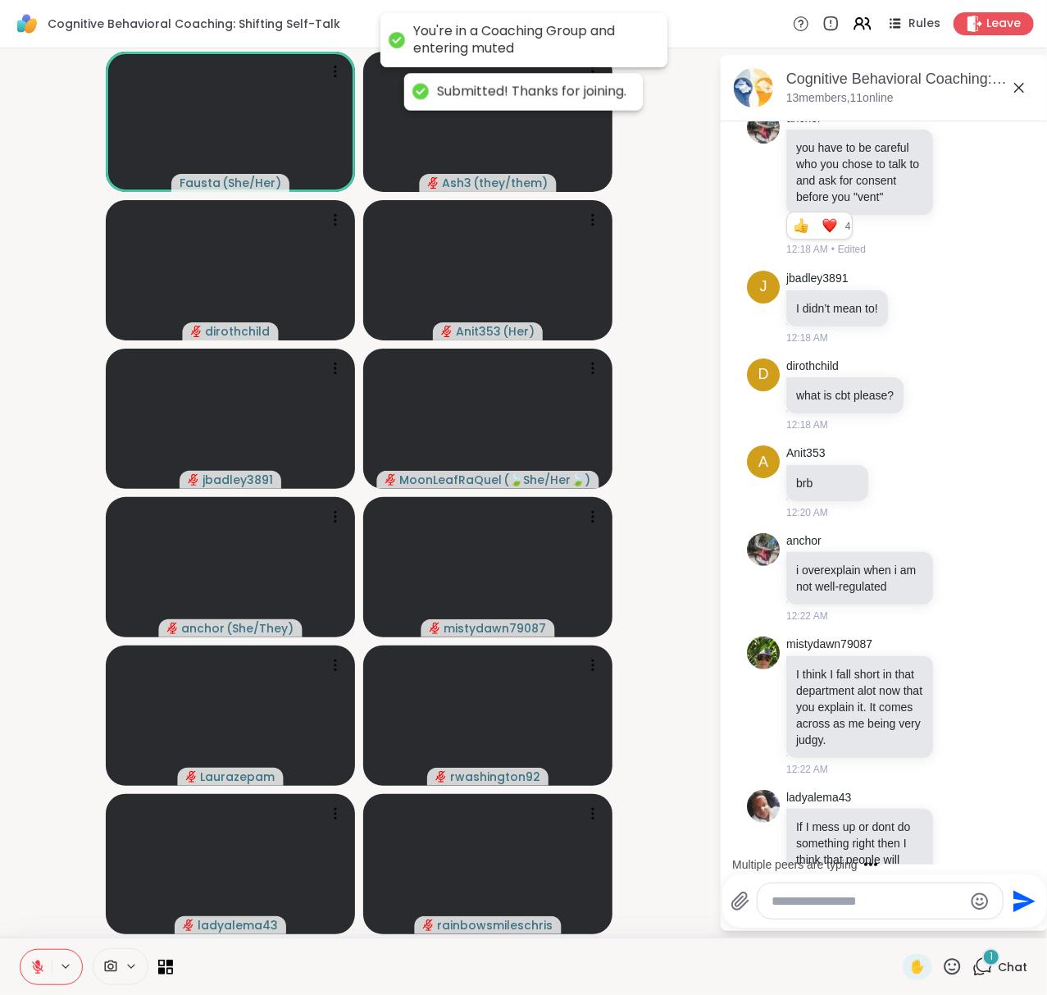
scroll to position [2693, 0]
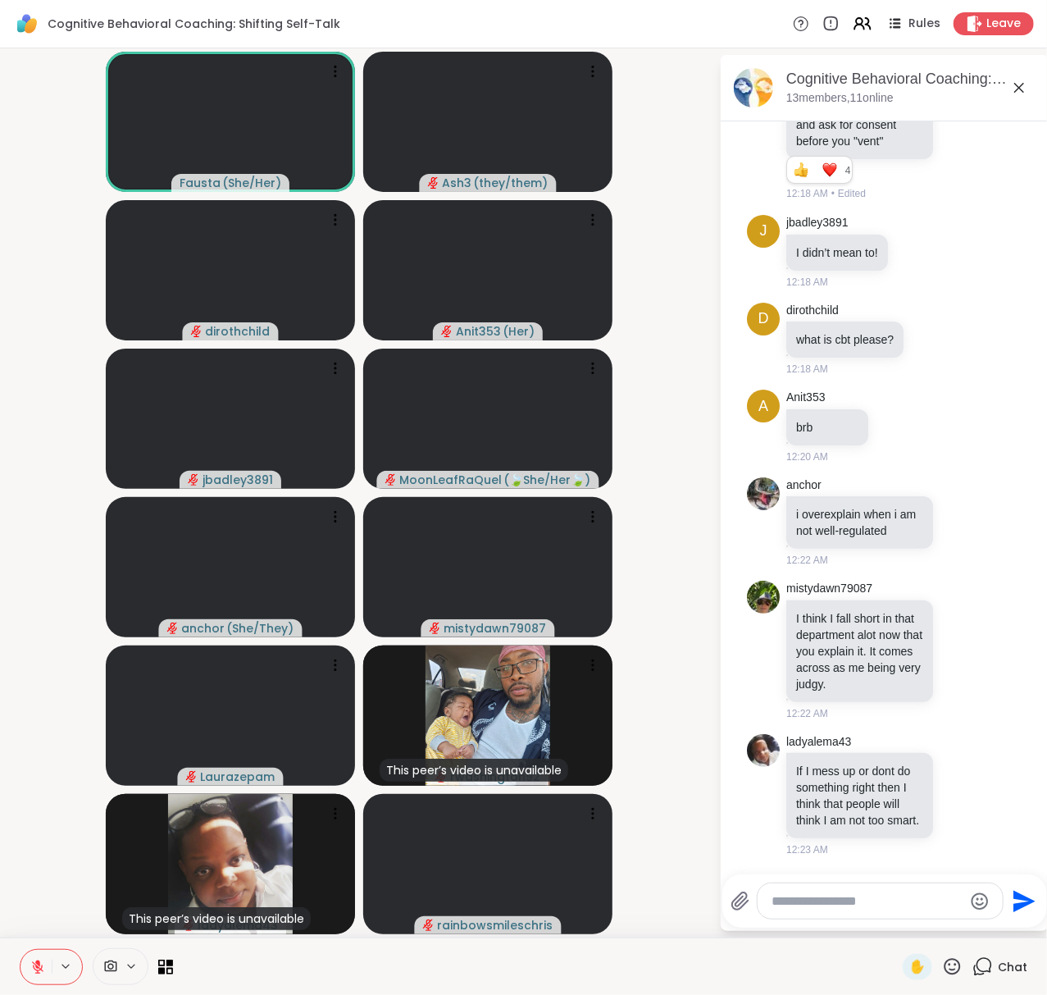
click at [823, 904] on textarea "Type your message" at bounding box center [868, 901] width 190 height 16
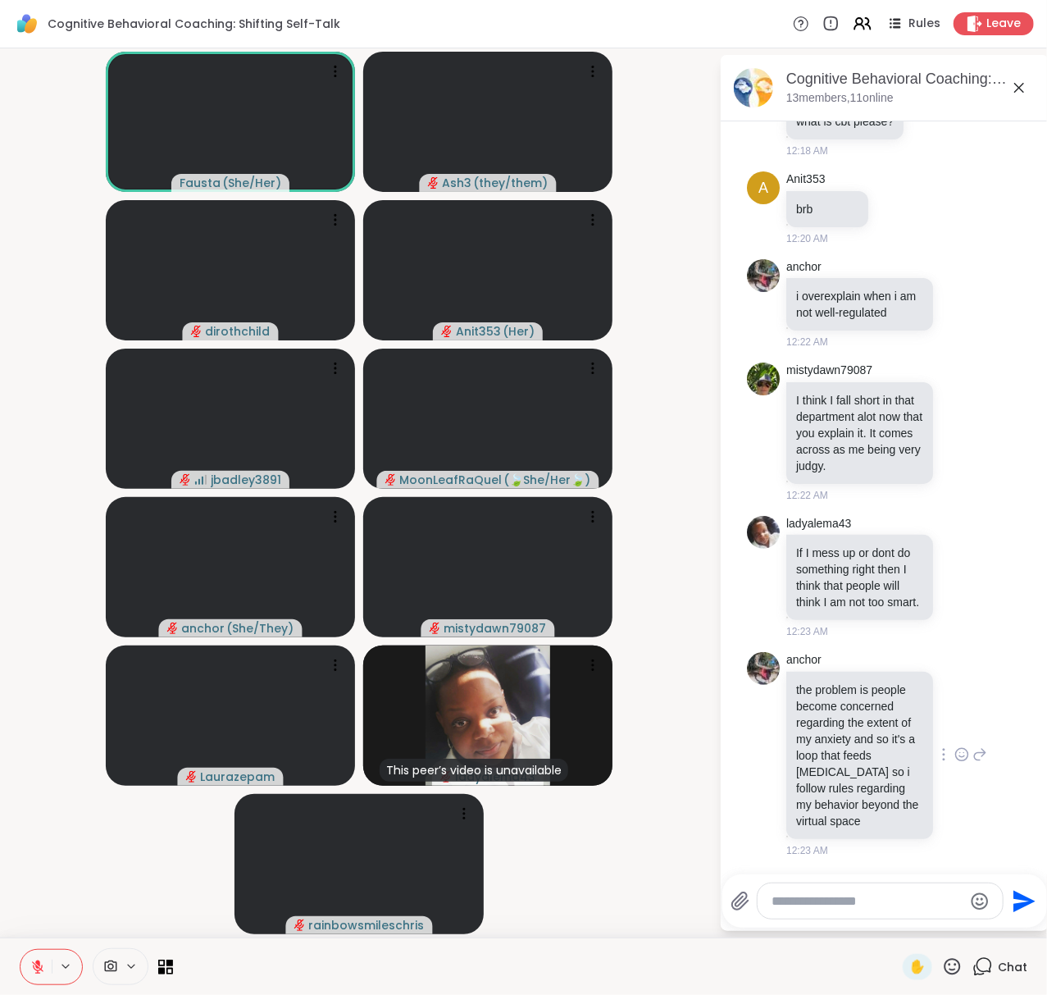
click at [955, 746] on icon at bounding box center [962, 754] width 15 height 16
click at [955, 723] on div "Select Reaction: Heart" at bounding box center [962, 728] width 15 height 15
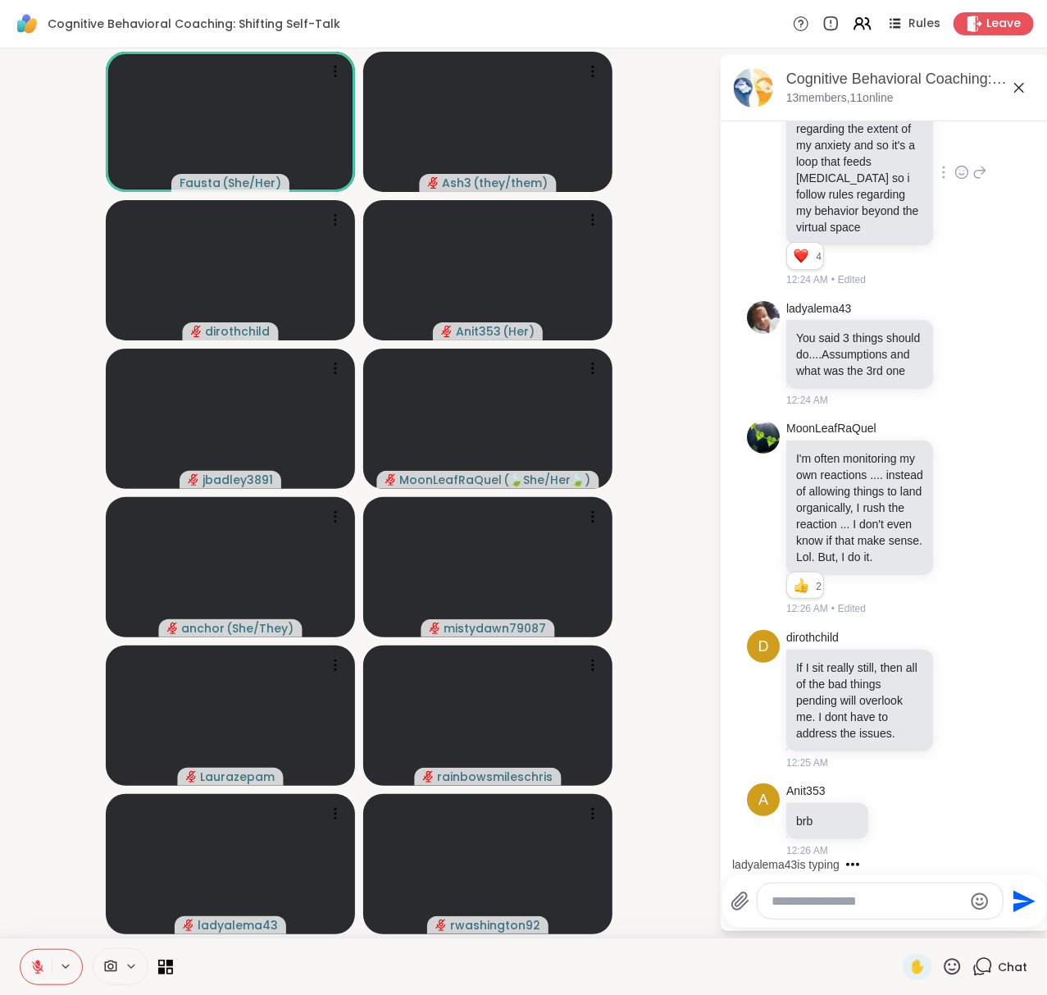
scroll to position [3694, 0]
click at [863, 893] on textarea "Type your message" at bounding box center [868, 901] width 190 height 16
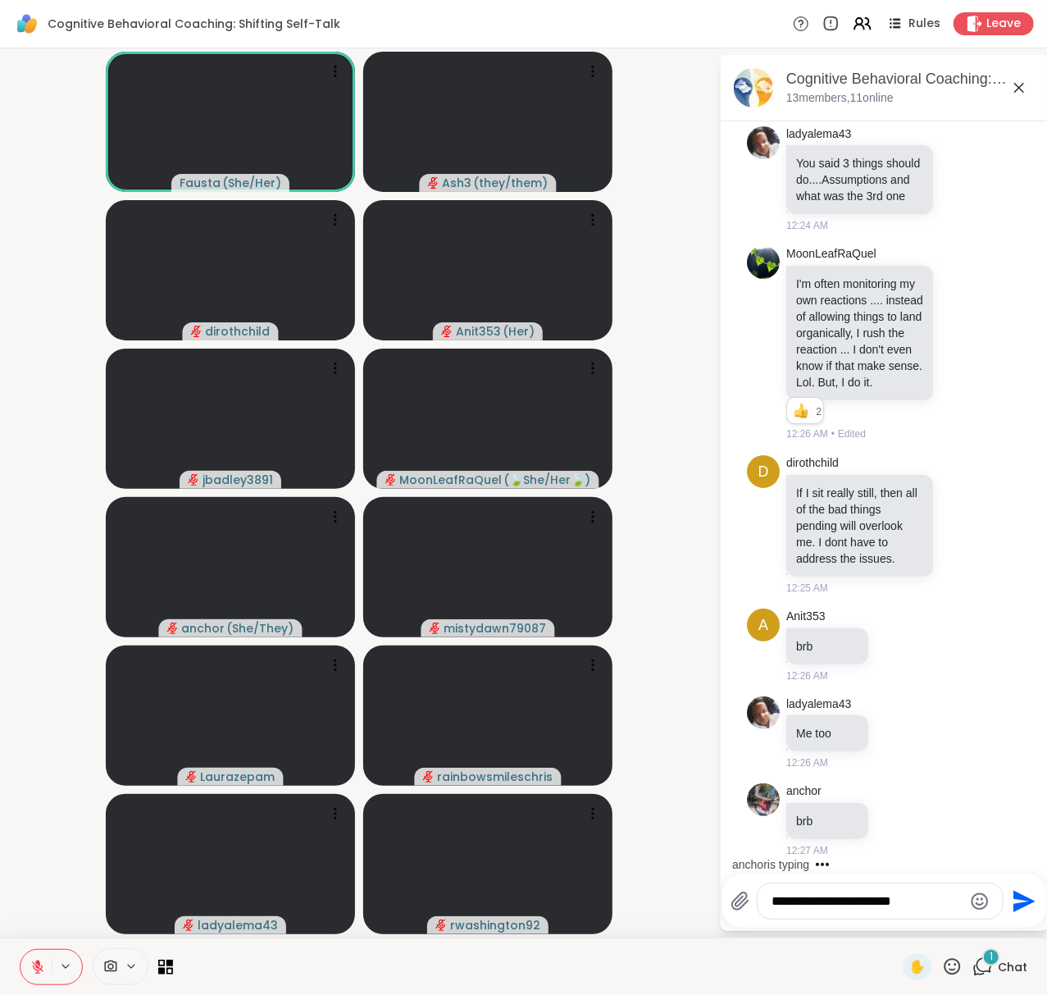
scroll to position [3782, 0]
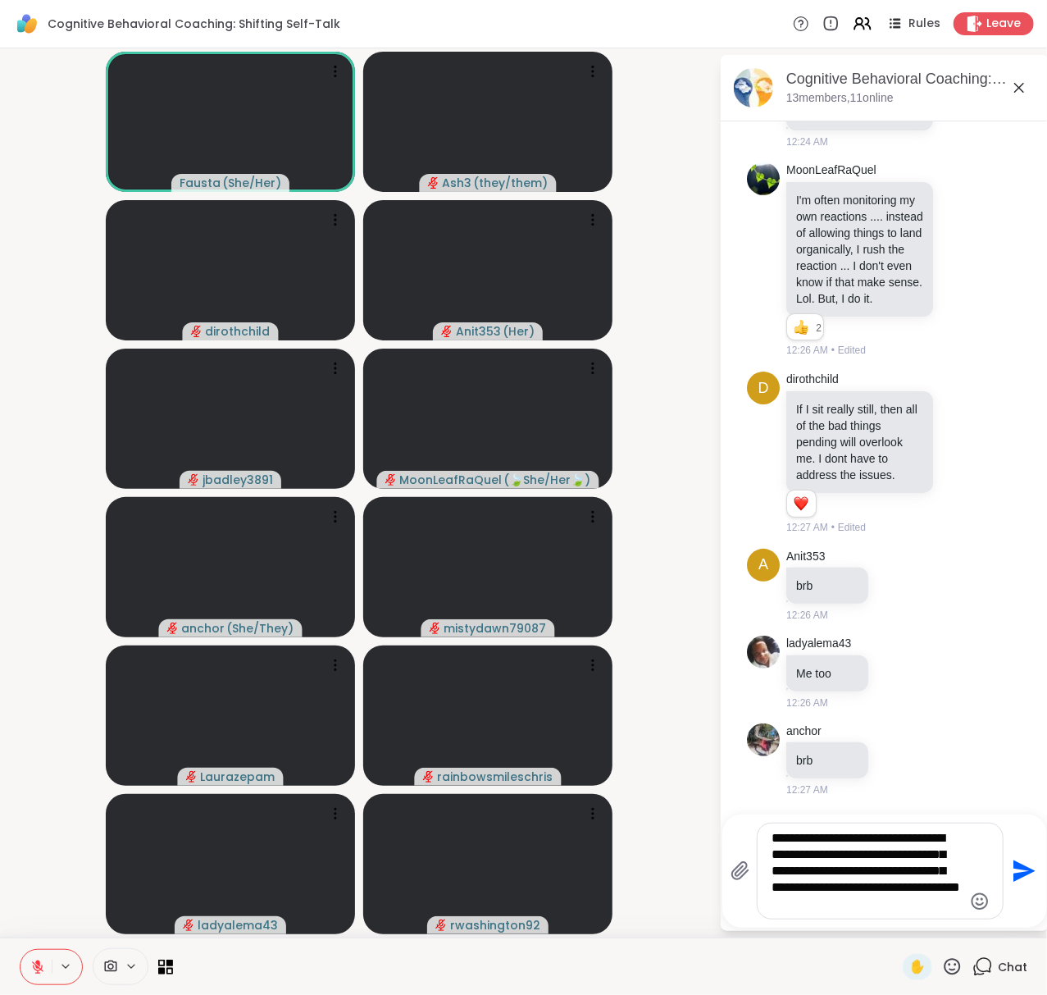
type textarea "**********"
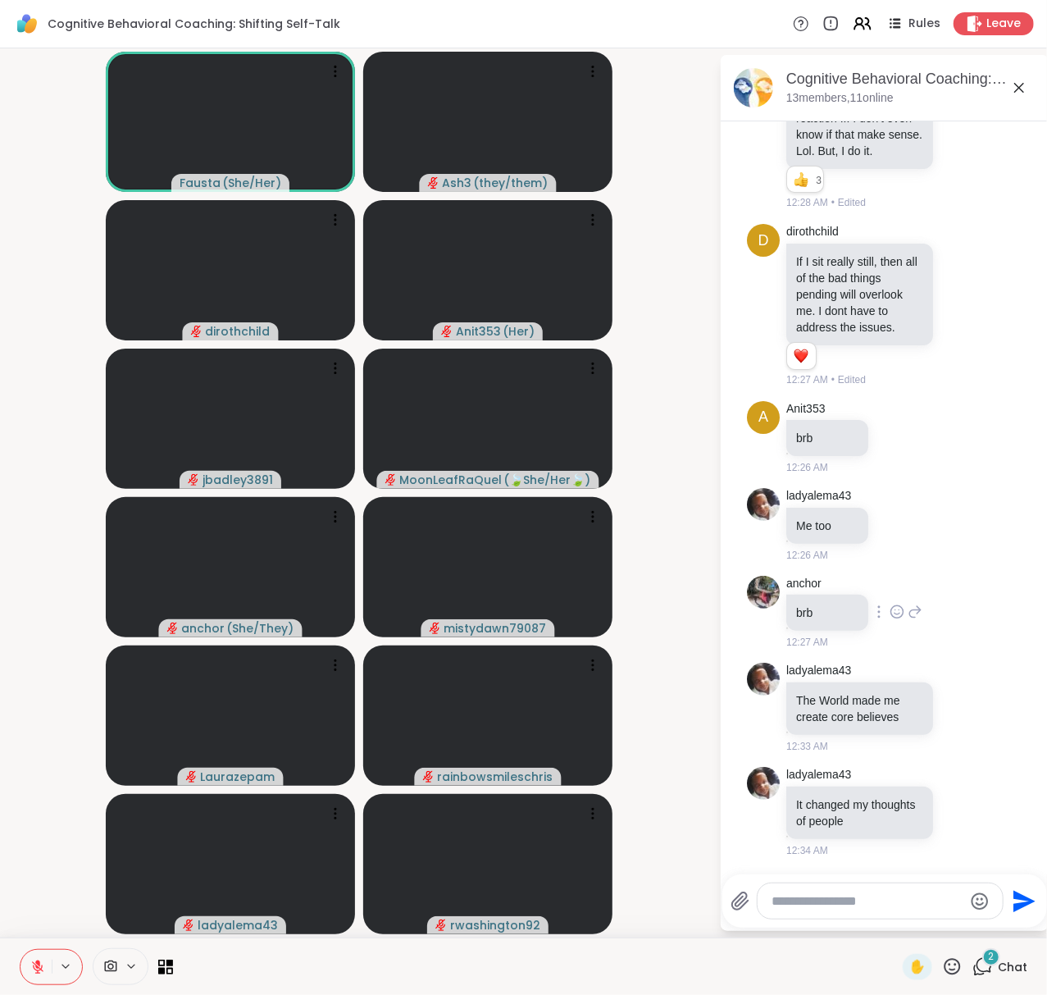
scroll to position [4101, 0]
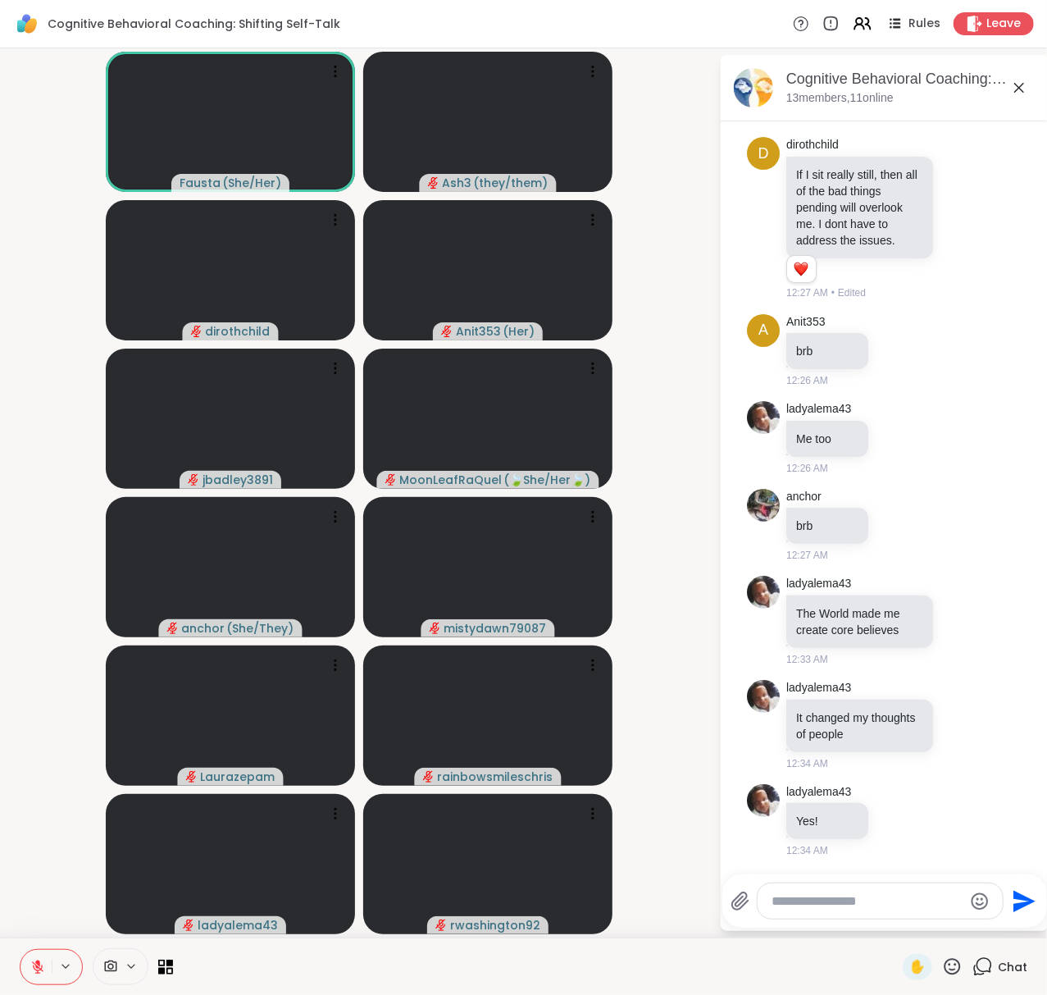
click at [855, 890] on div at bounding box center [880, 900] width 245 height 35
click at [850, 902] on textarea "Type your message" at bounding box center [868, 901] width 190 height 16
paste textarea "**********"
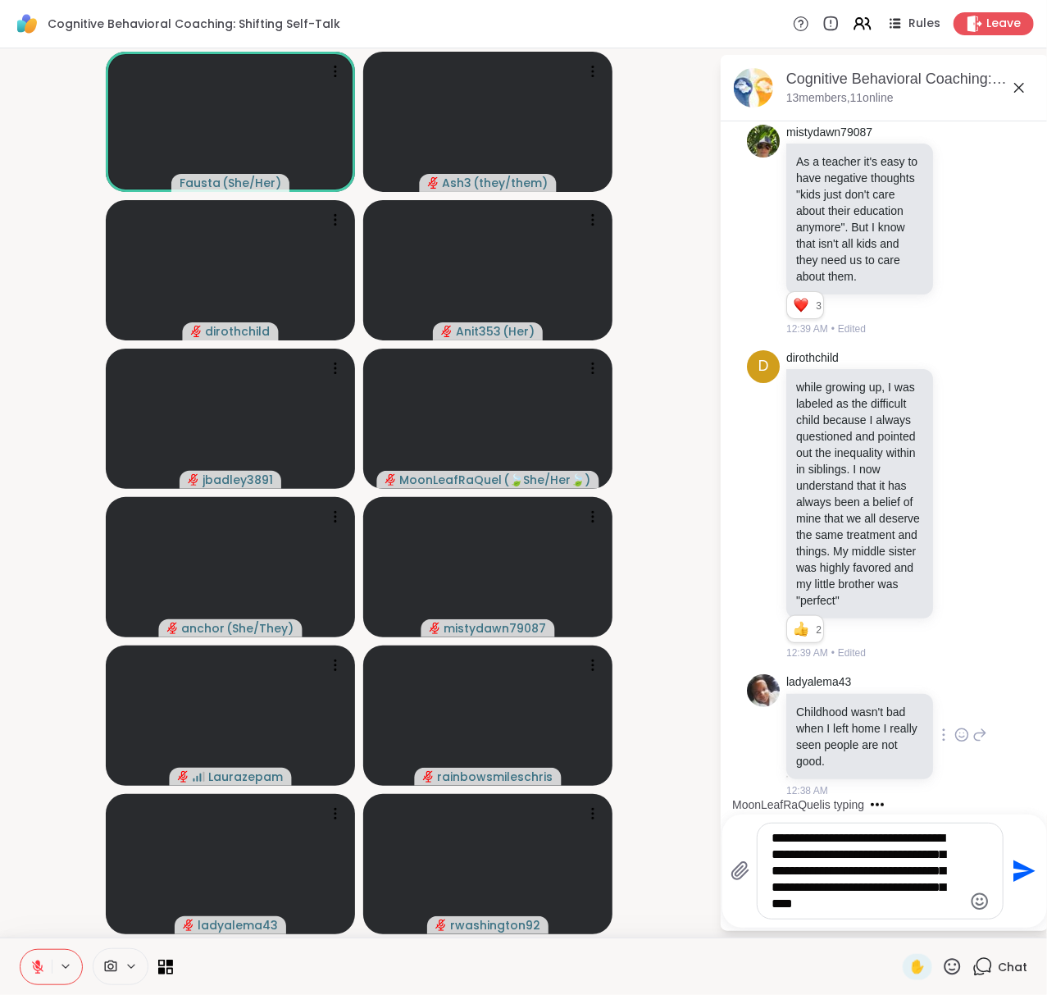
scroll to position [5342, 0]
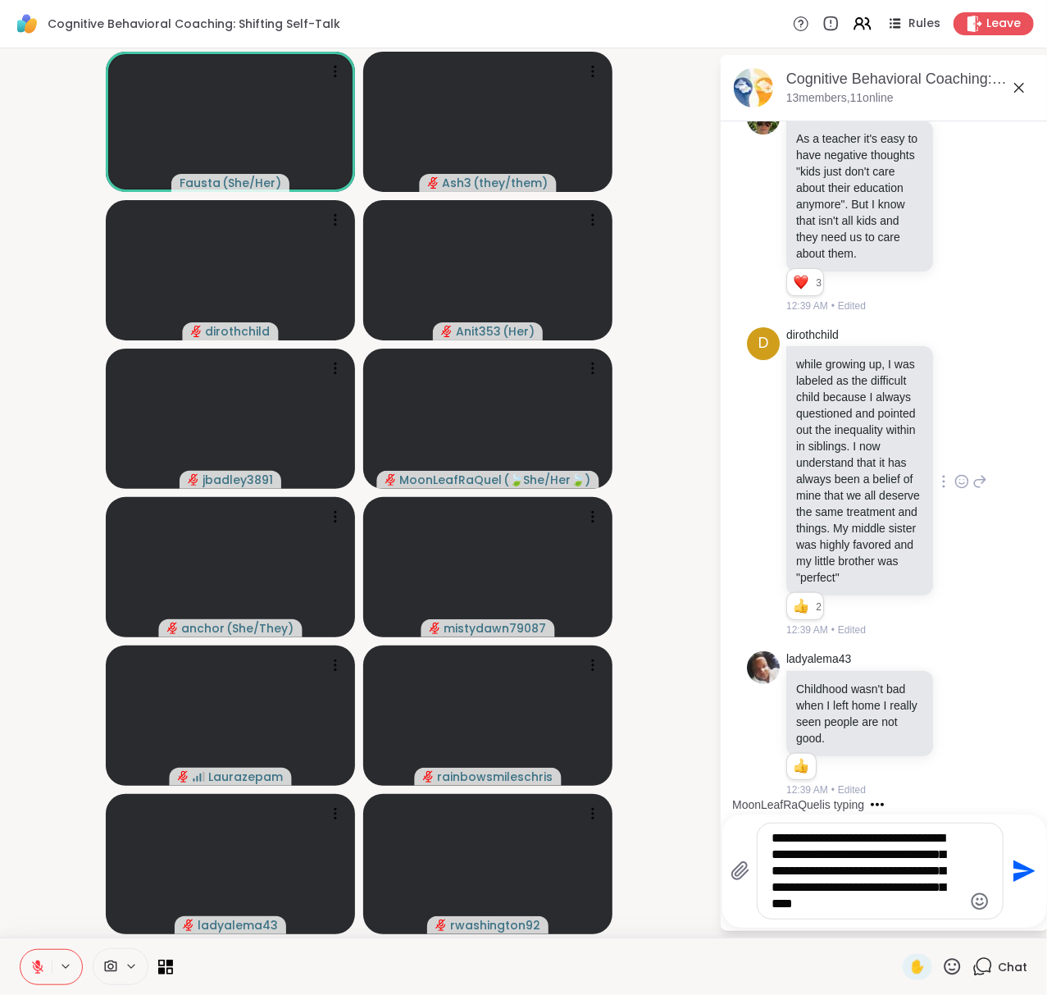
click at [955, 473] on icon at bounding box center [962, 481] width 15 height 16
click at [919, 448] on div "Select Reaction: Thumbs up" at bounding box center [926, 455] width 15 height 15
click at [919, 853] on textarea "**********" at bounding box center [868, 871] width 190 height 82
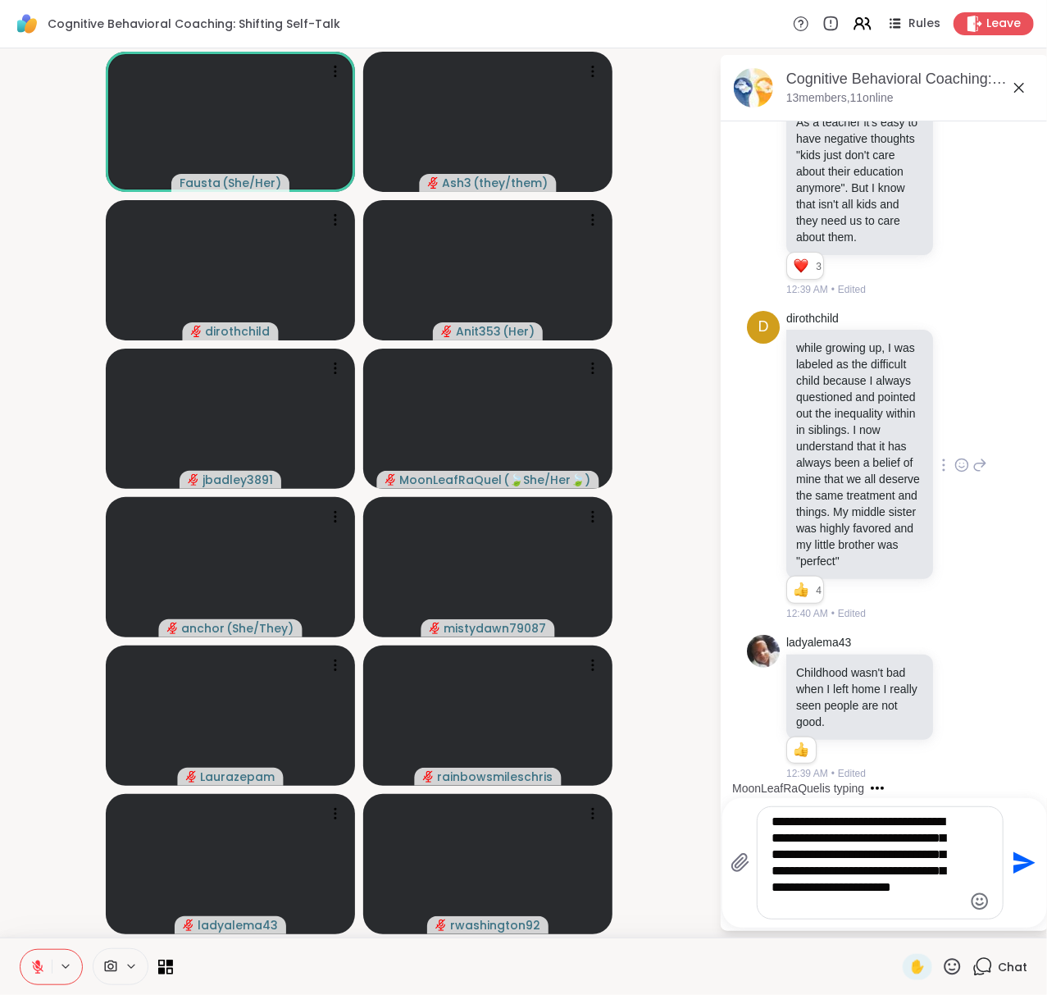
type textarea "**********"
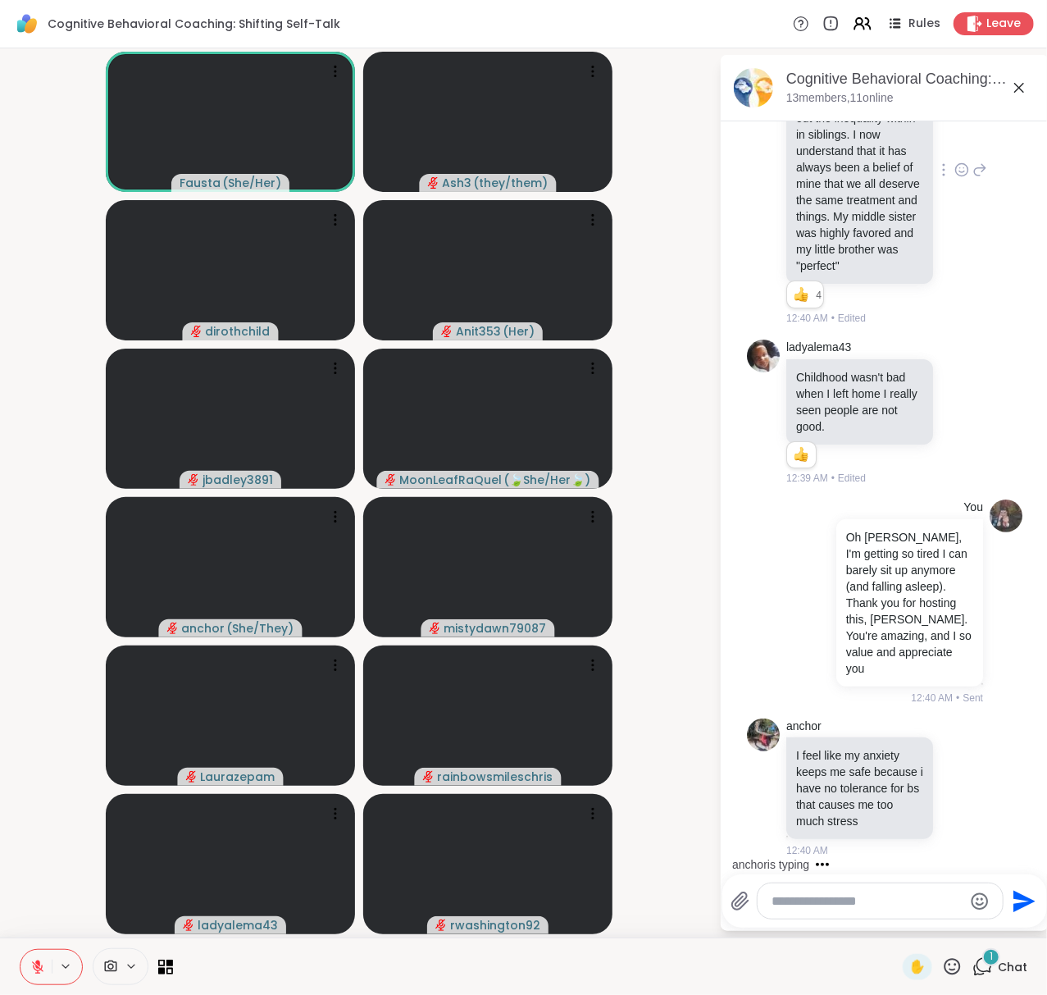
scroll to position [5672, 0]
click at [955, 779] on icon at bounding box center [962, 787] width 15 height 16
click at [955, 857] on div "anchor I feel like my anxiety keeps me safe because i have no tolerance for bs …" at bounding box center [885, 788] width 276 height 153
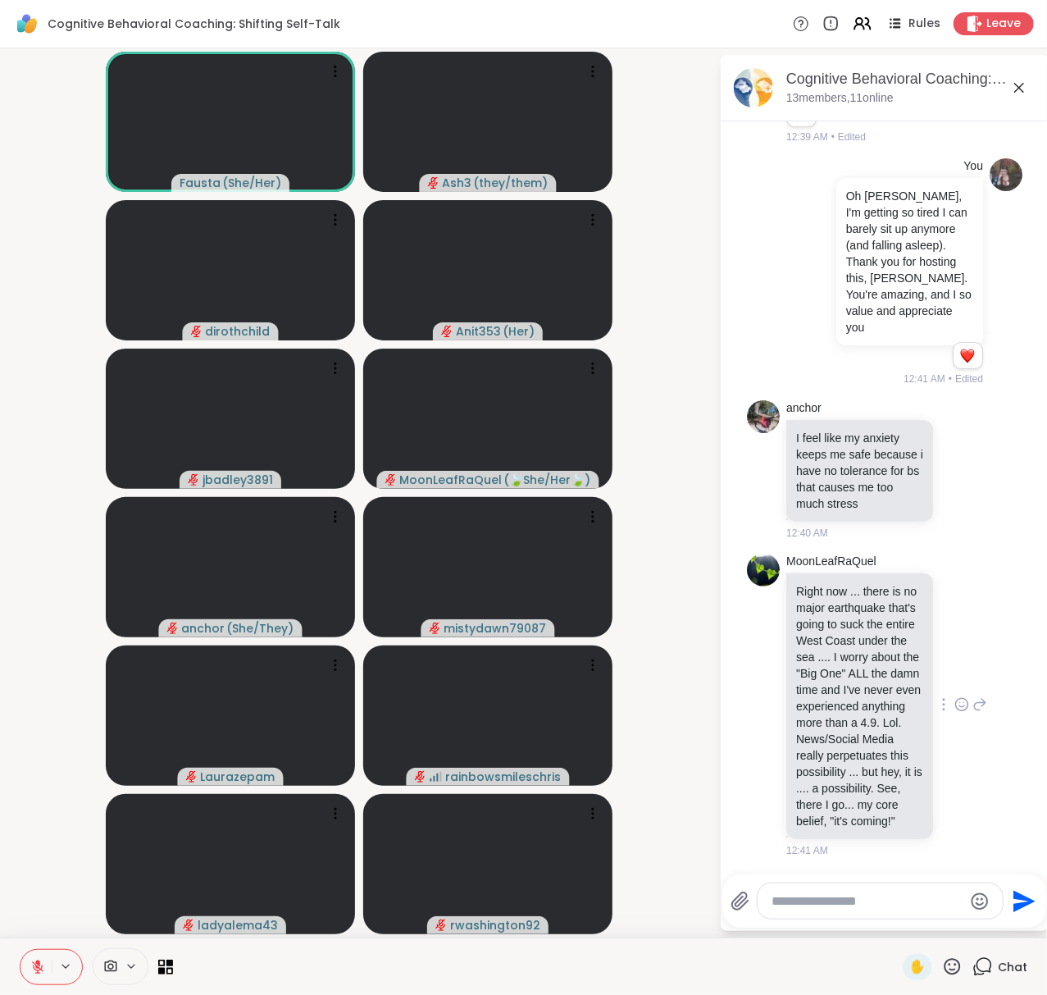
scroll to position [5945, 0]
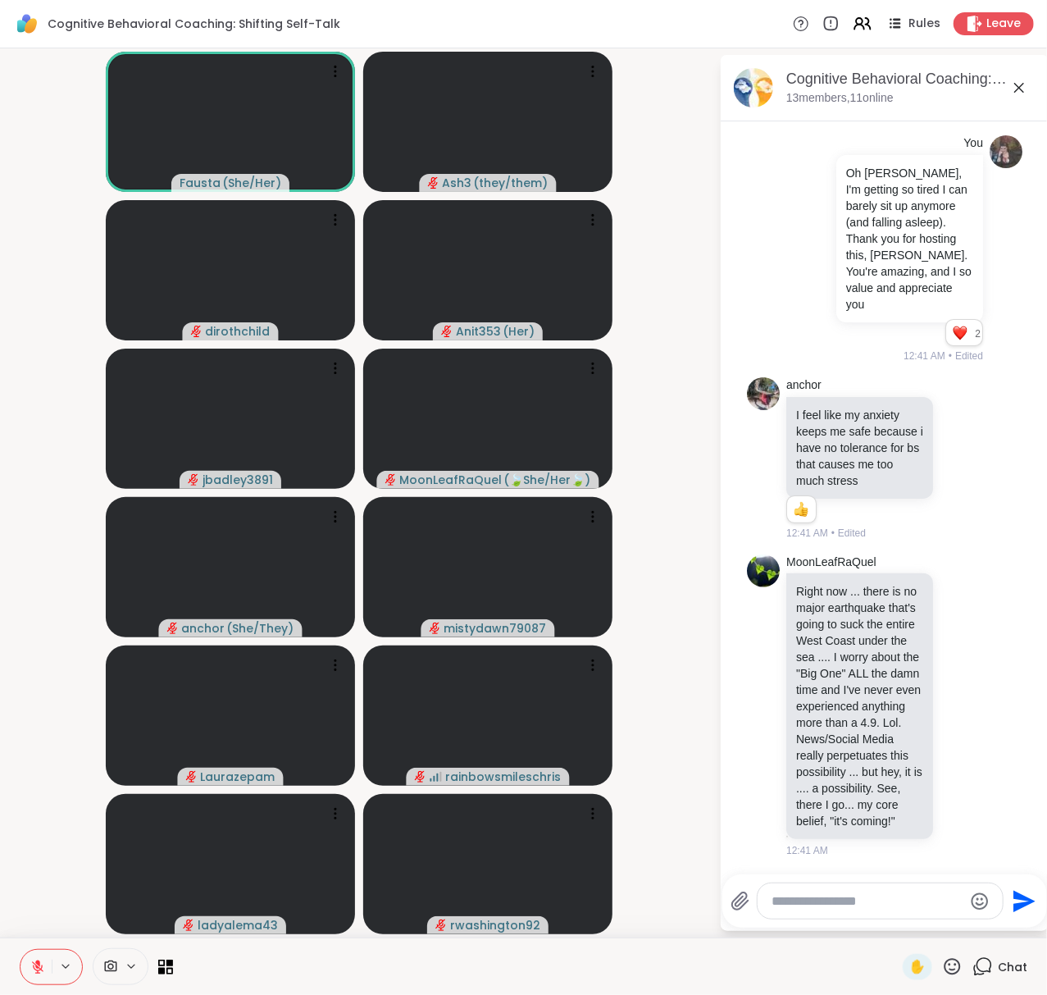
click at [942, 932] on icon at bounding box center [952, 966] width 21 height 21
click at [894, 920] on div "❤️" at bounding box center [905, 923] width 30 height 26
click at [996, 25] on span "Leave" at bounding box center [1005, 24] width 36 height 17
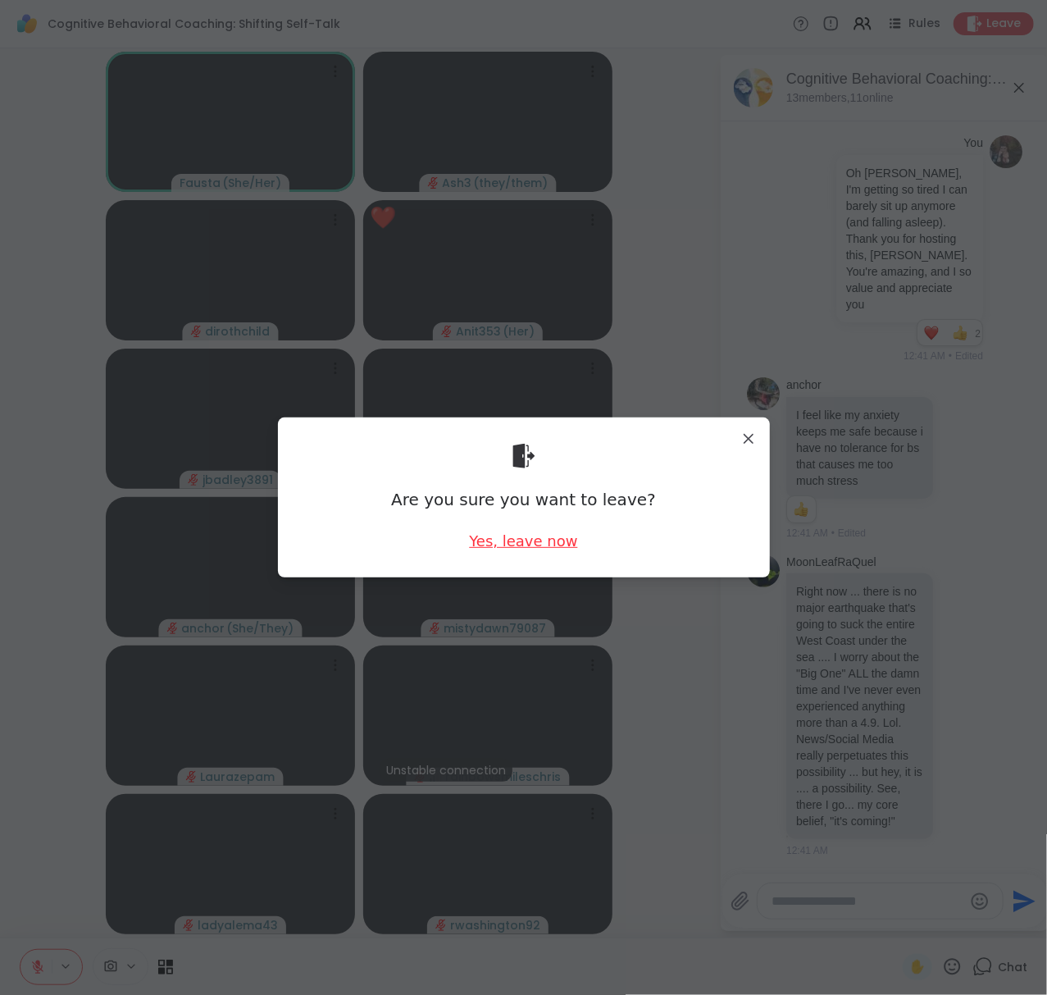
click at [529, 545] on div "Yes, leave now" at bounding box center [523, 541] width 108 height 21
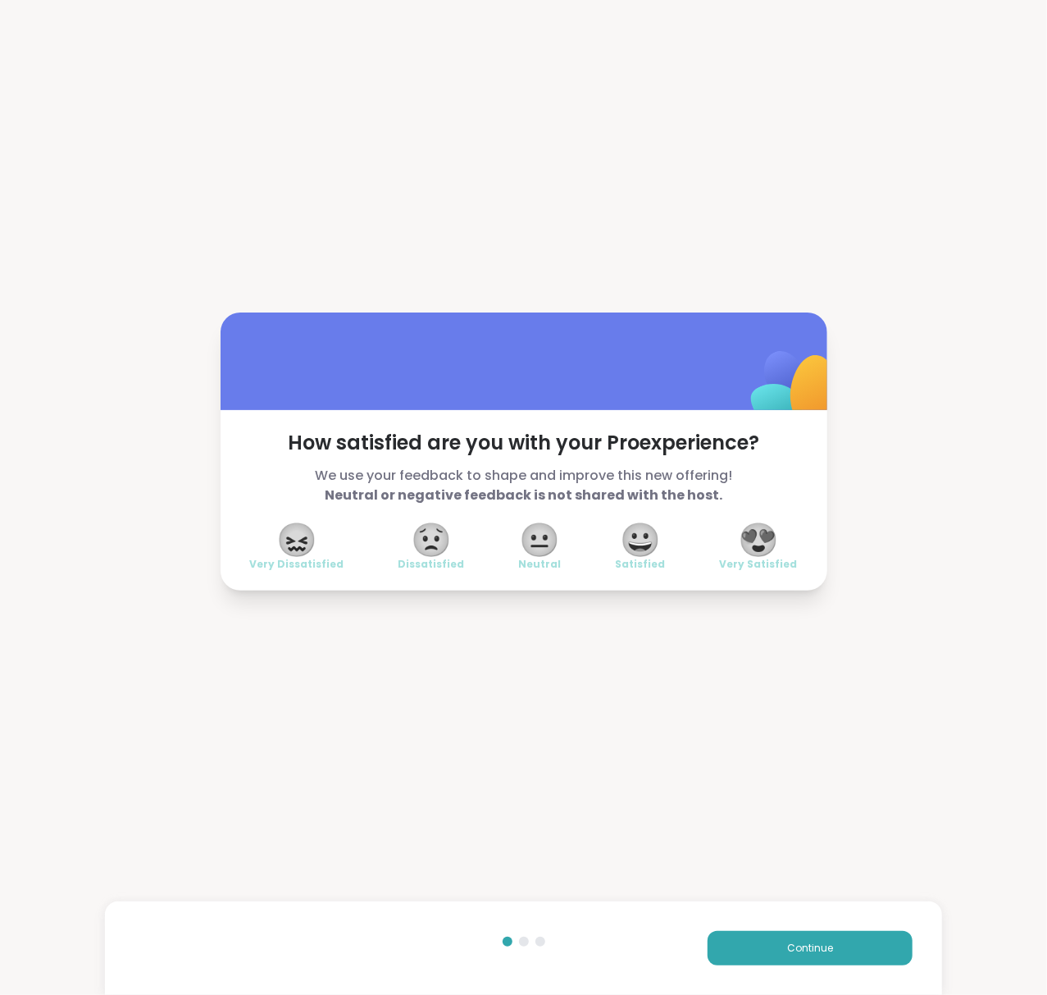
click at [759, 543] on span "😍" at bounding box center [758, 540] width 41 height 30
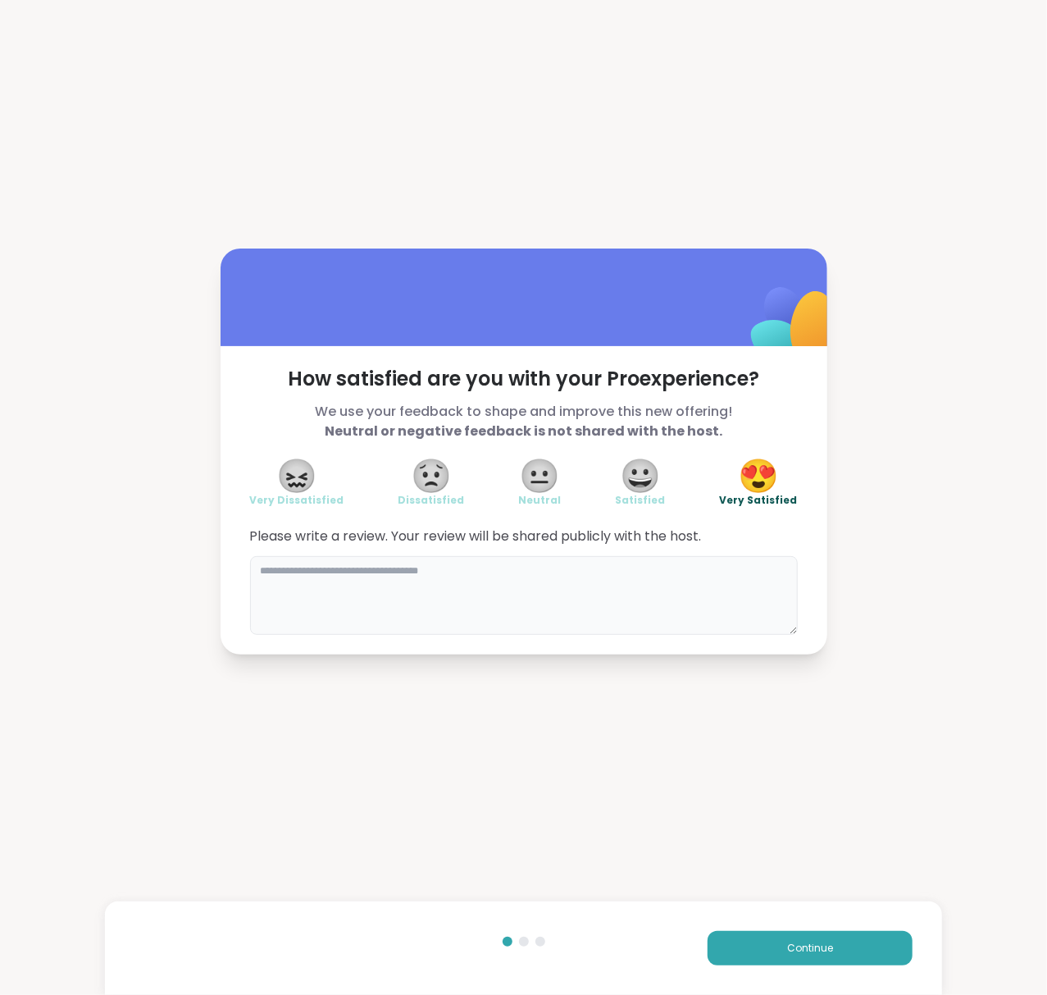
click at [394, 559] on textarea at bounding box center [524, 595] width 548 height 79
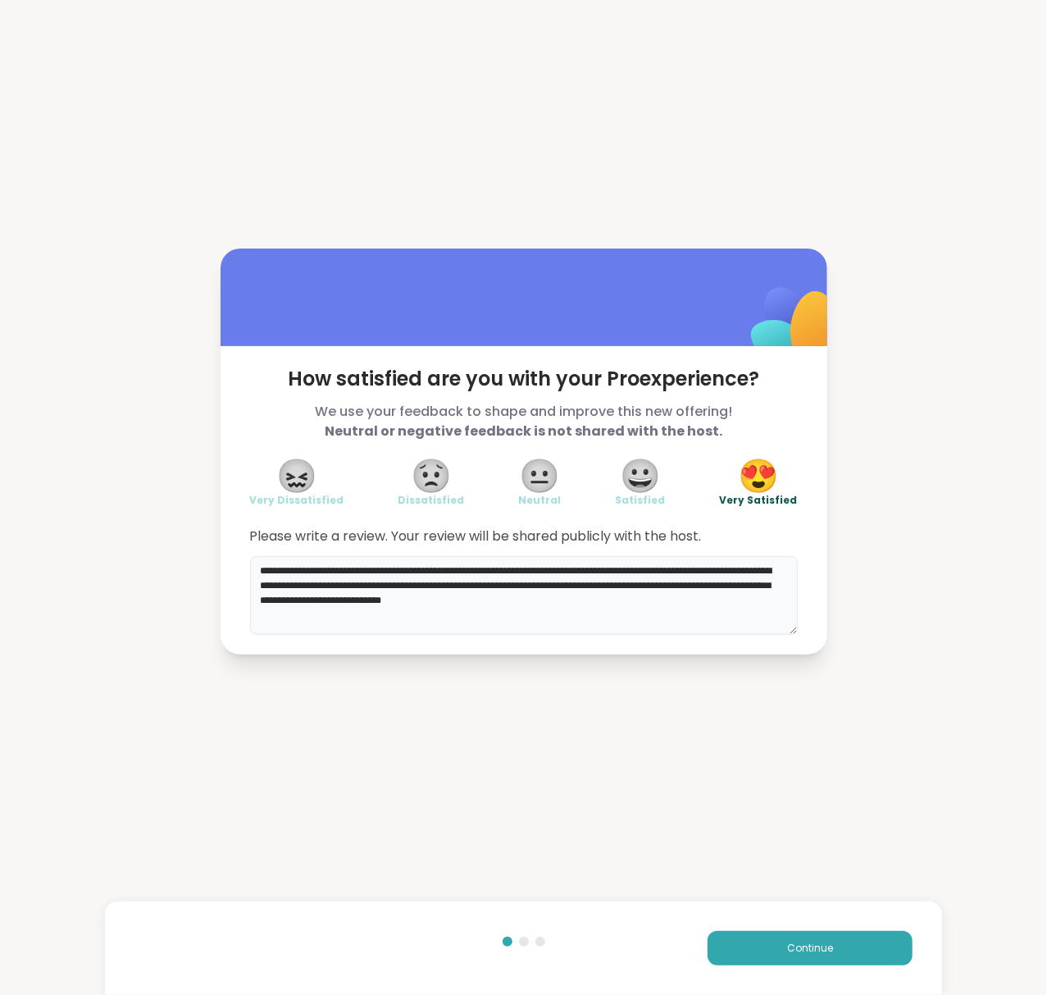
type textarea "**********"
click at [792, 932] on span "Continue" at bounding box center [810, 948] width 46 height 15
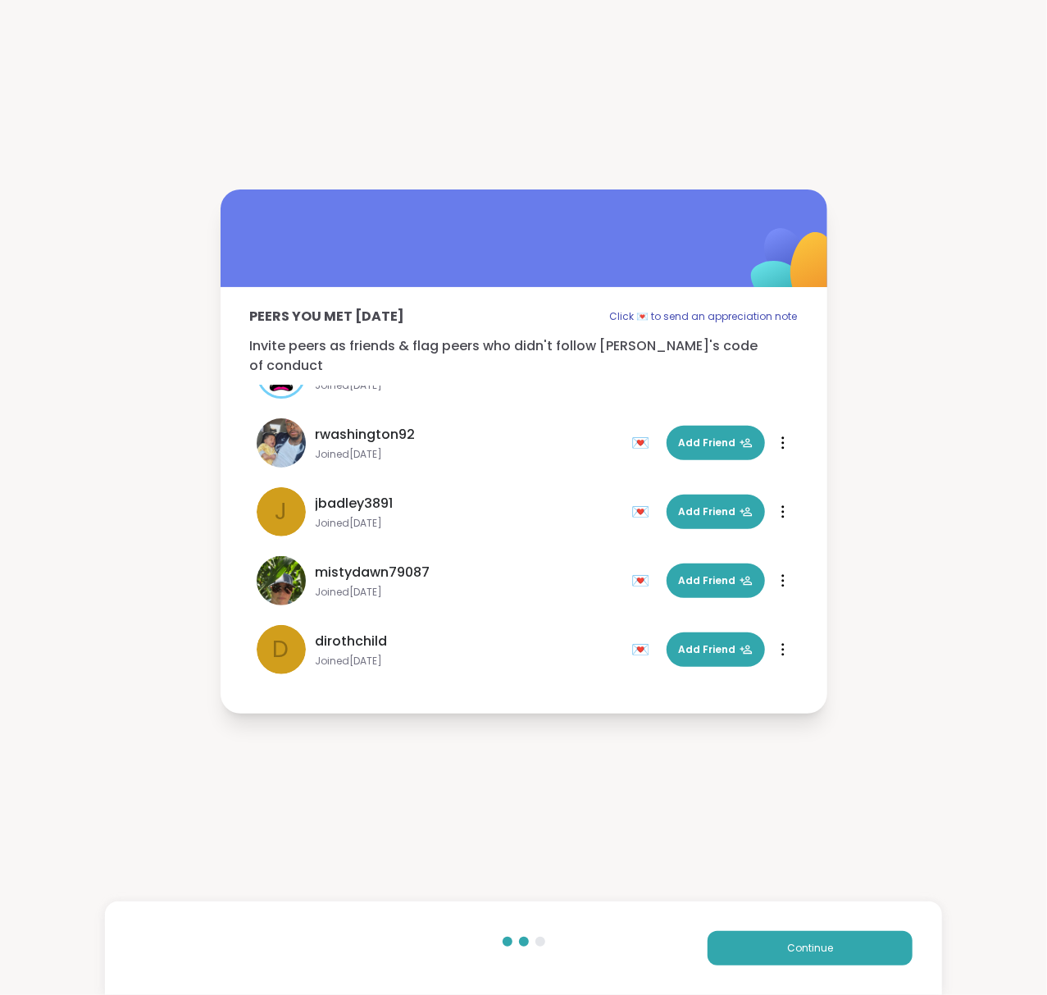
scroll to position [244, 0]
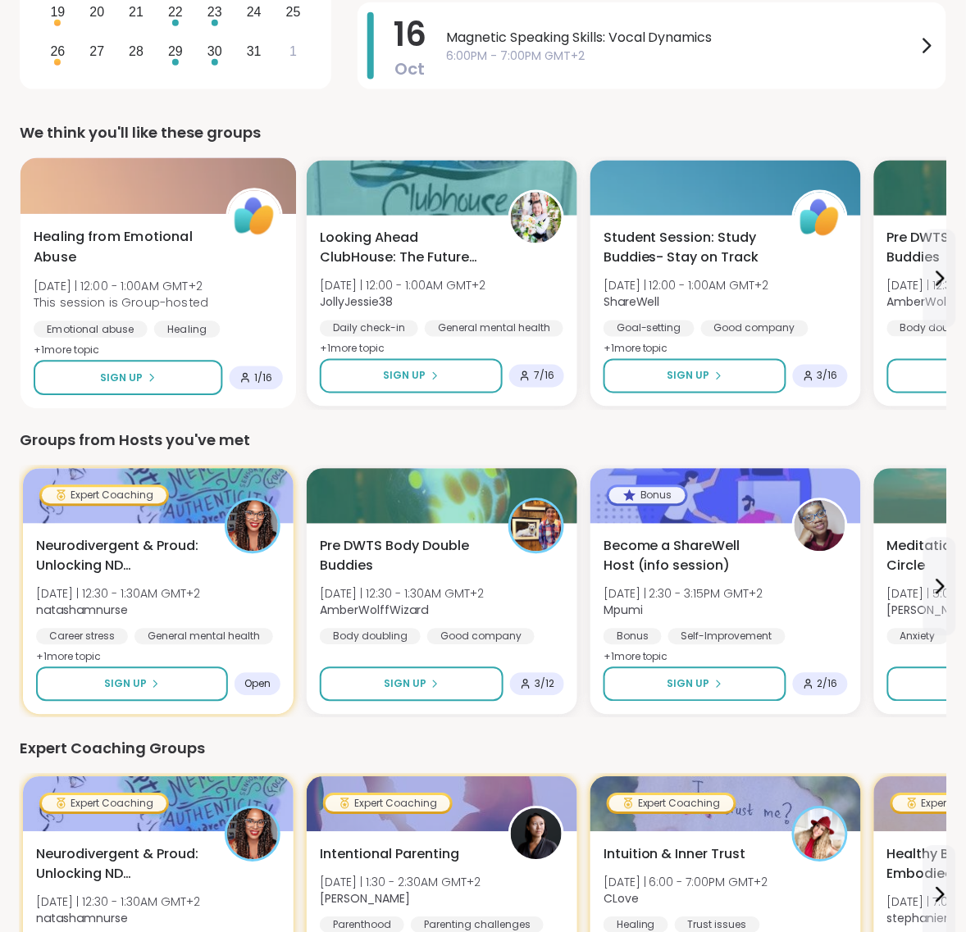
scroll to position [410, 0]
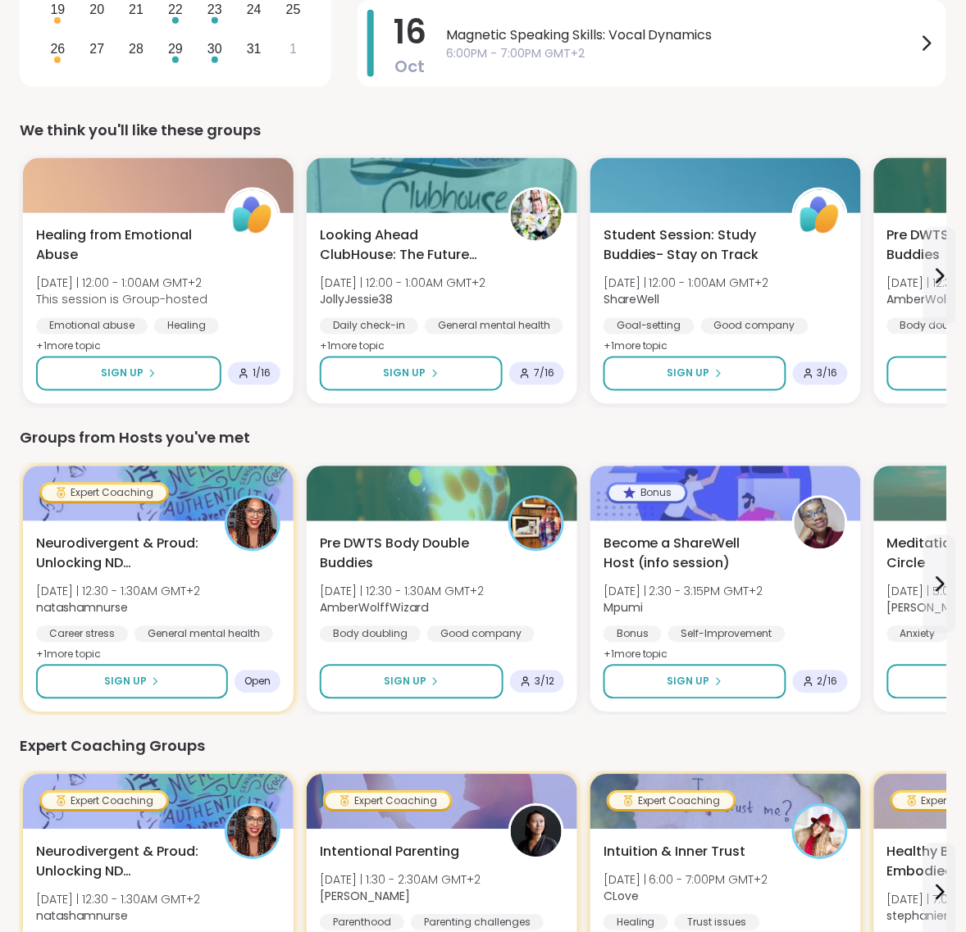
click at [0, 0] on link "Chat 2" at bounding box center [0, 0] width 0 height 0
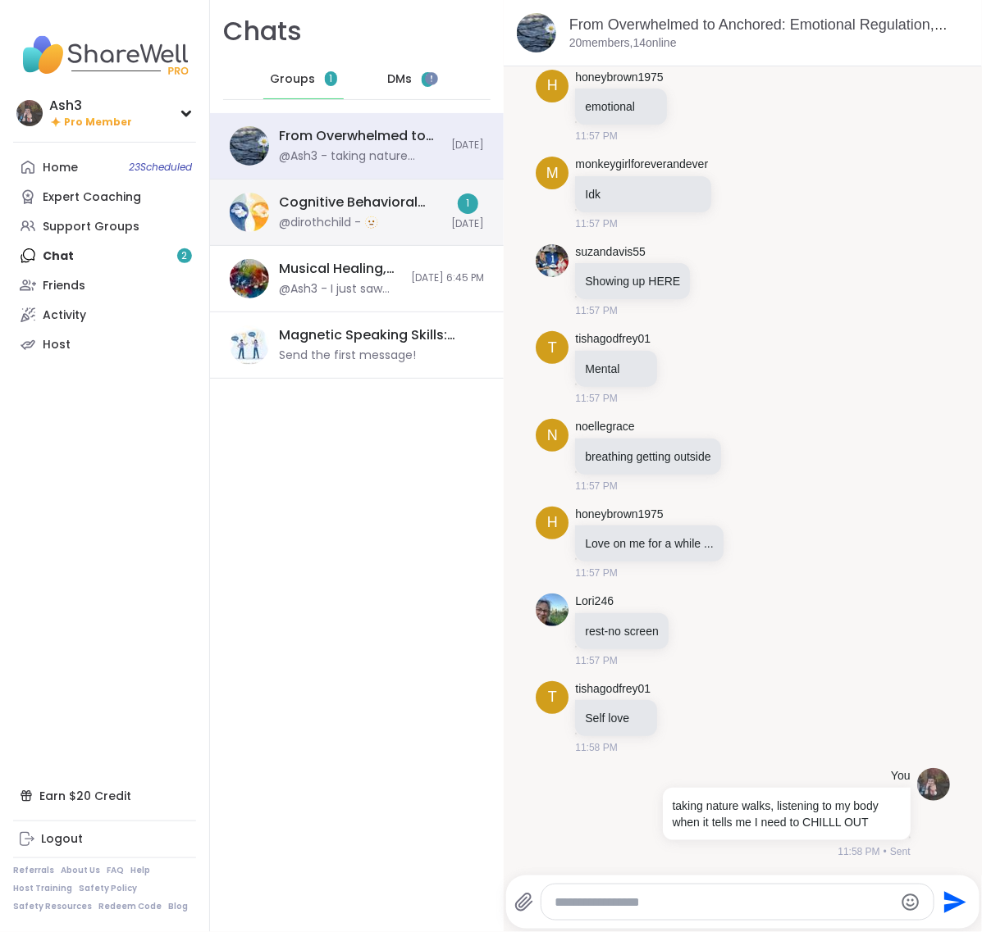
click at [321, 236] on div "Cognitive Behavioral Coaching: Shifting Self-Talk, Oct 14 @dirothchild - 🫥 1 To…" at bounding box center [357, 213] width 294 height 66
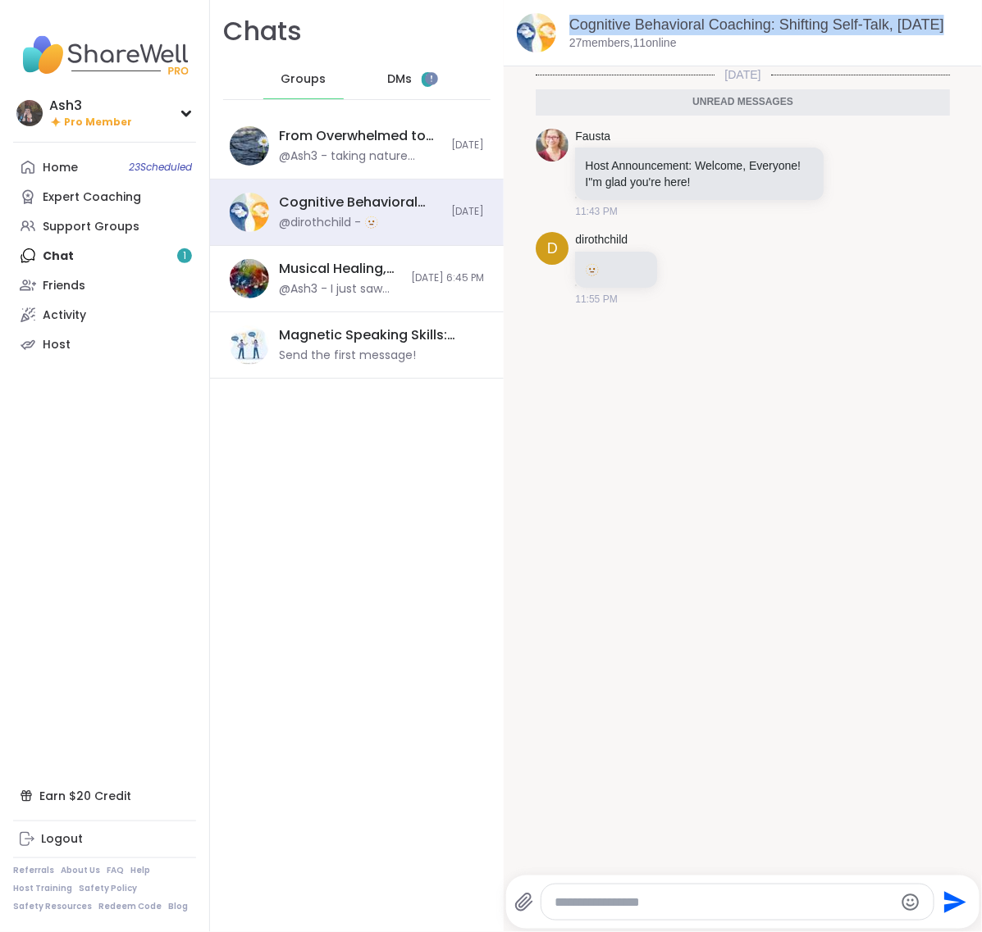
drag, startPoint x: 567, startPoint y: 25, endPoint x: 948, endPoint y: 25, distance: 381.4
click at [948, 25] on div "Cognitive Behavioral Coaching: Shifting Self-Talk, Oct 14 27 members, 11 online" at bounding box center [743, 33] width 478 height 66
copy link "Cognitive Behavioral Coaching: Shifting Self-Talk, Oct 14"
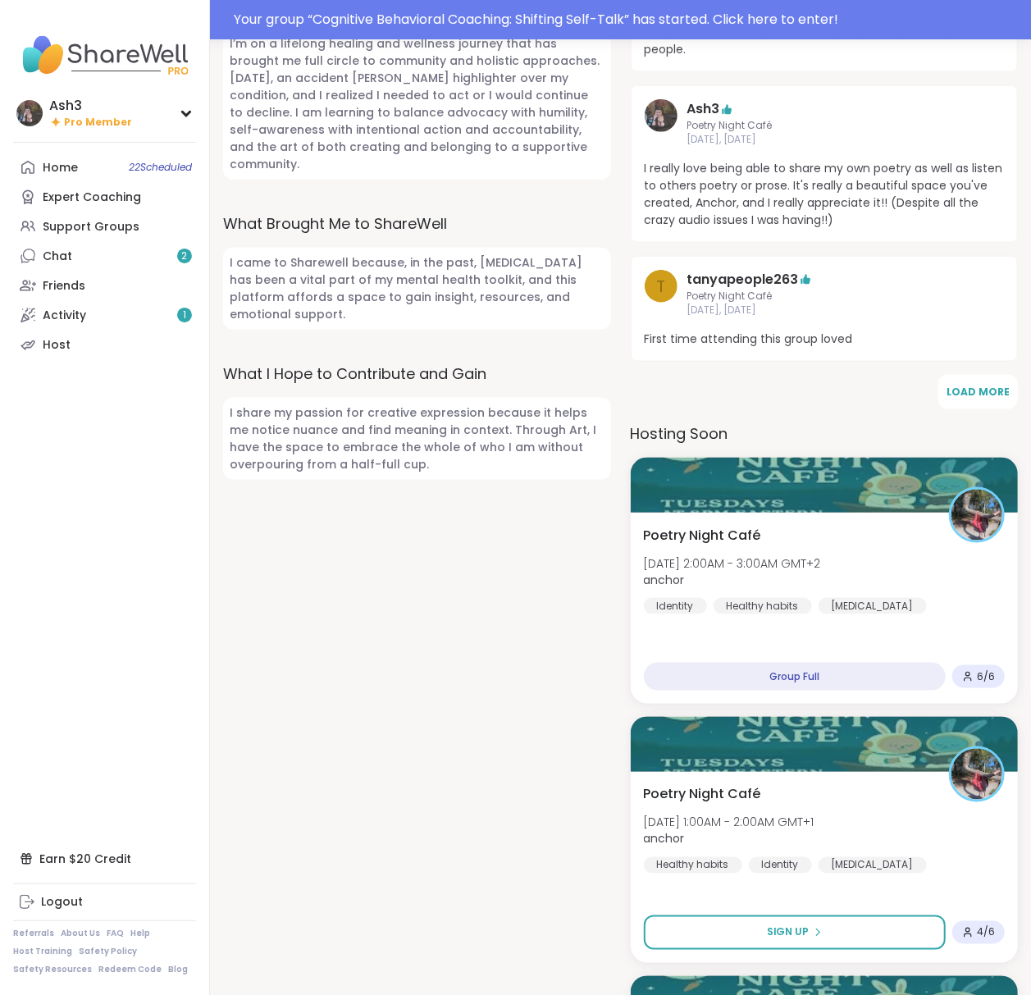
scroll to position [546, 0]
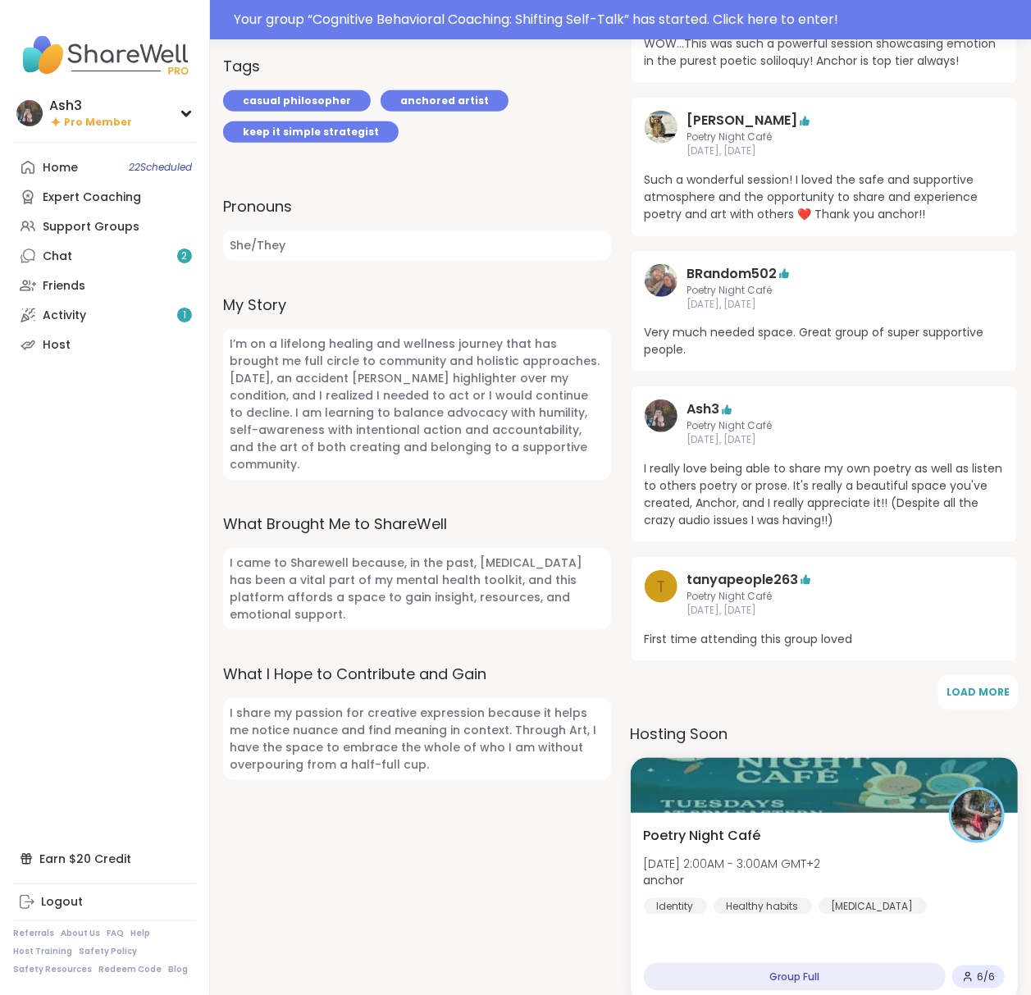
click at [99, 258] on link "Chat 2" at bounding box center [104, 256] width 183 height 30
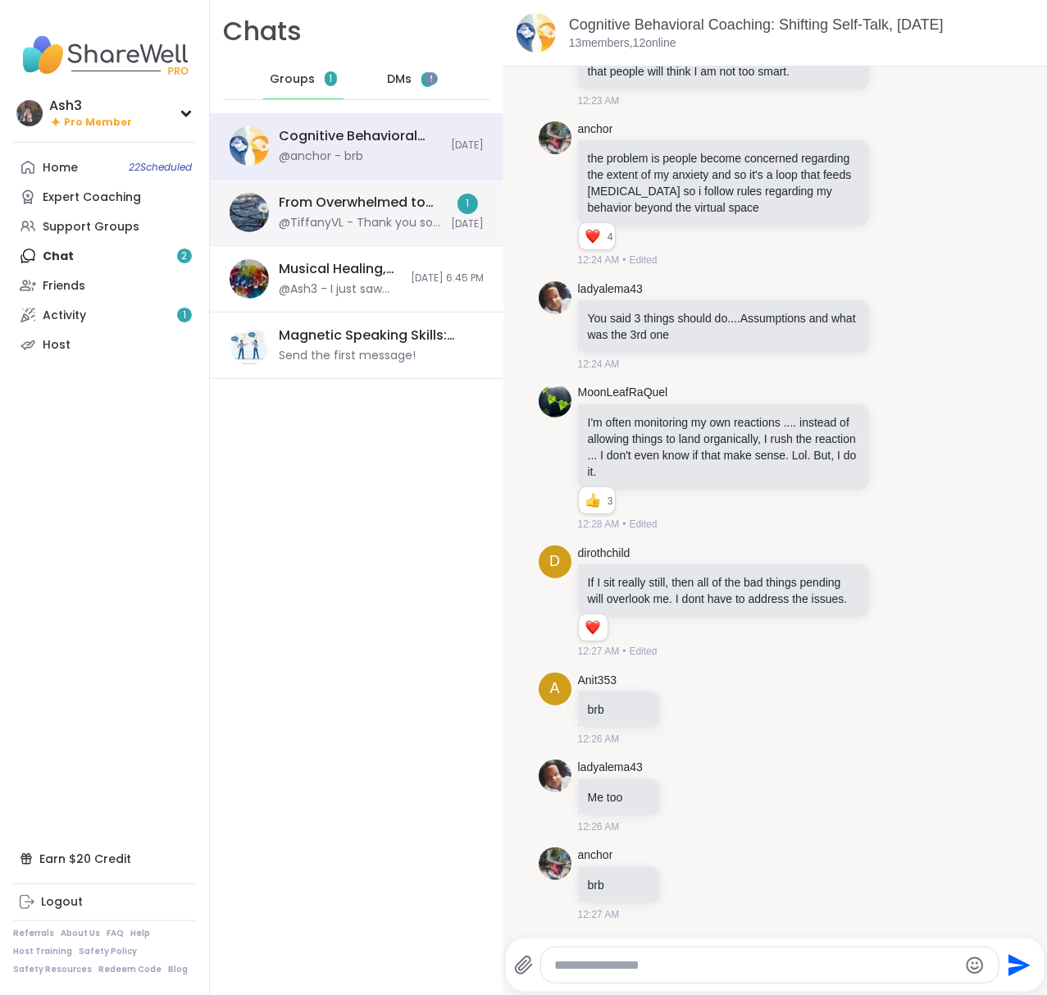
drag, startPoint x: 340, startPoint y: 207, endPoint x: 448, endPoint y: 221, distance: 109.2
click at [340, 208] on div "From Overwhelmed to Anchored: Emotional Regulation, Oct 14" at bounding box center [360, 203] width 162 height 18
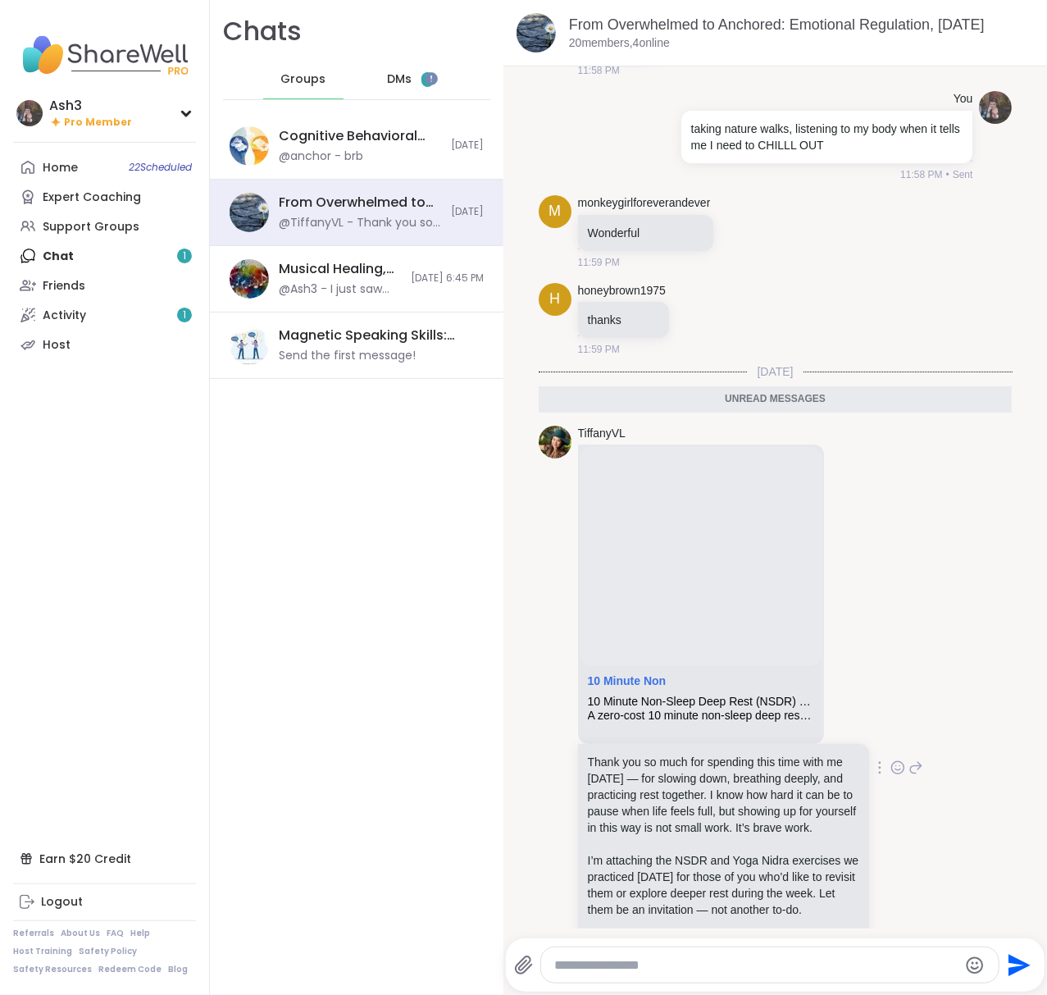
scroll to position [8944, 0]
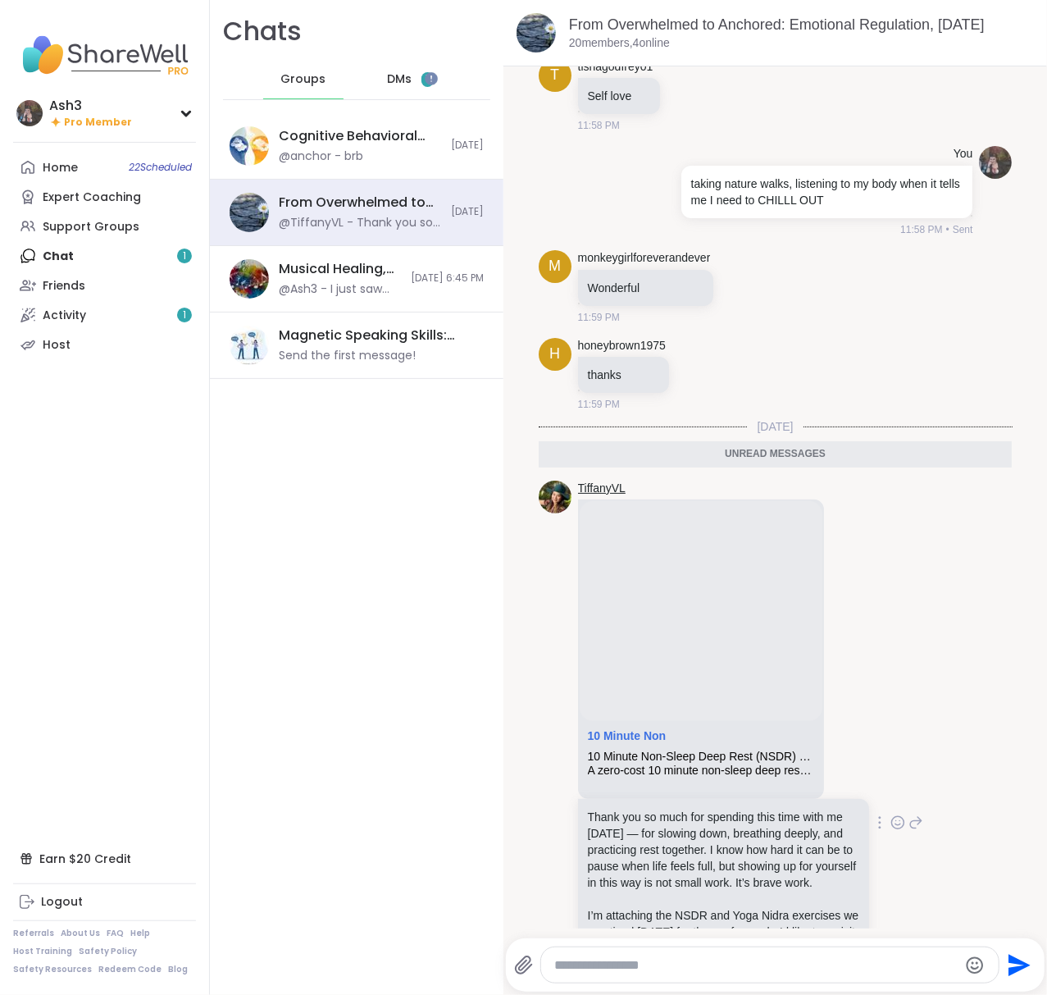
click at [605, 497] on link "TiffanyVL" at bounding box center [602, 489] width 48 height 16
click at [175, 116] on div "Ash3 Pro Member" at bounding box center [104, 112] width 183 height 39
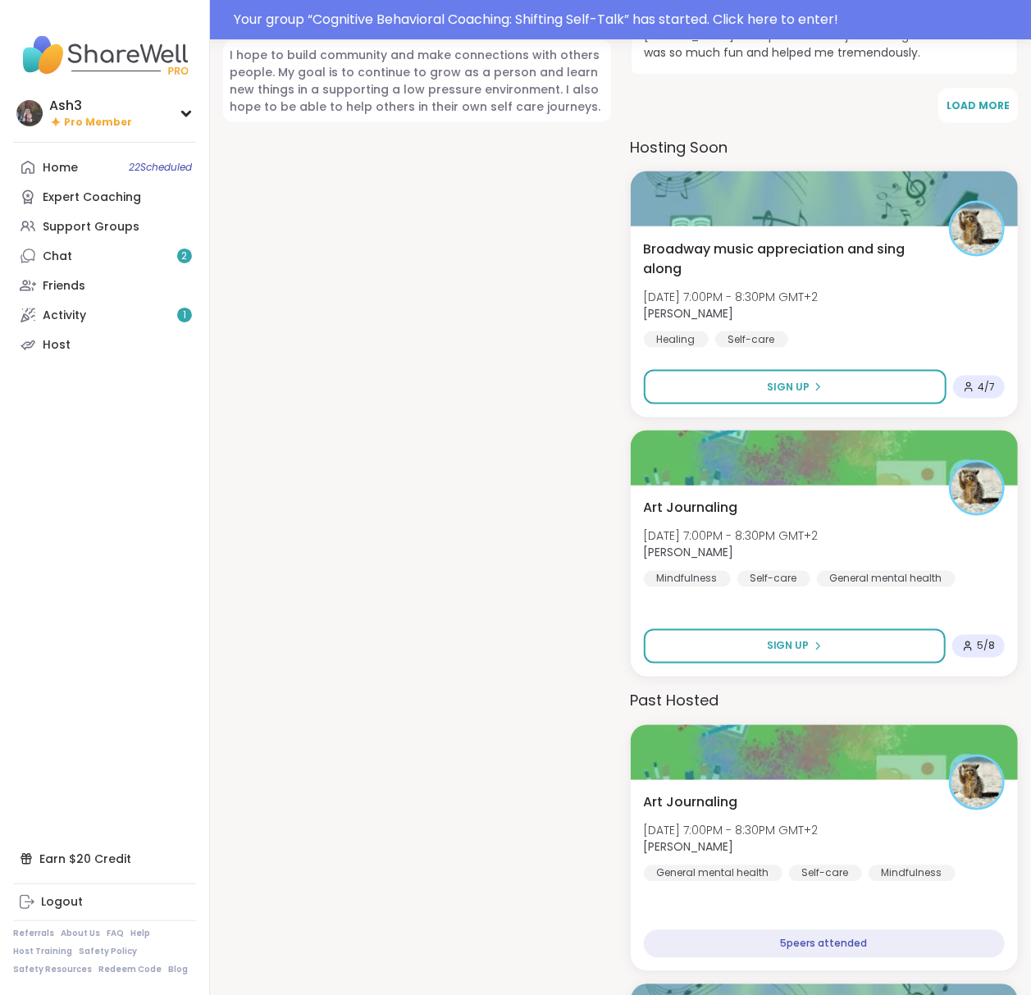
scroll to position [1093, 0]
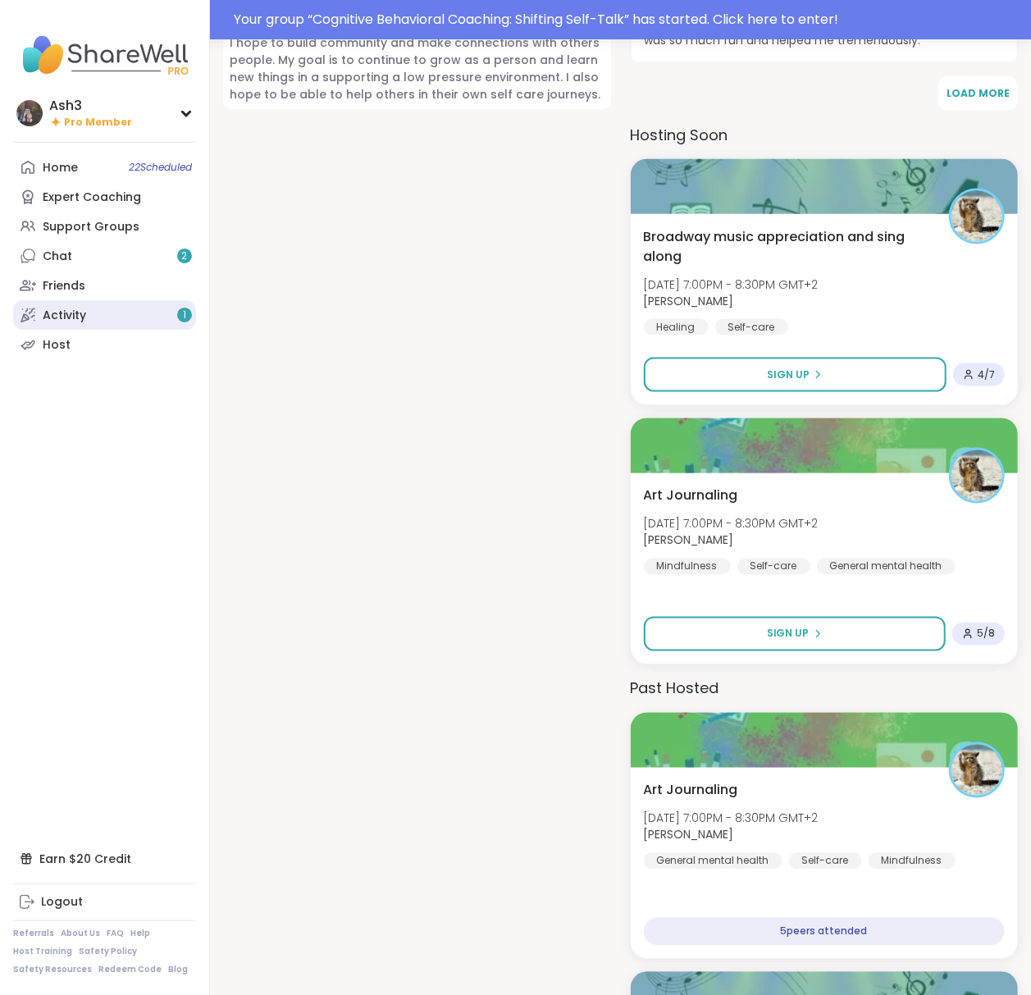
click at [154, 307] on link "Activity 1" at bounding box center [104, 315] width 183 height 30
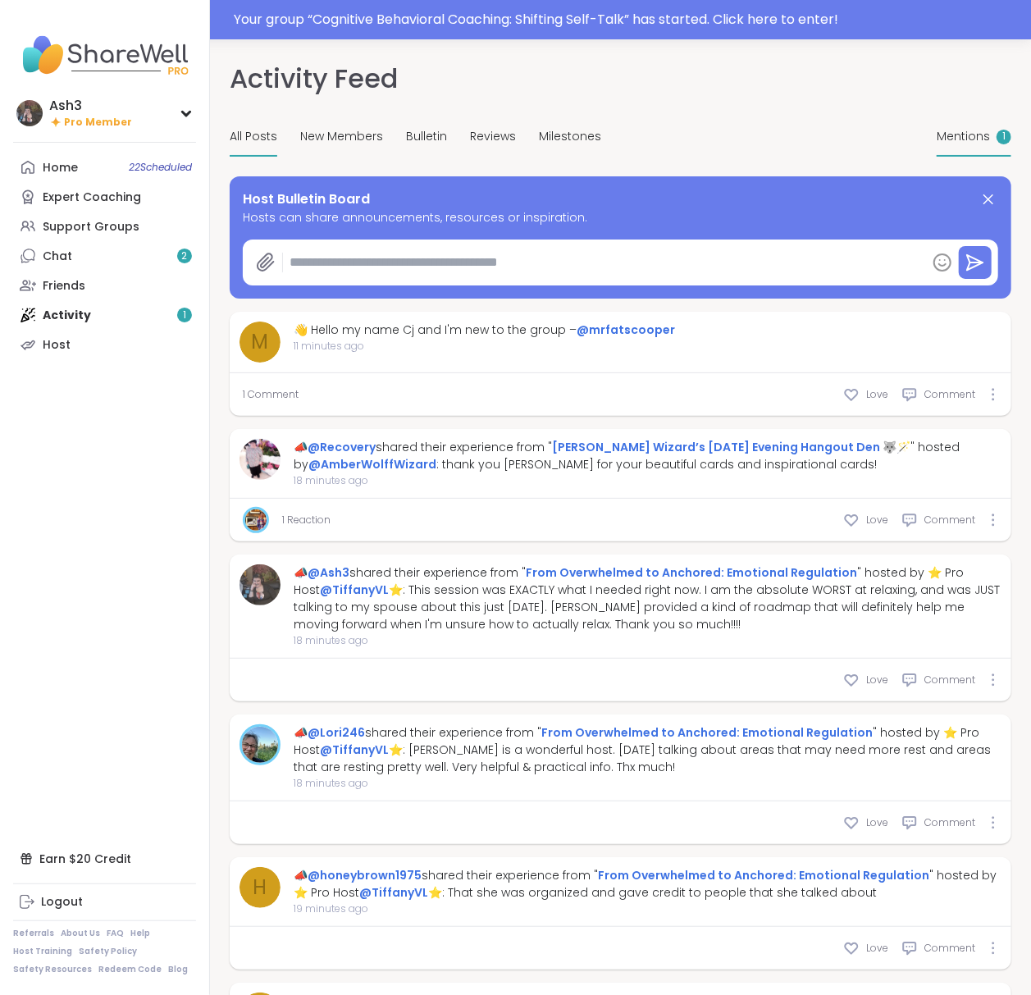
click at [961, 141] on span "Mentions" at bounding box center [963, 136] width 53 height 17
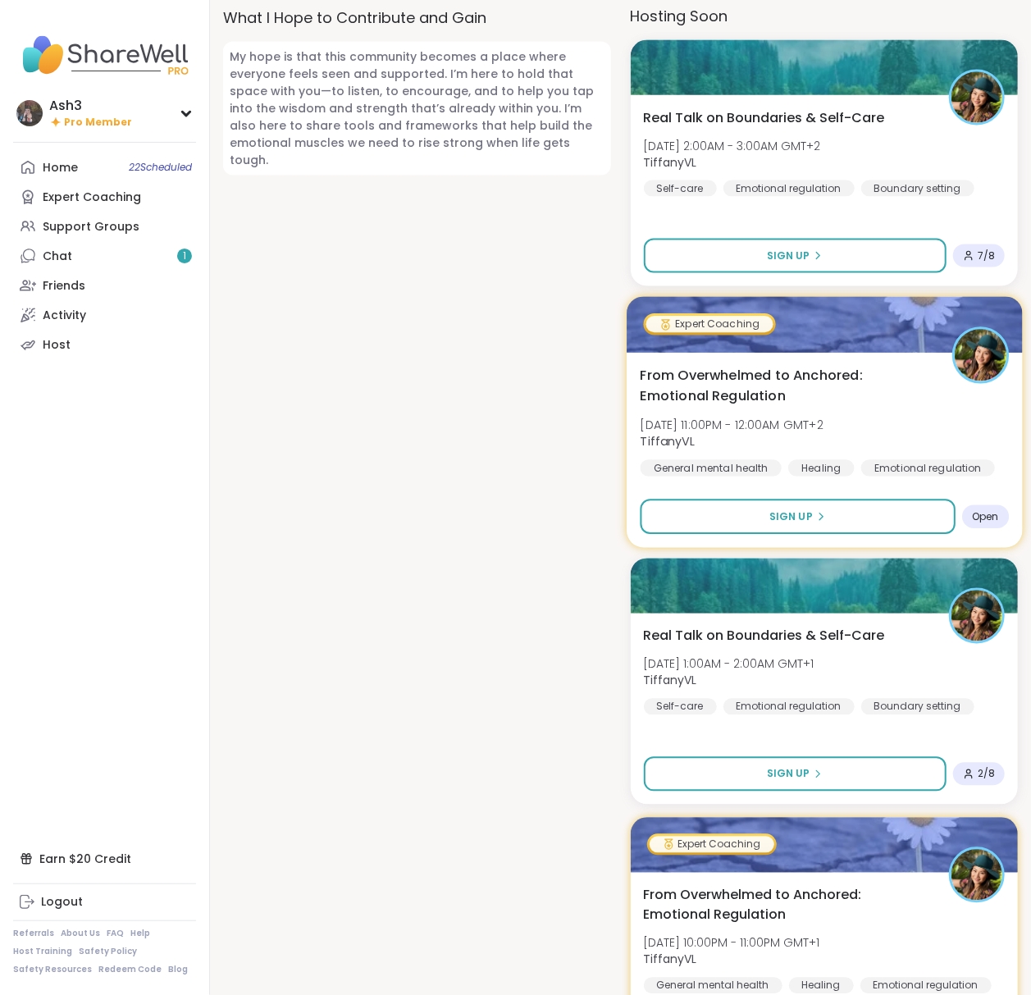
scroll to position [1312, 0]
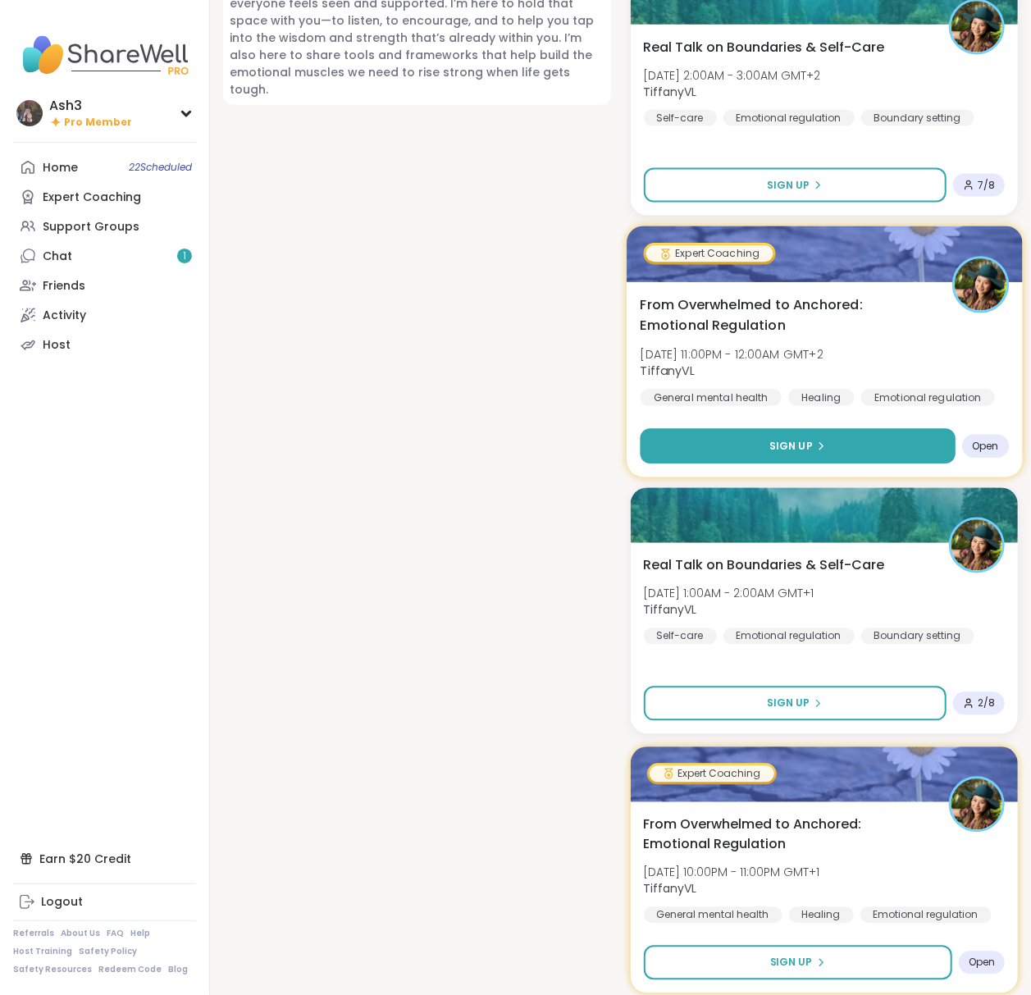
click at [749, 454] on button "Sign Up" at bounding box center [797, 445] width 315 height 35
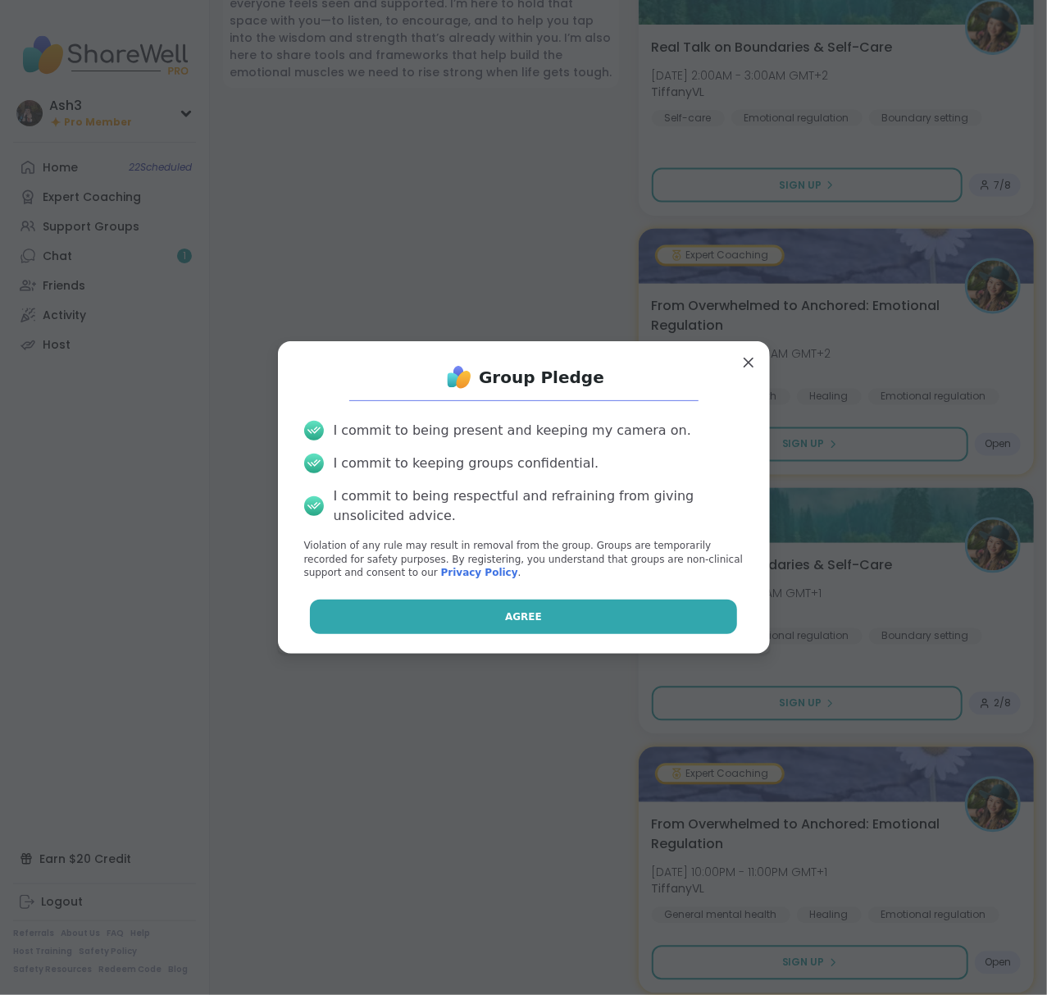
click at [523, 622] on button "Agree" at bounding box center [523, 617] width 427 height 34
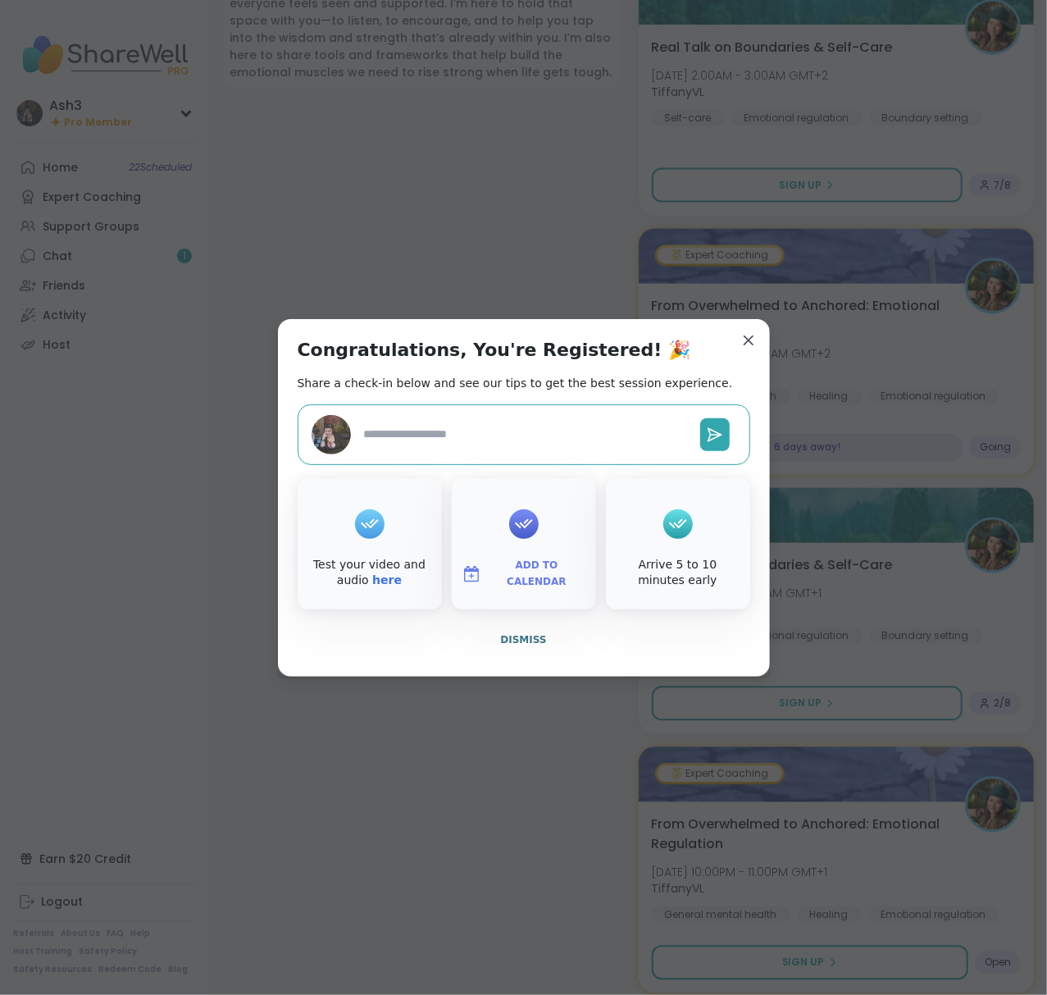
click at [499, 568] on span "Add to Calendar" at bounding box center [537, 574] width 98 height 32
click at [493, 422] on button "Google Calendar" at bounding box center [524, 425] width 125 height 36
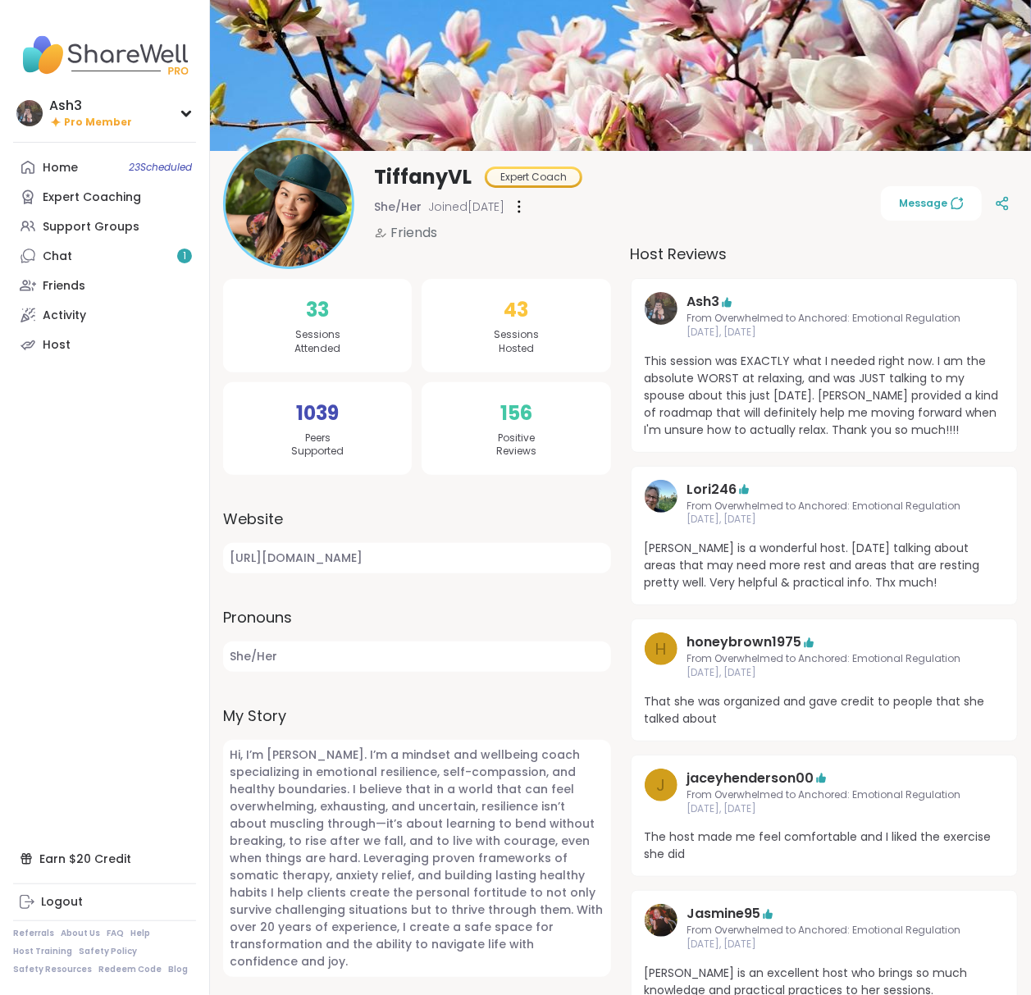
scroll to position [0, 0]
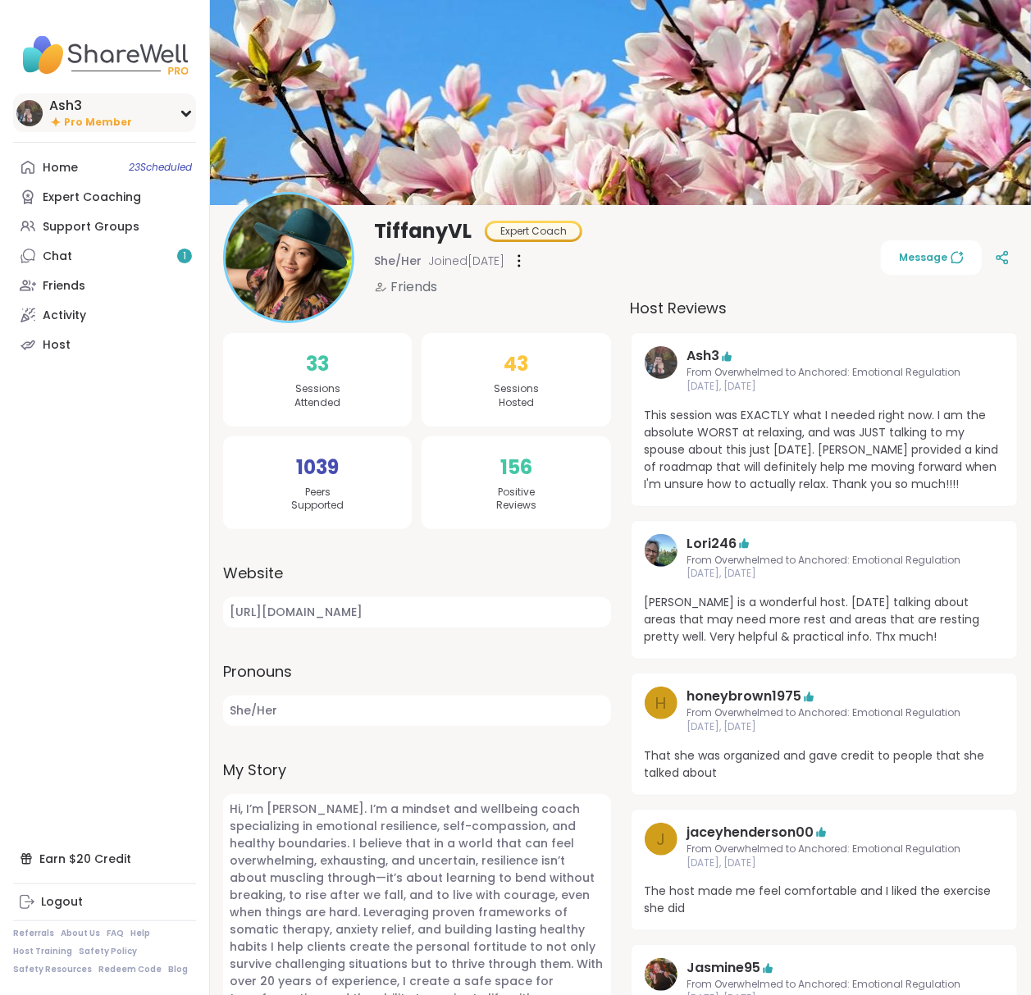
click at [123, 120] on span "Pro Member" at bounding box center [98, 123] width 68 height 14
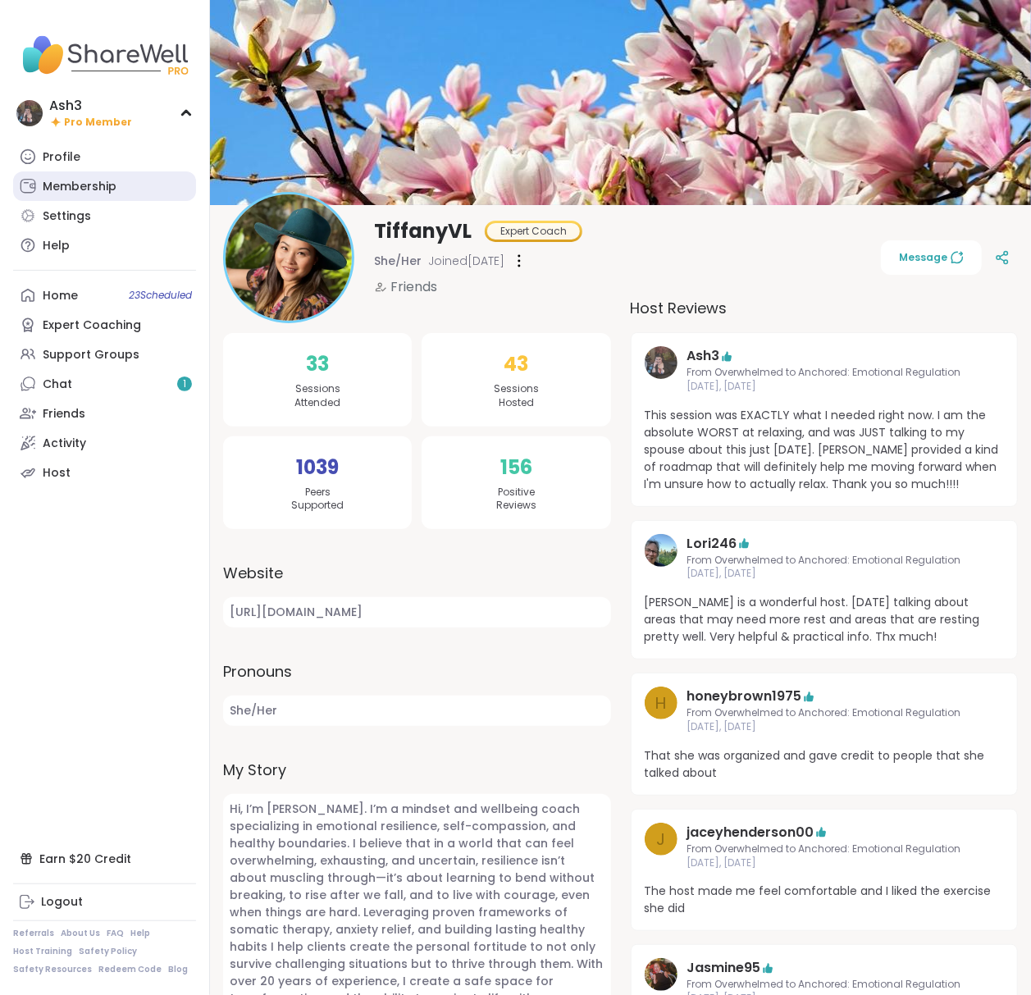
click at [105, 184] on div "Membership" at bounding box center [80, 187] width 74 height 16
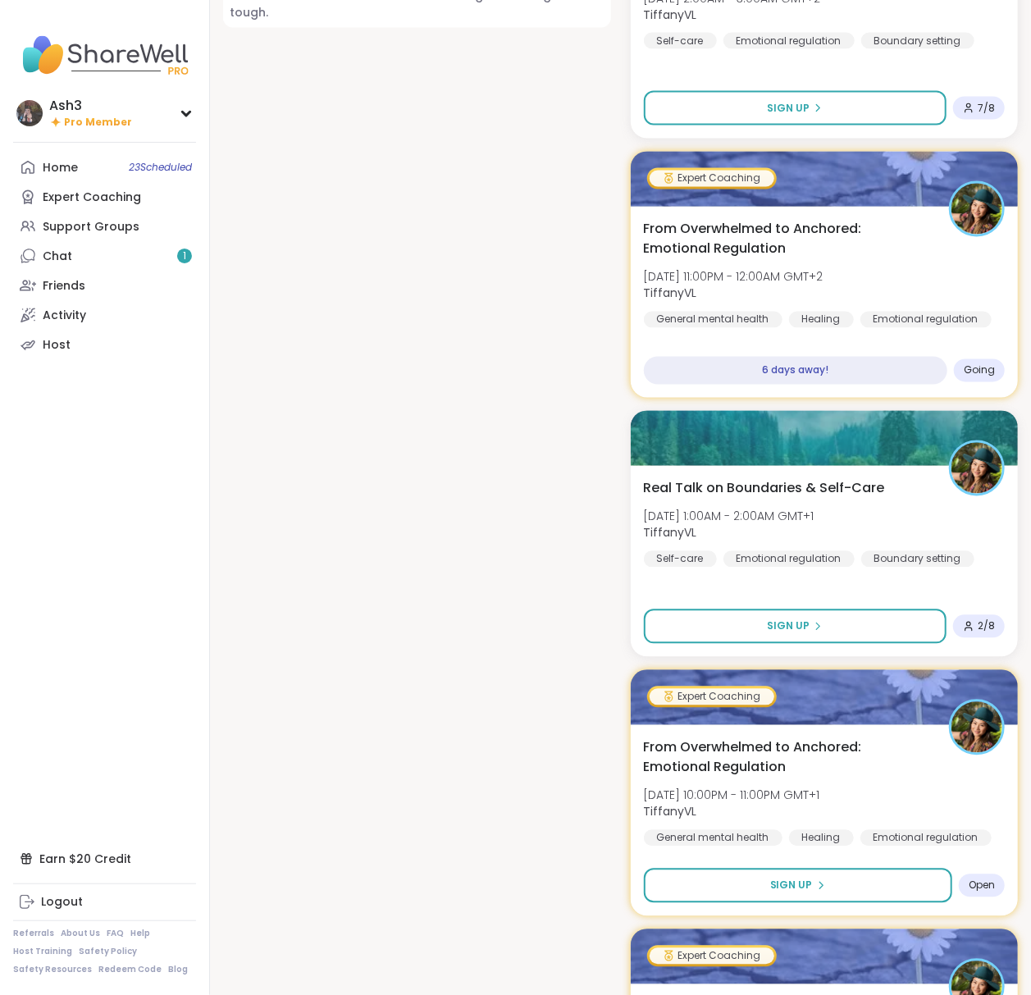
scroll to position [1530, 0]
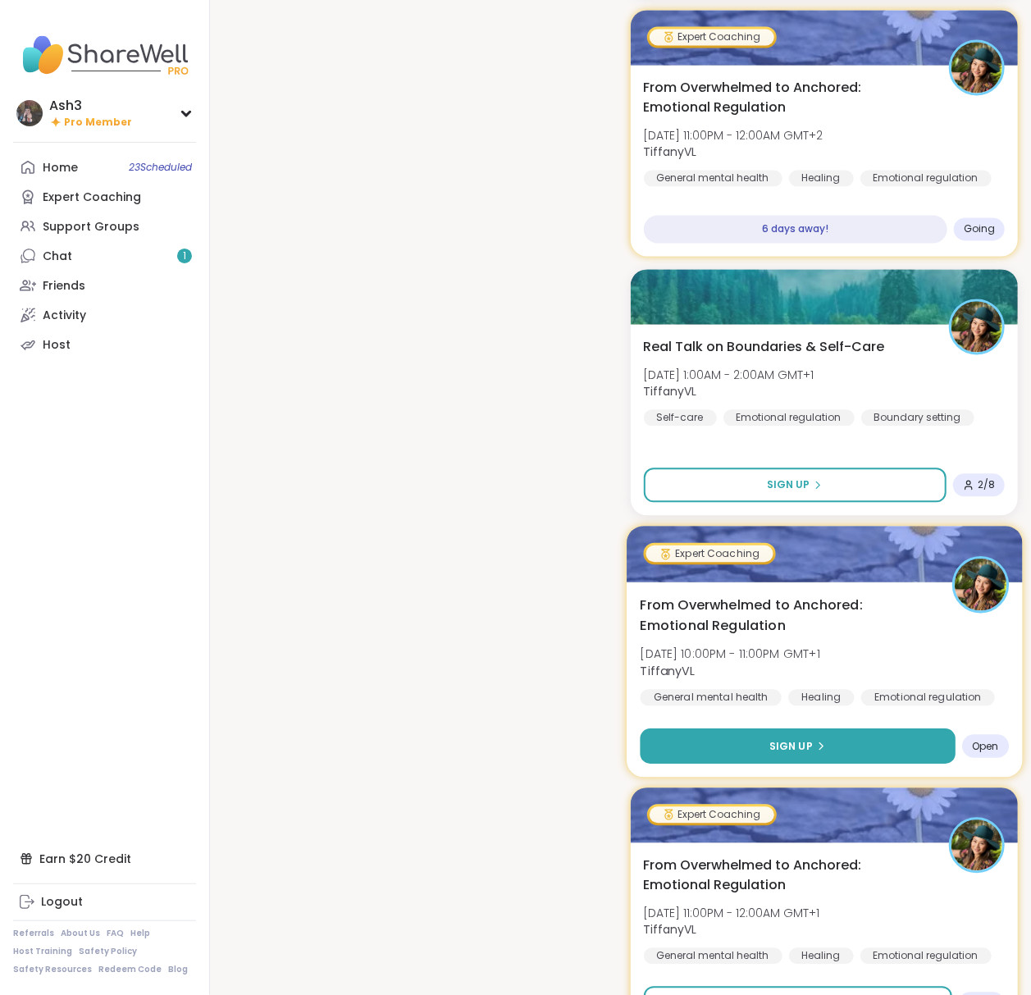
click at [810, 758] on button "Sign Up" at bounding box center [797, 745] width 315 height 35
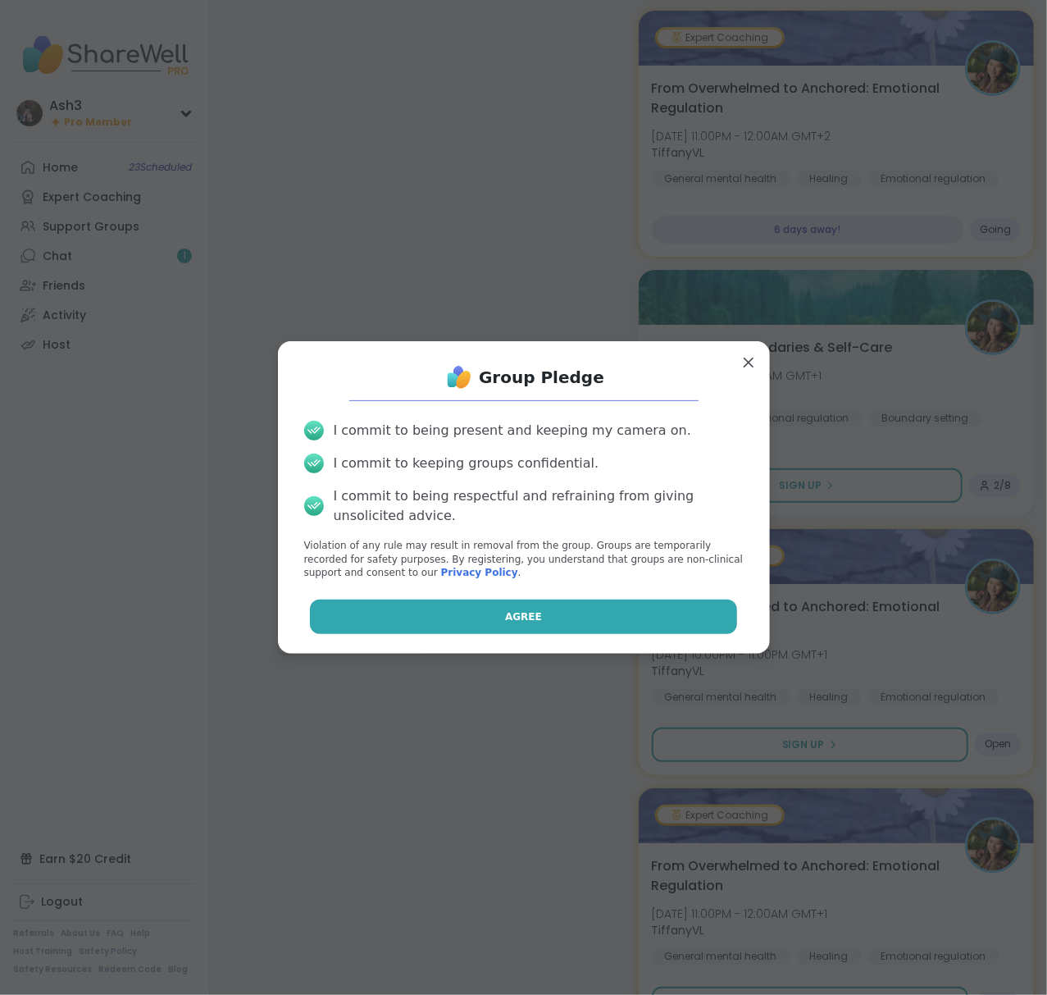
click at [590, 613] on button "Agree" at bounding box center [523, 617] width 427 height 34
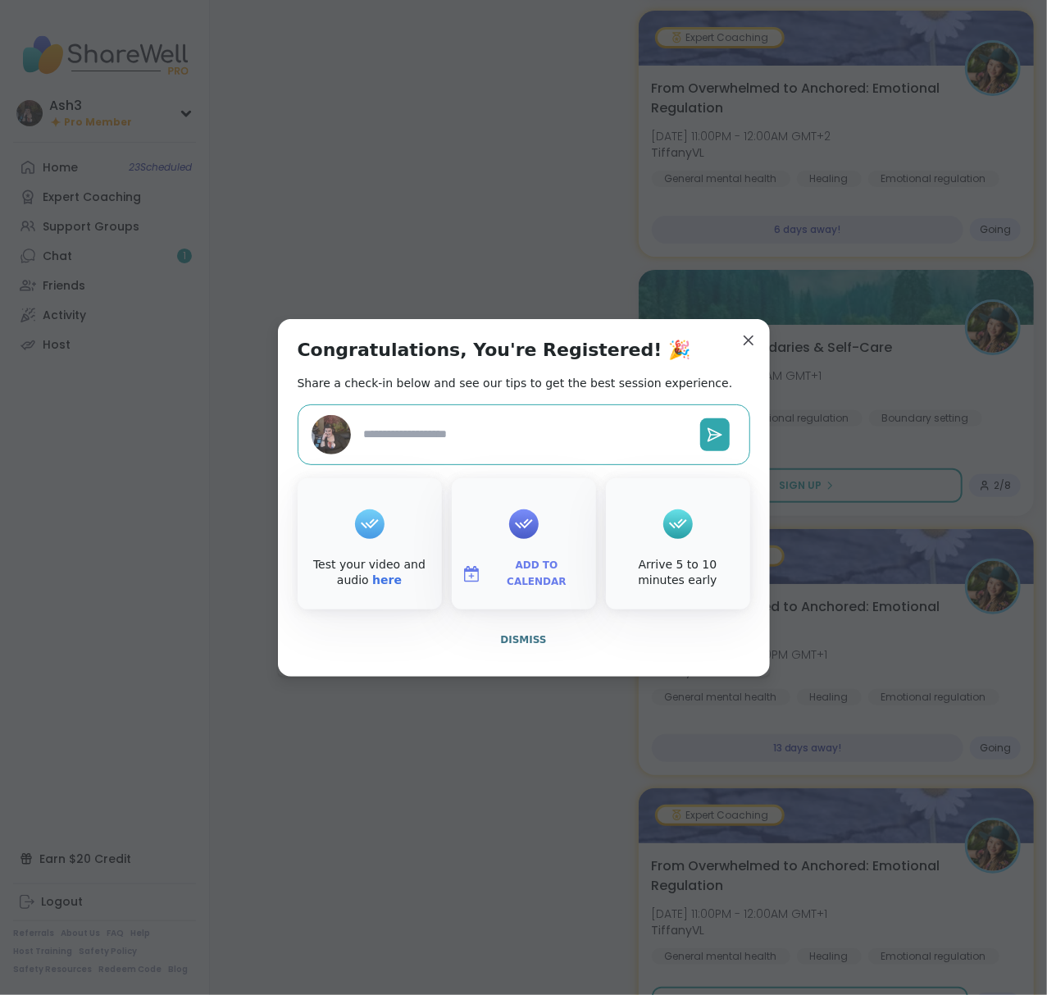
click at [509, 577] on span "Add to Calendar" at bounding box center [537, 574] width 98 height 32
click at [508, 430] on button "Google Calendar" at bounding box center [524, 425] width 125 height 36
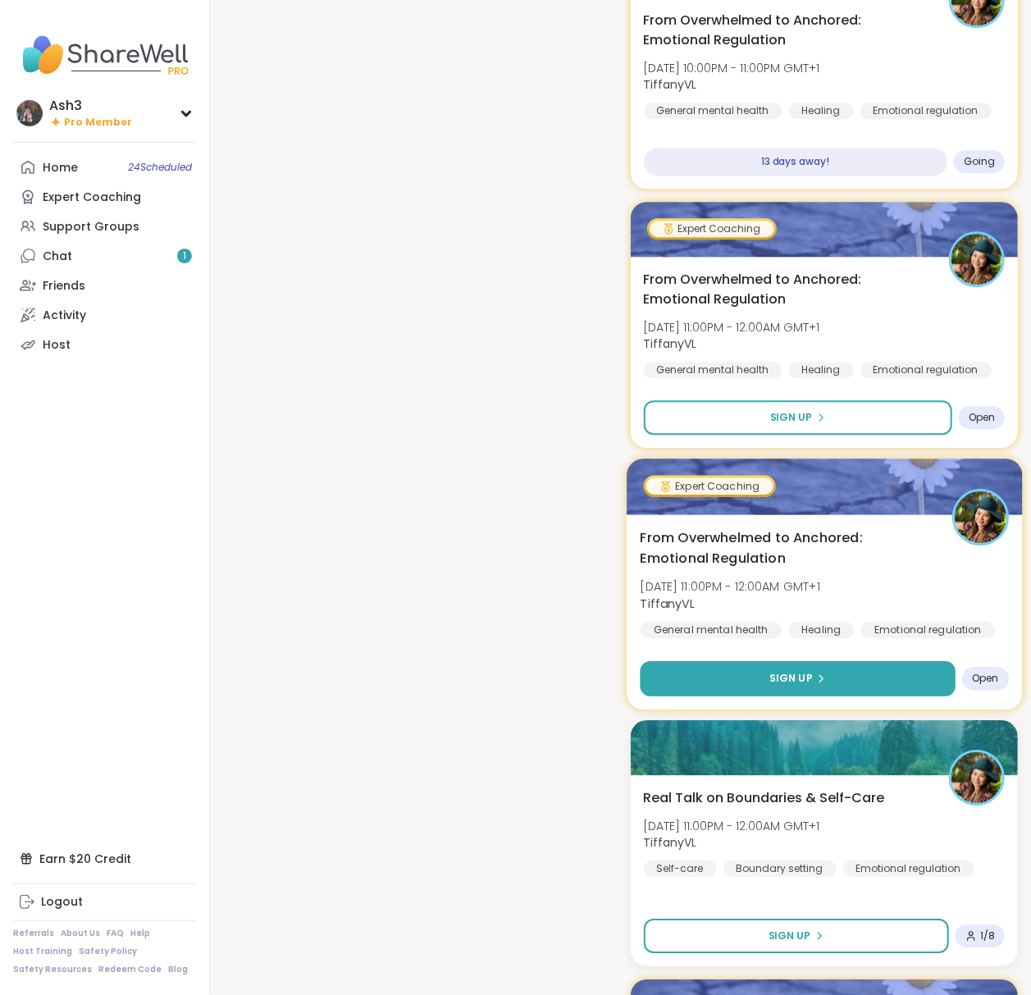
scroll to position [1968, 0]
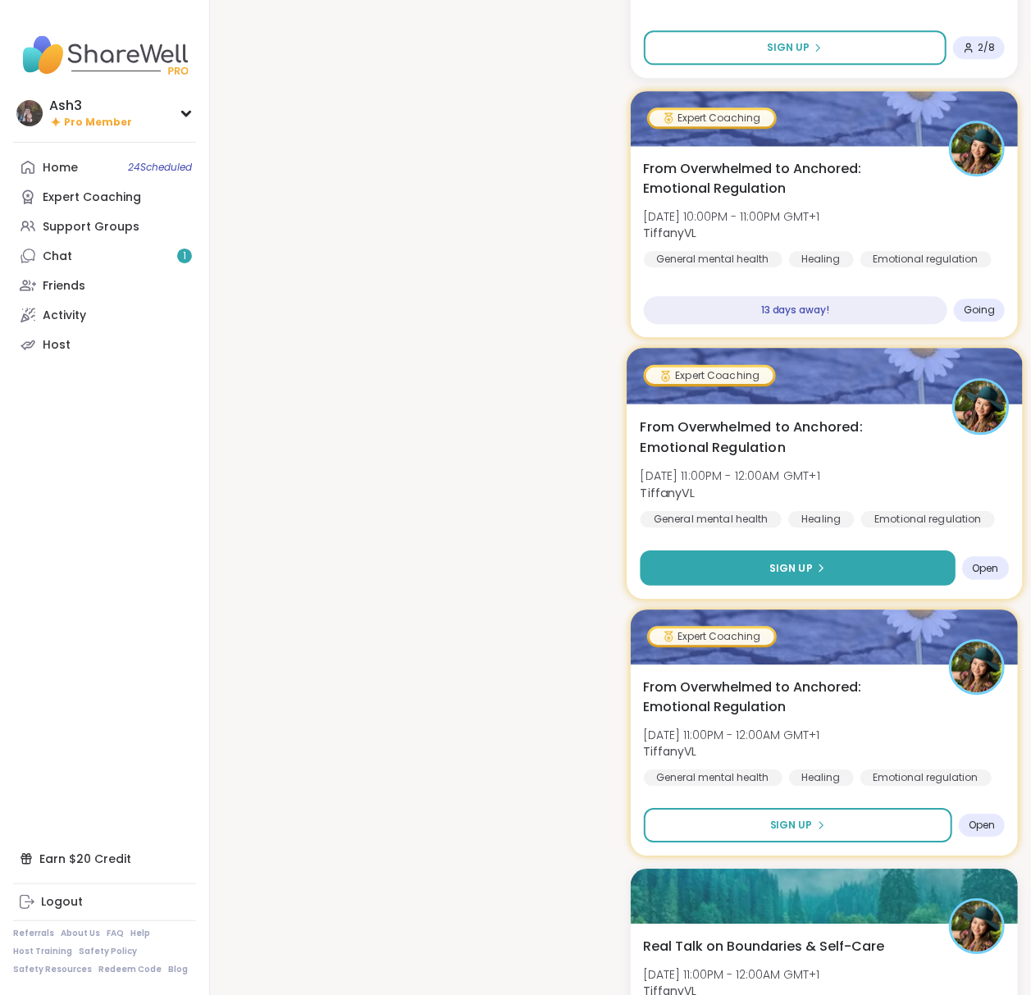
click at [828, 574] on button "Sign Up" at bounding box center [797, 566] width 315 height 35
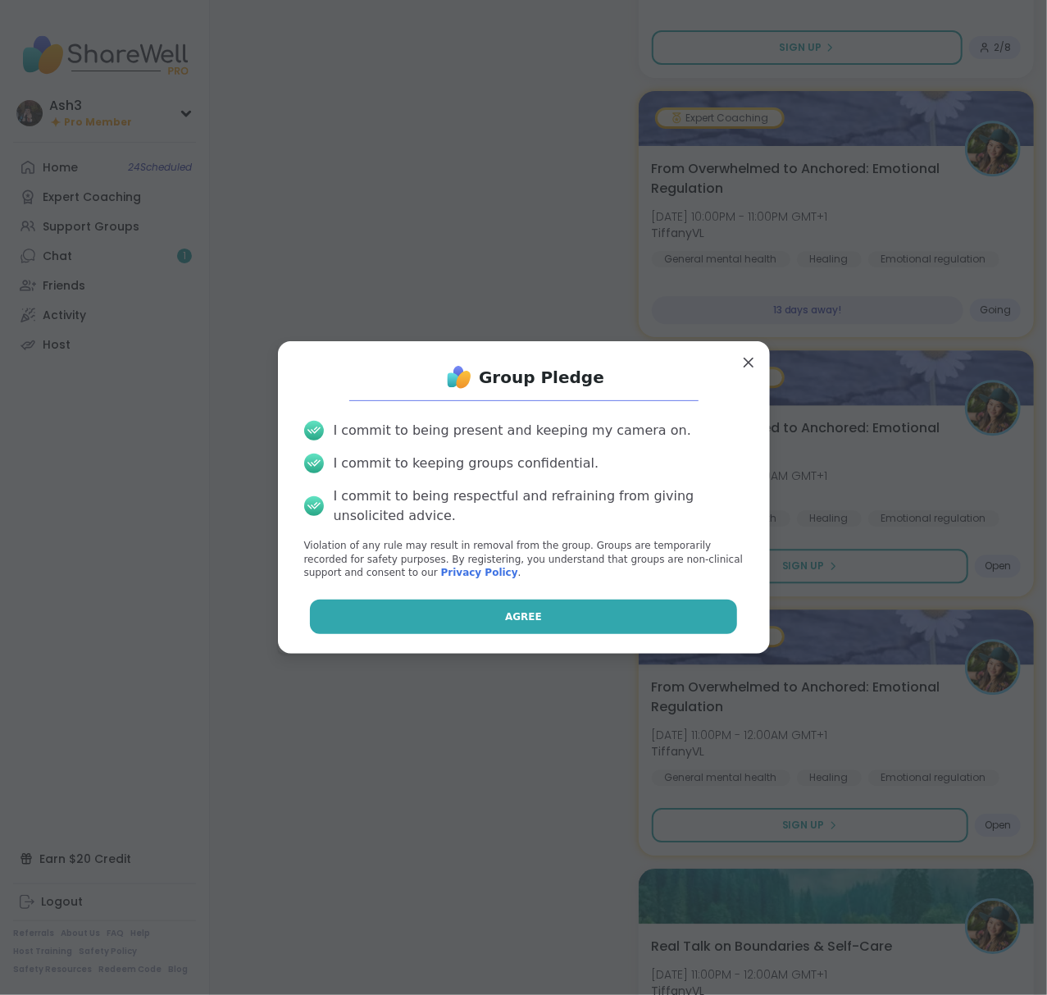
click at [517, 610] on span "Agree" at bounding box center [523, 616] width 37 height 15
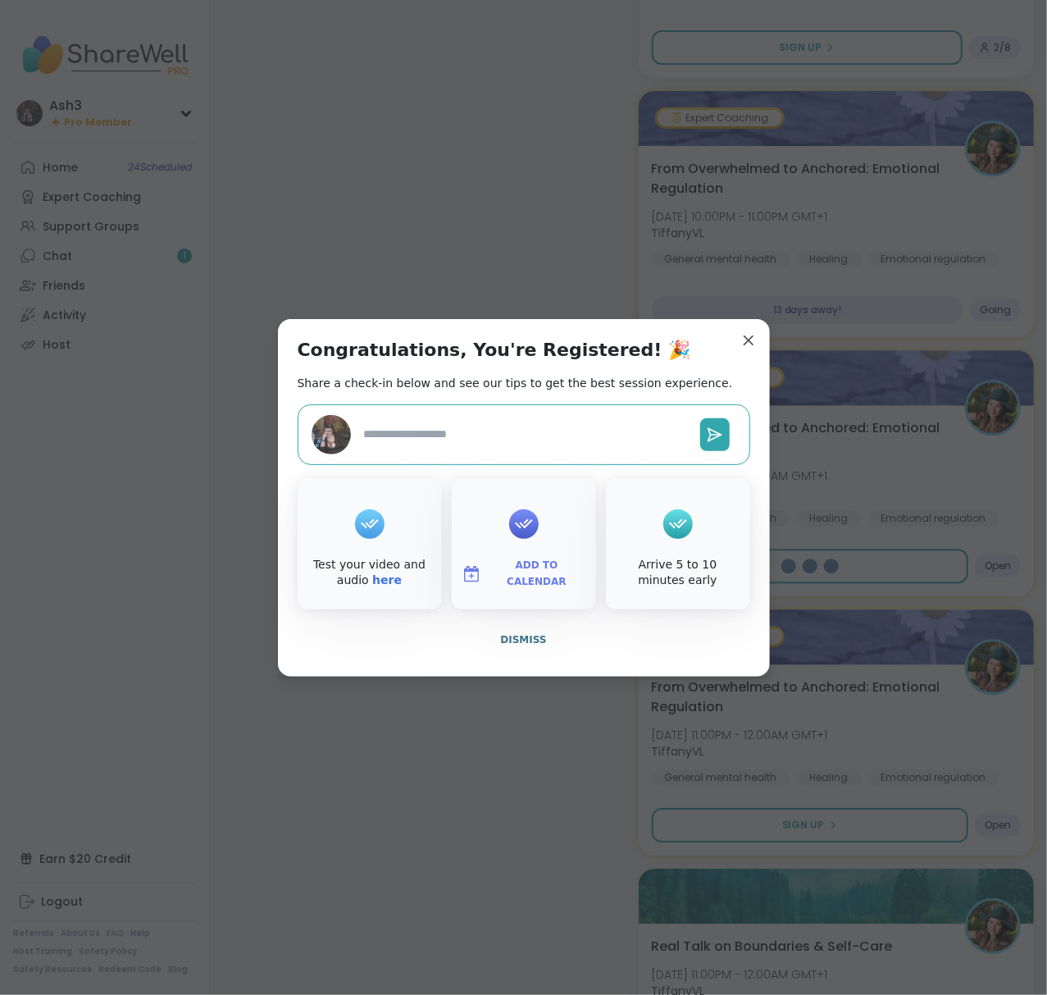
click at [513, 578] on span "Add to Calendar" at bounding box center [537, 574] width 98 height 32
click at [490, 420] on button "Google Calendar" at bounding box center [524, 425] width 125 height 36
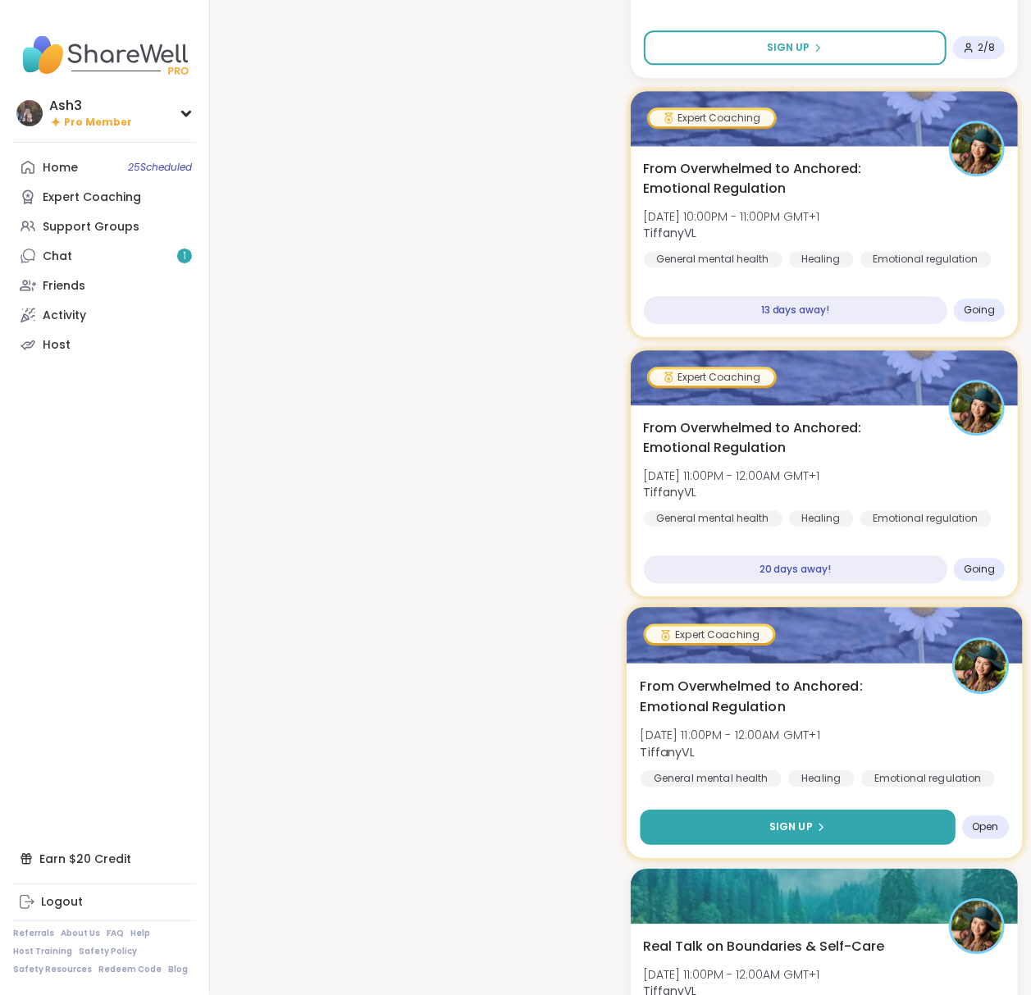
click at [830, 827] on button "Sign Up" at bounding box center [797, 826] width 315 height 35
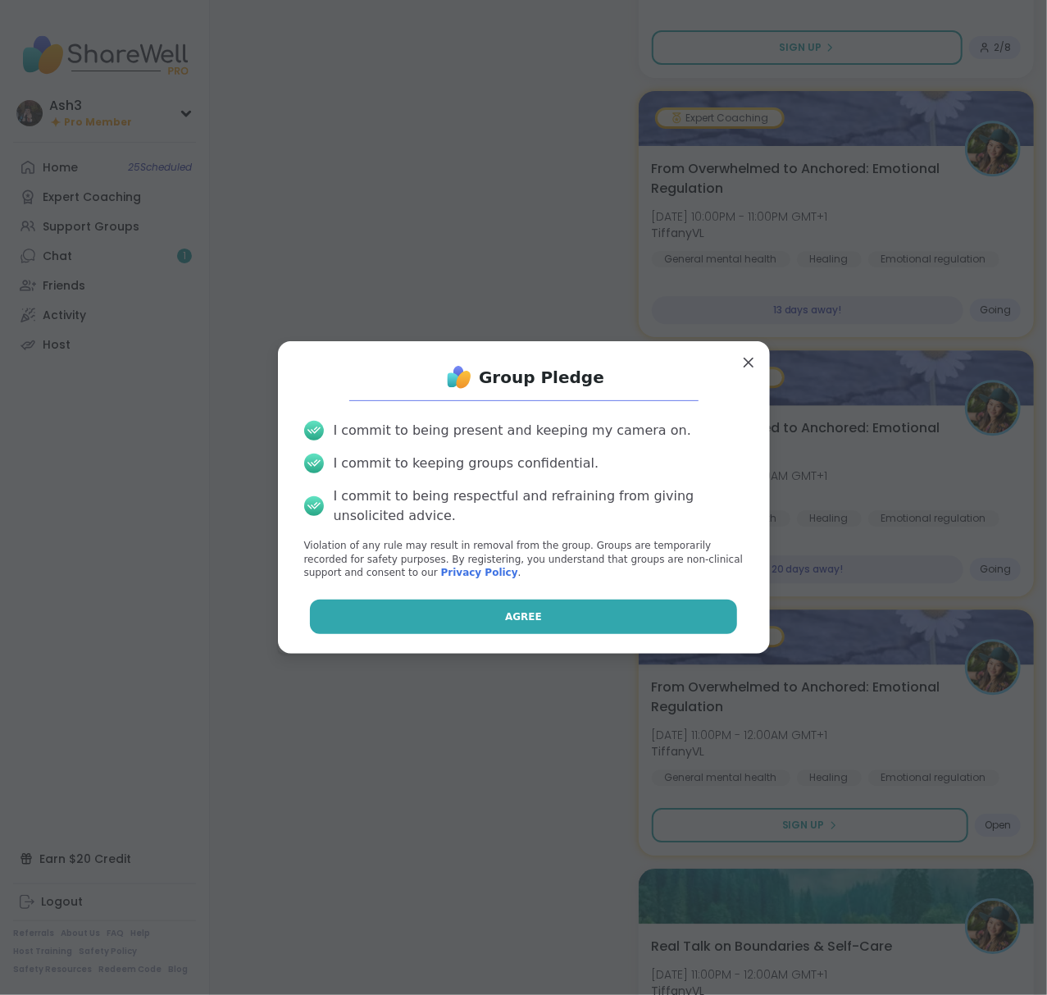
click at [538, 617] on button "Agree" at bounding box center [523, 617] width 427 height 34
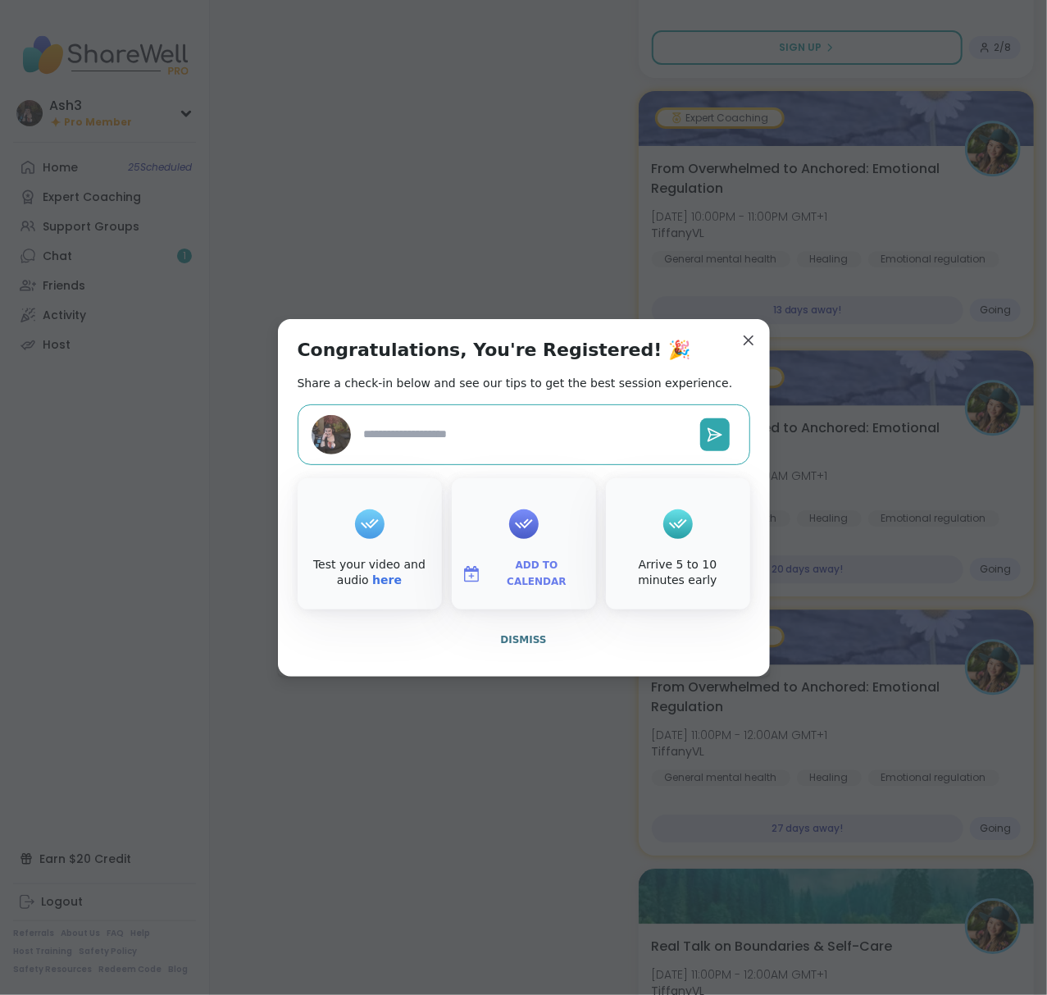
click at [536, 572] on span "Add to Calendar" at bounding box center [537, 574] width 98 height 32
click at [495, 417] on button "Google Calendar" at bounding box center [524, 425] width 125 height 36
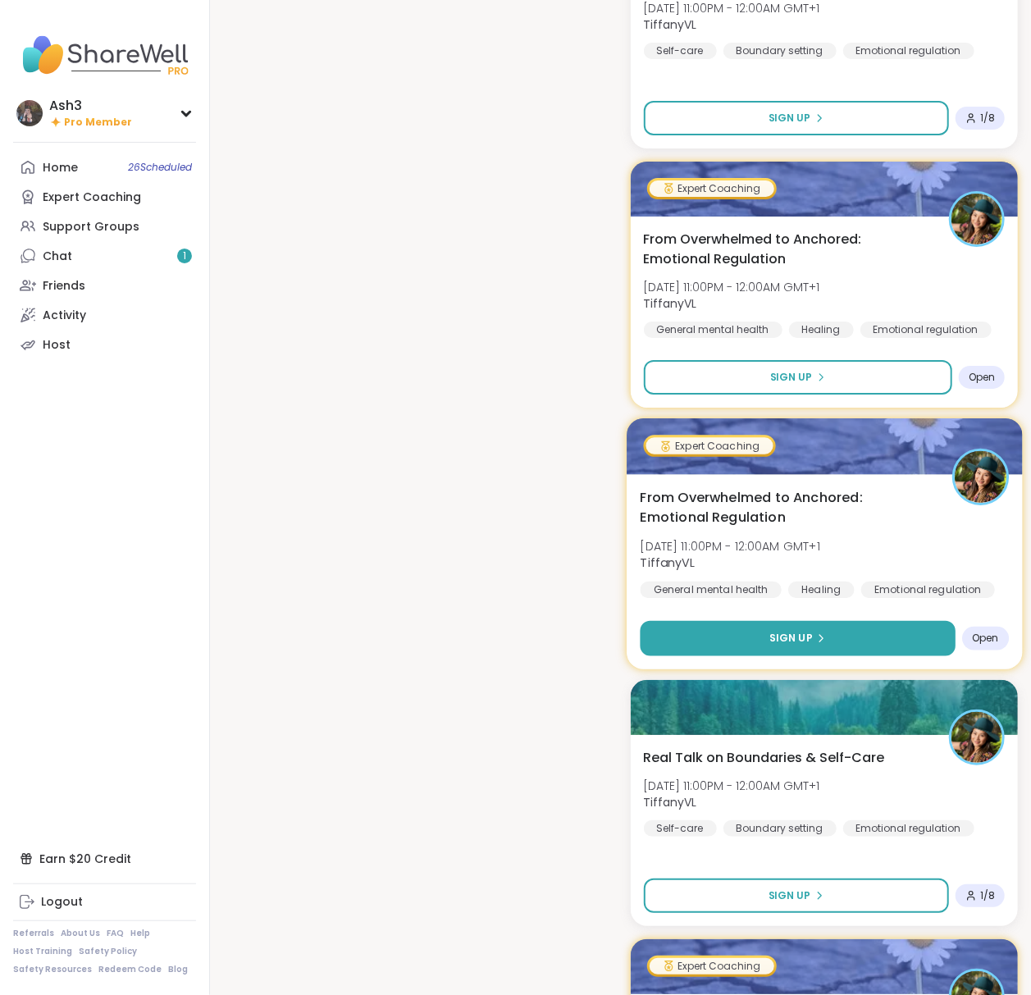
scroll to position [2952, 0]
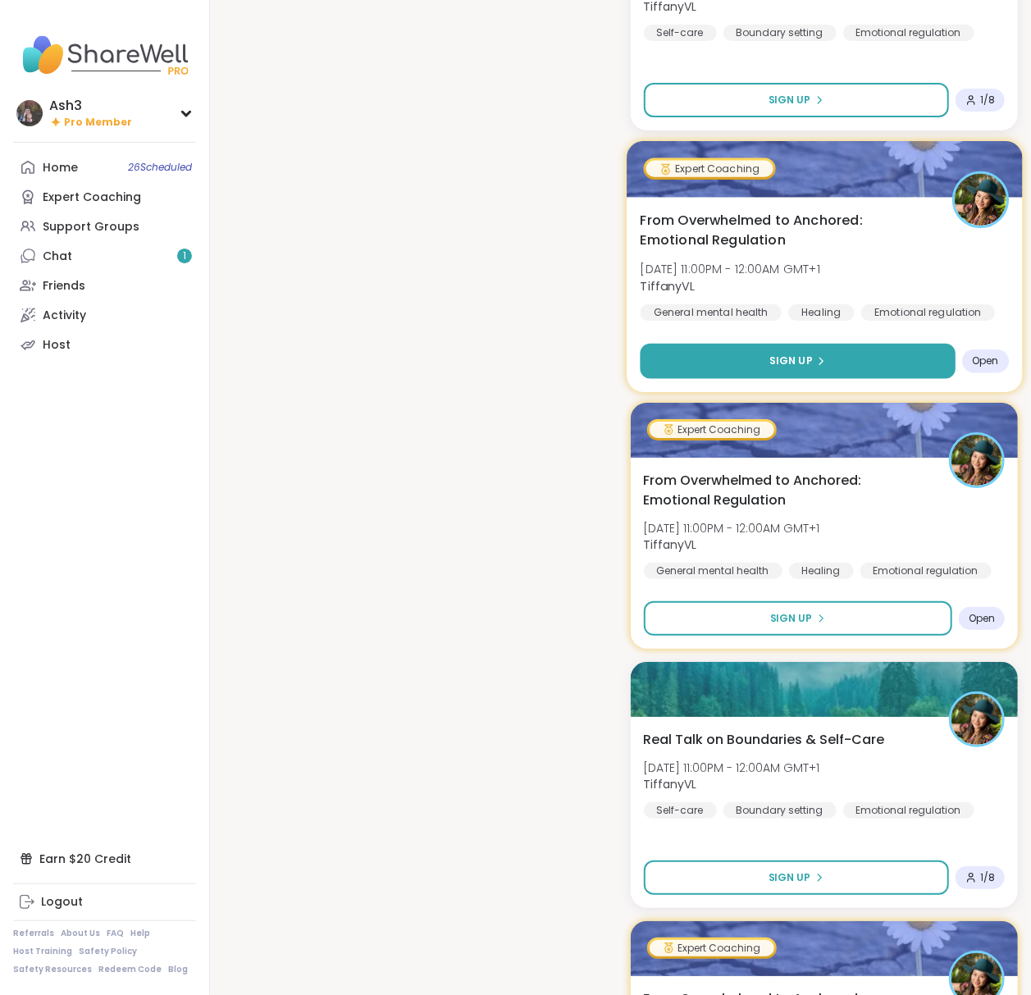
click at [787, 374] on button "Sign Up" at bounding box center [797, 360] width 315 height 35
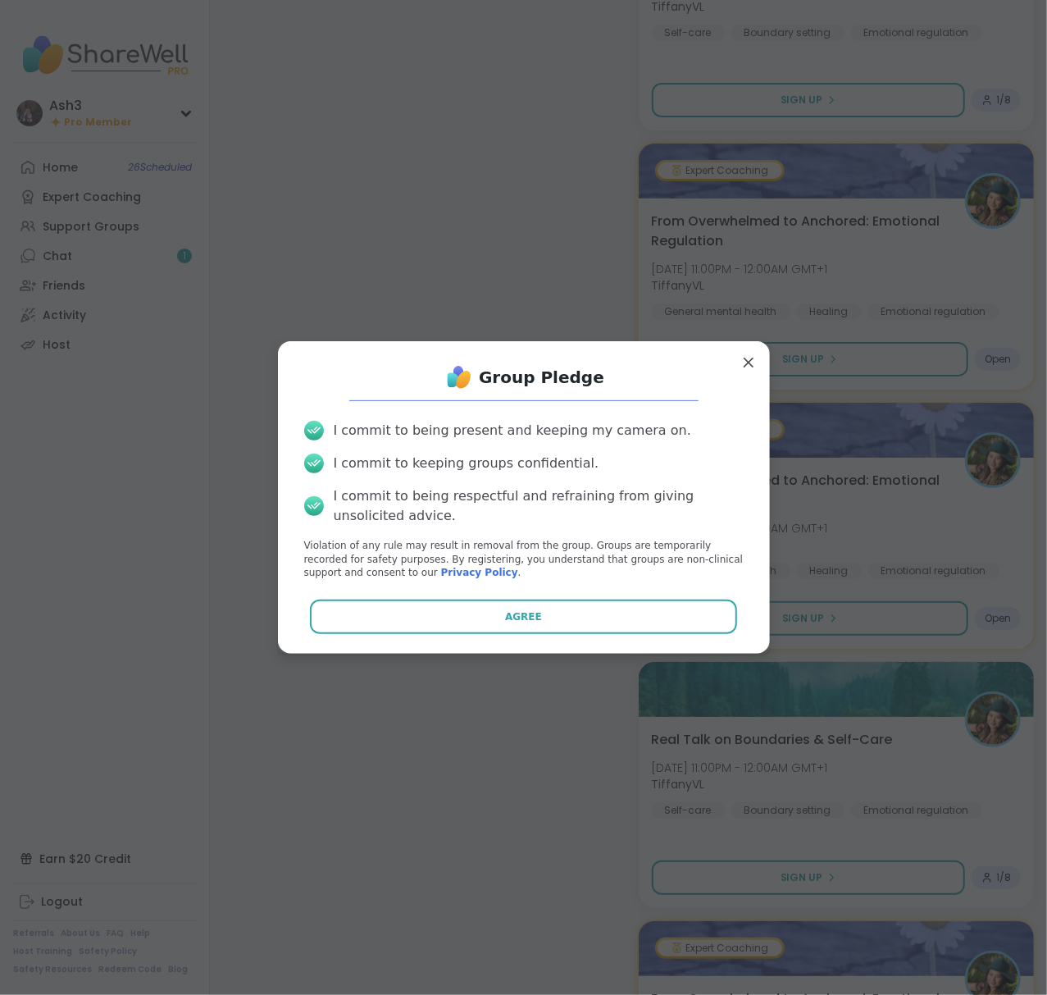
click at [563, 621] on button "Agree" at bounding box center [523, 617] width 427 height 34
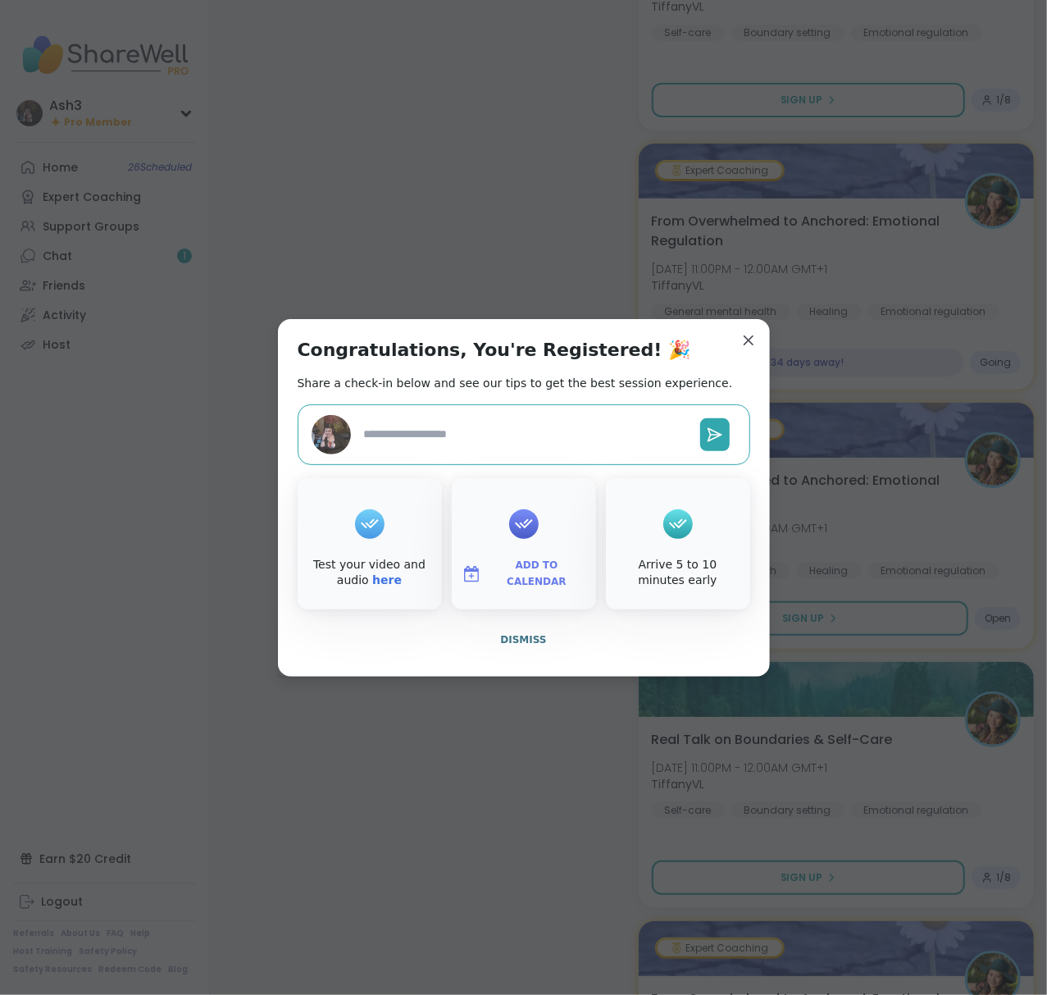
click at [531, 575] on span "Add to Calendar" at bounding box center [537, 574] width 98 height 32
click at [504, 423] on button "Google Calendar" at bounding box center [524, 425] width 125 height 36
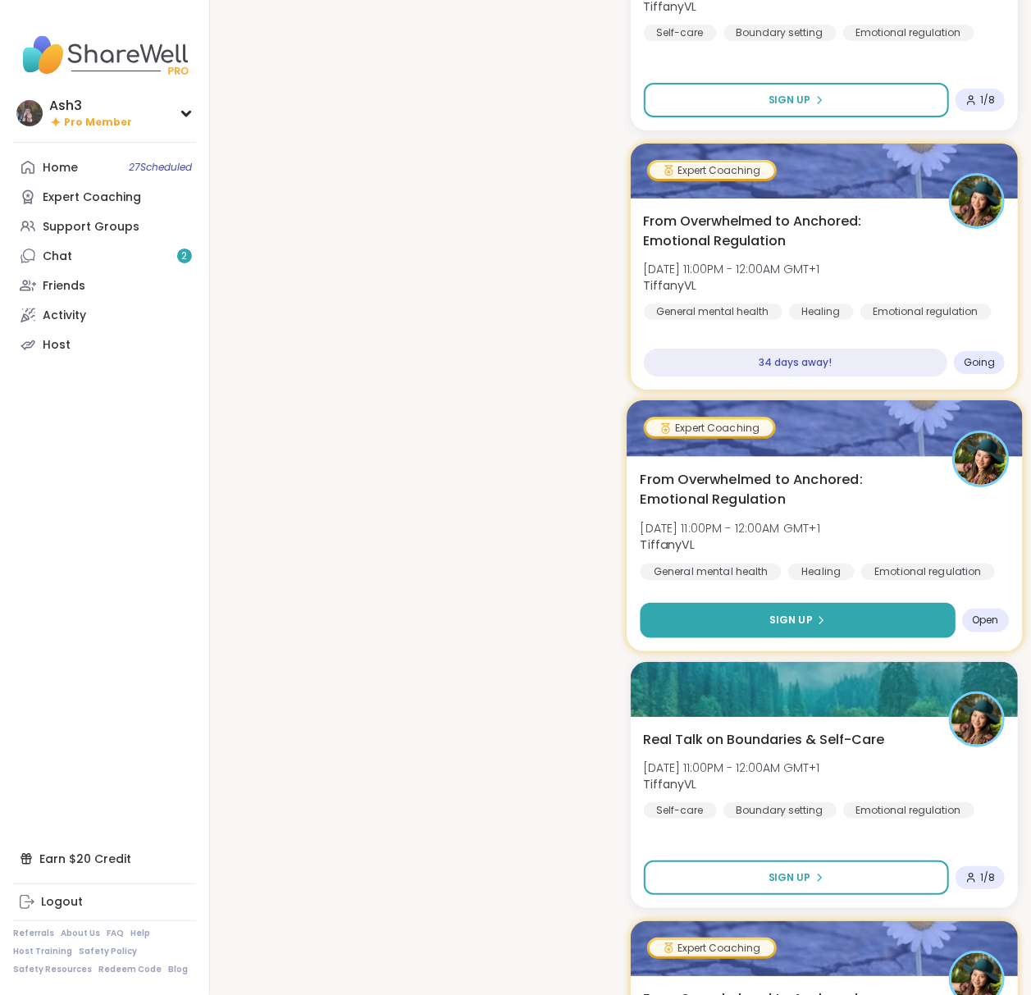
click at [835, 621] on button "Sign Up" at bounding box center [797, 619] width 315 height 35
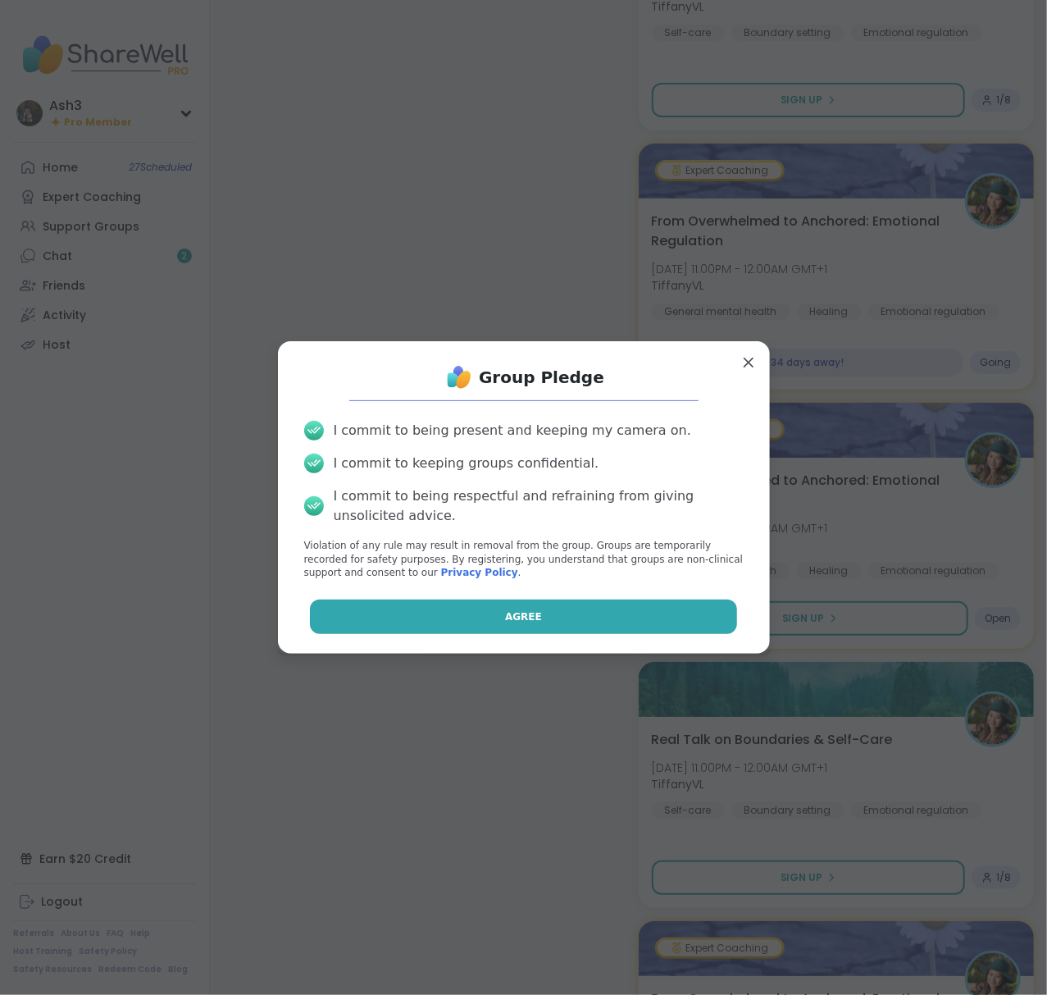
click at [502, 607] on button "Agree" at bounding box center [523, 617] width 427 height 34
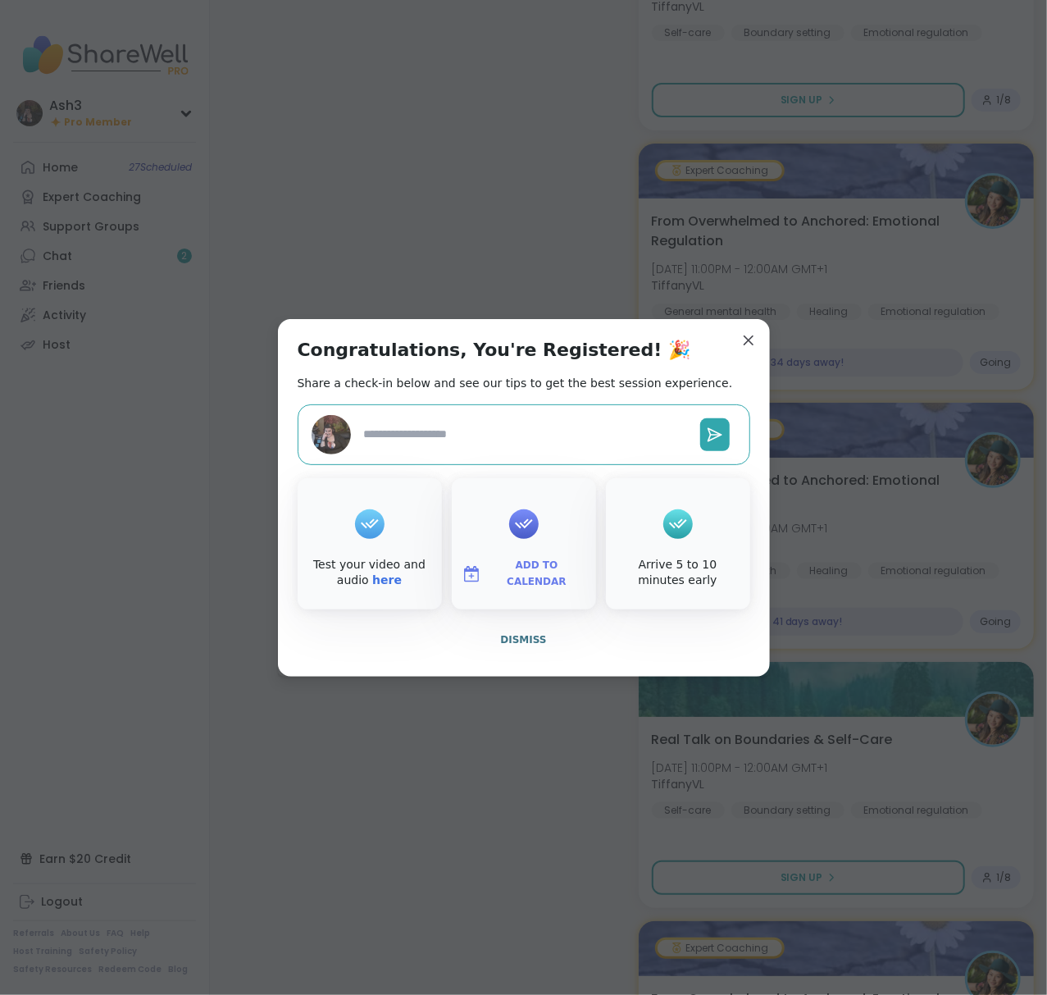
click at [518, 581] on span "Add to Calendar" at bounding box center [537, 574] width 98 height 32
click at [477, 413] on button "Google Calendar" at bounding box center [524, 425] width 125 height 36
click at [633, 358] on div "Congratulations, You're Registered! 🎉 Share a check-in below and see our tips t…" at bounding box center [524, 498] width 492 height 358
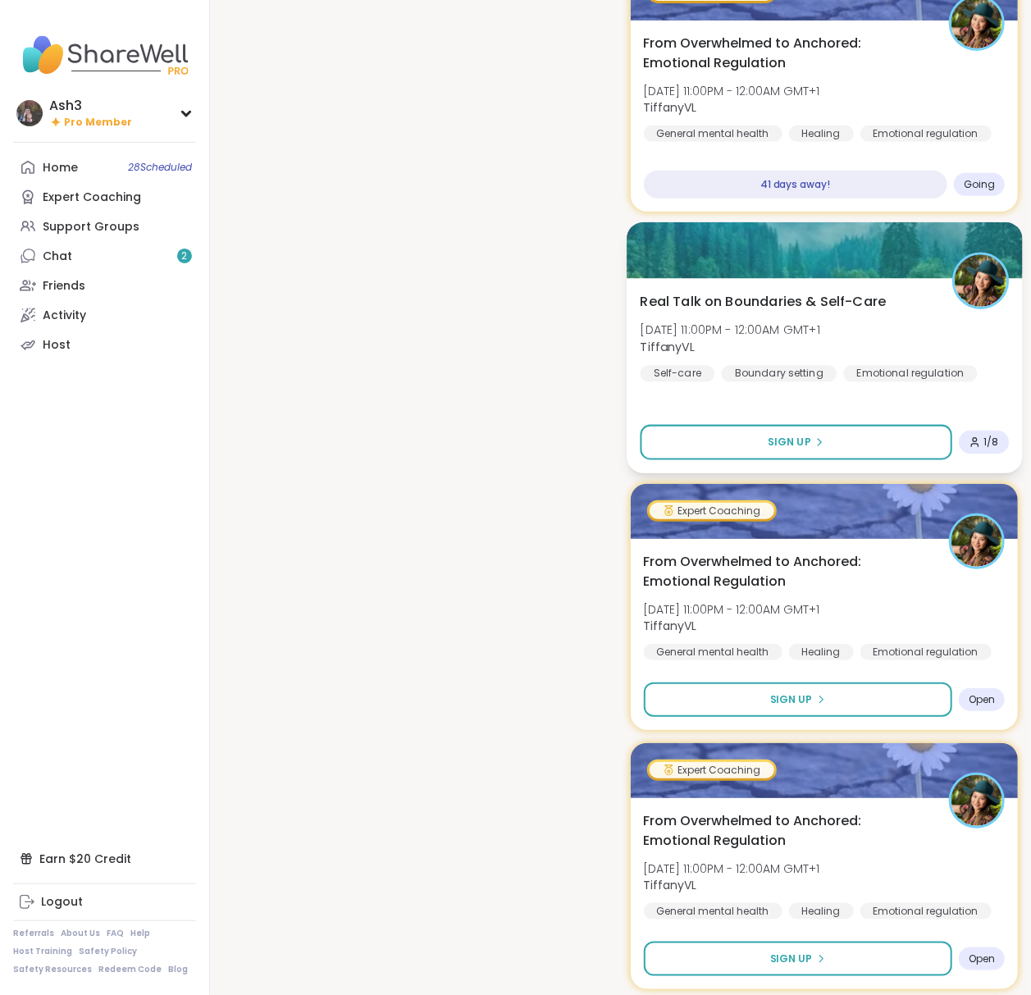
scroll to position [3499, 0]
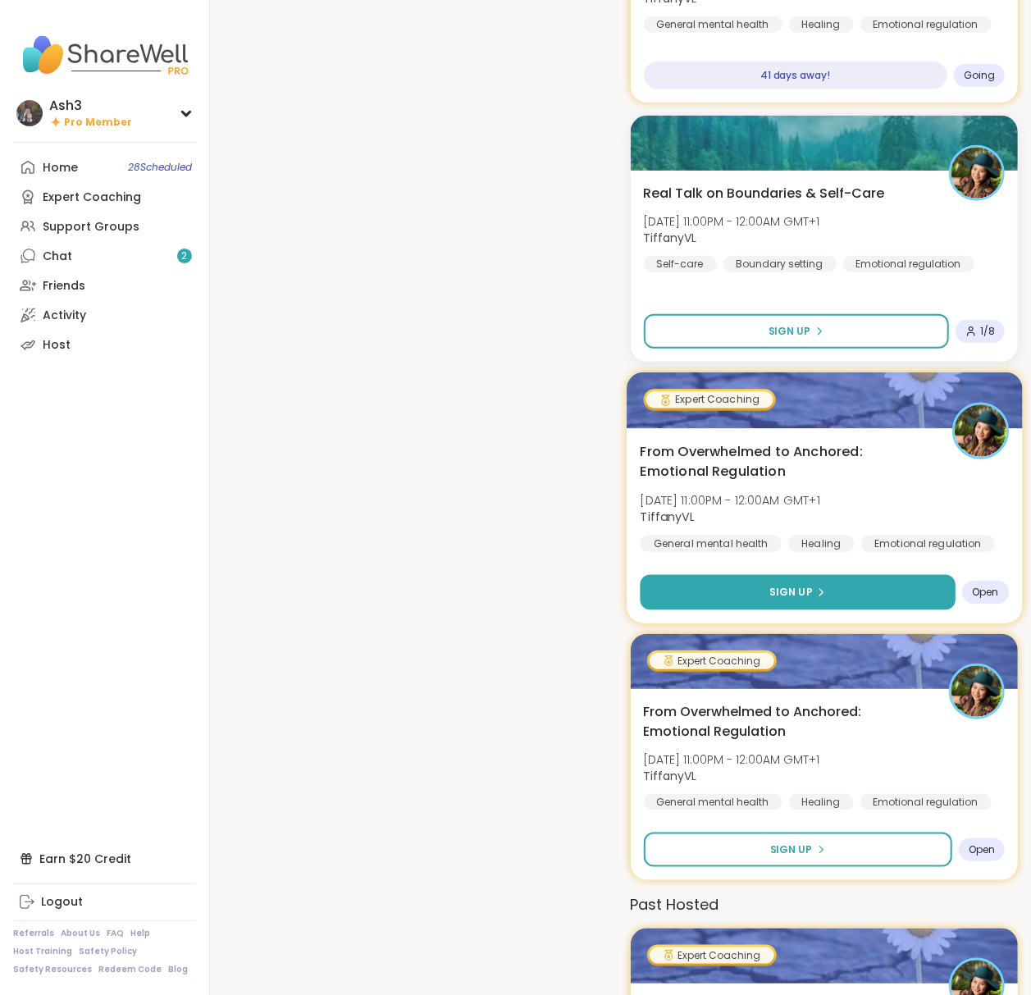
click at [777, 605] on button "Sign Up" at bounding box center [797, 591] width 315 height 35
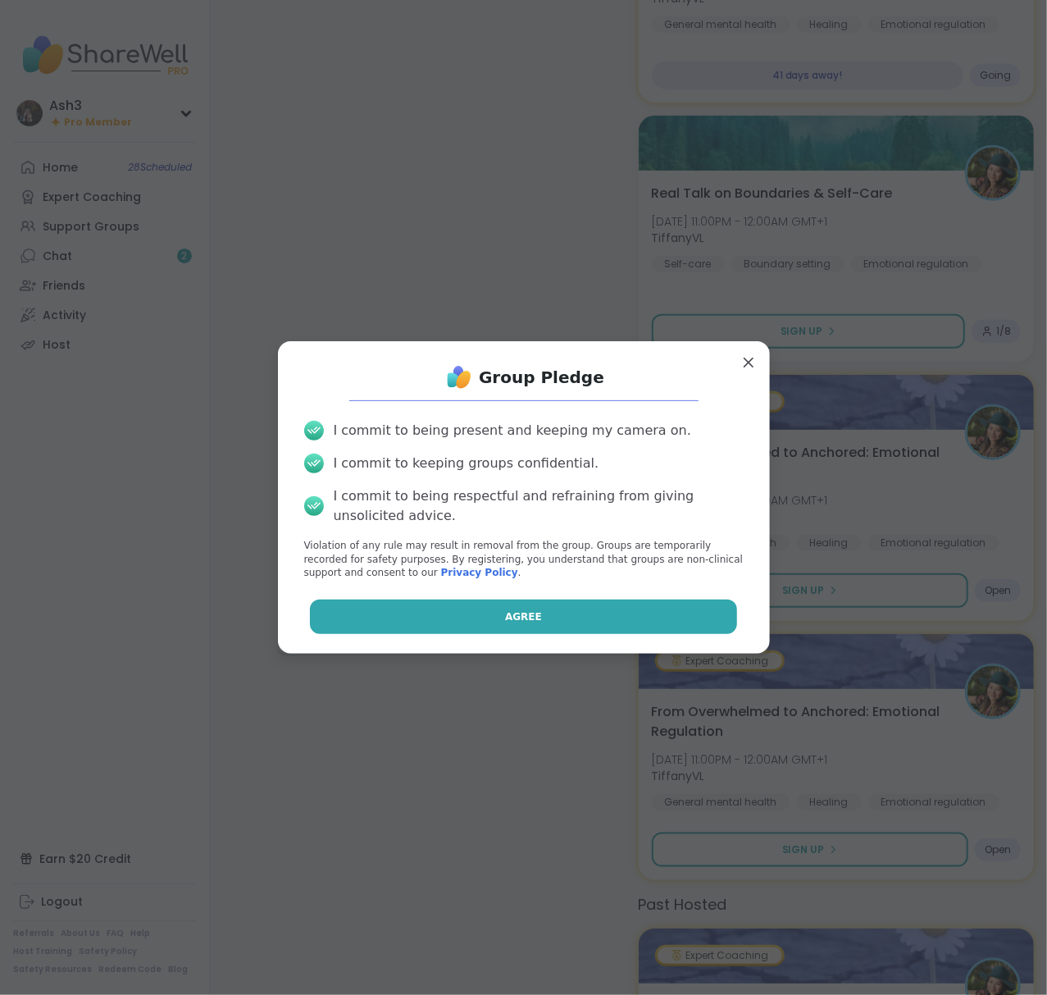
click at [508, 618] on span "Agree" at bounding box center [523, 616] width 37 height 15
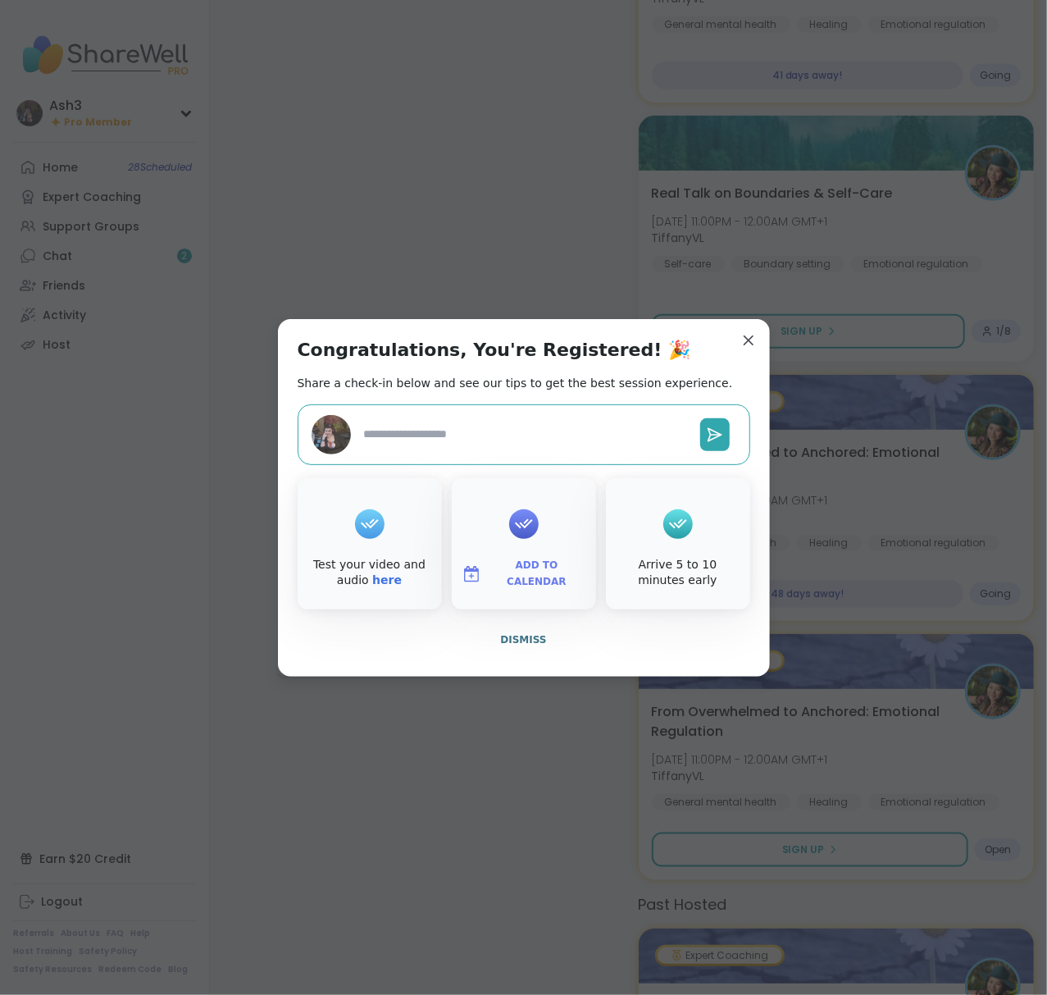
click at [516, 587] on button "Add to Calendar" at bounding box center [524, 574] width 138 height 34
click at [523, 431] on button "Google Calendar" at bounding box center [524, 425] width 125 height 36
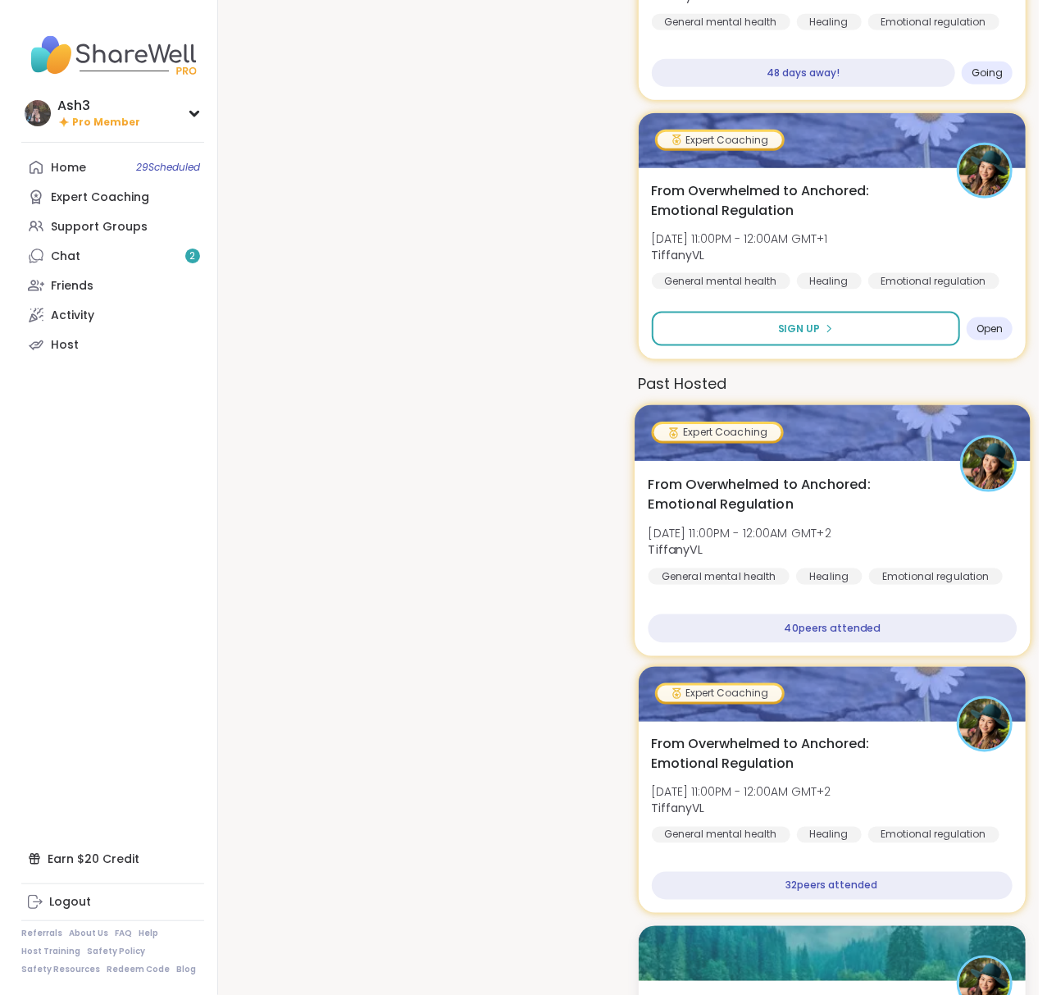
scroll to position [4046, 0]
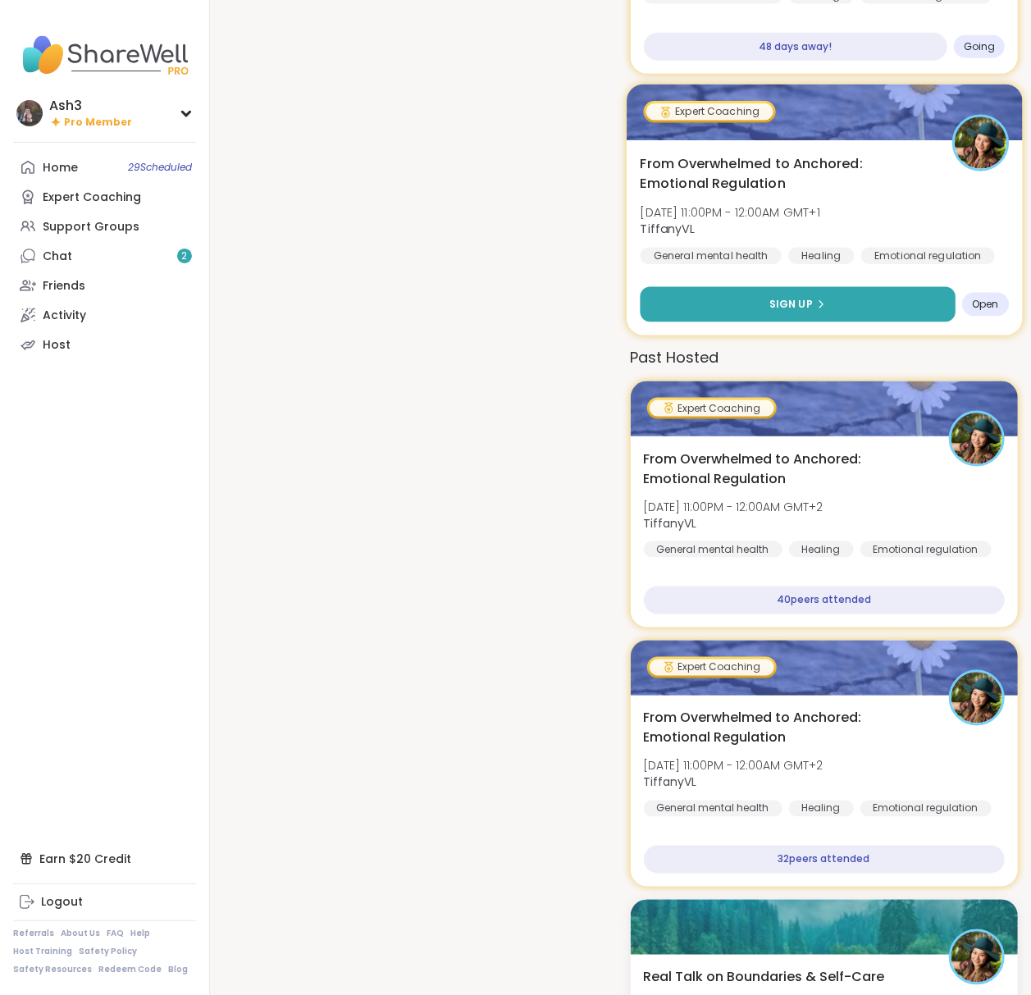
click at [772, 299] on span "Sign Up" at bounding box center [789, 304] width 43 height 15
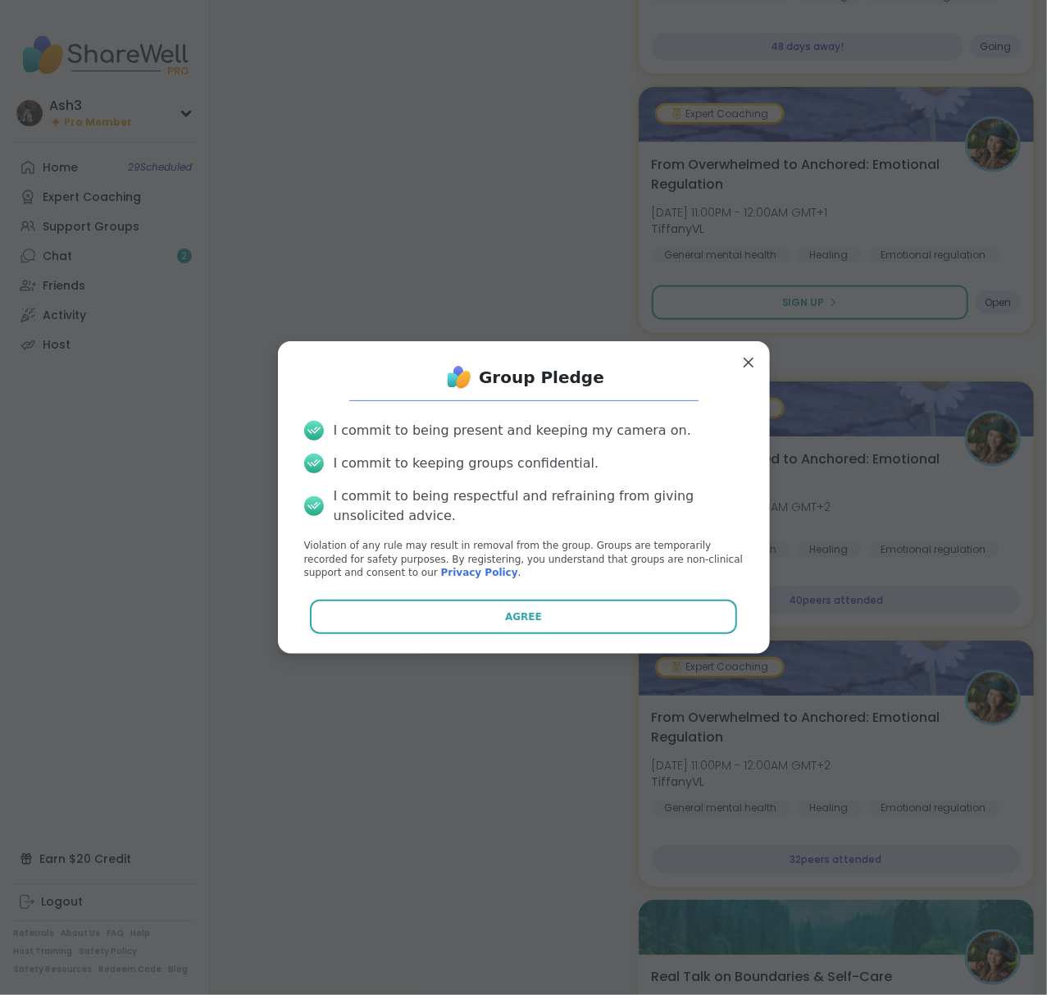
click at [482, 598] on div "Group Pledge I commit to being present and keeping my camera on. I commit to ke…" at bounding box center [524, 497] width 466 height 286
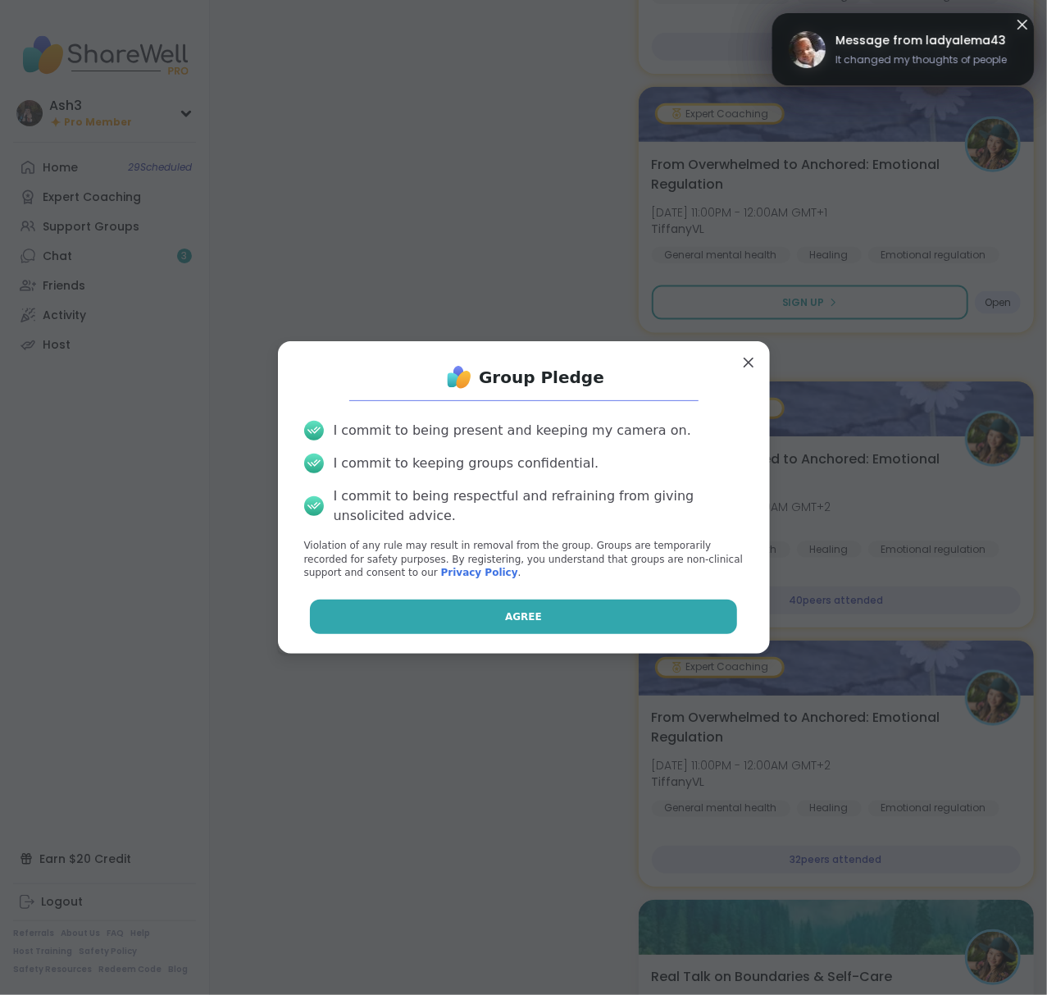
click at [493, 627] on button "Agree" at bounding box center [523, 617] width 427 height 34
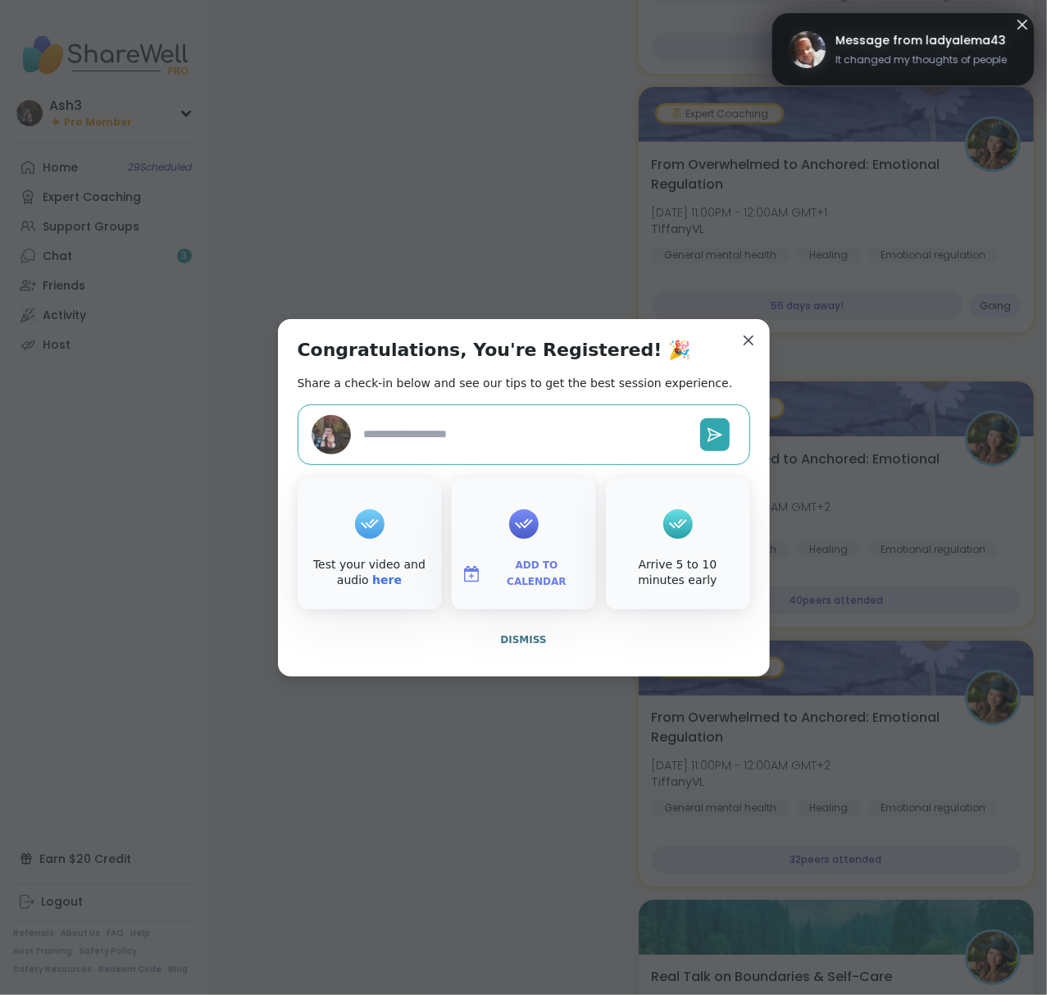
click at [503, 571] on span "Add to Calendar" at bounding box center [537, 574] width 98 height 32
type textarea "*"
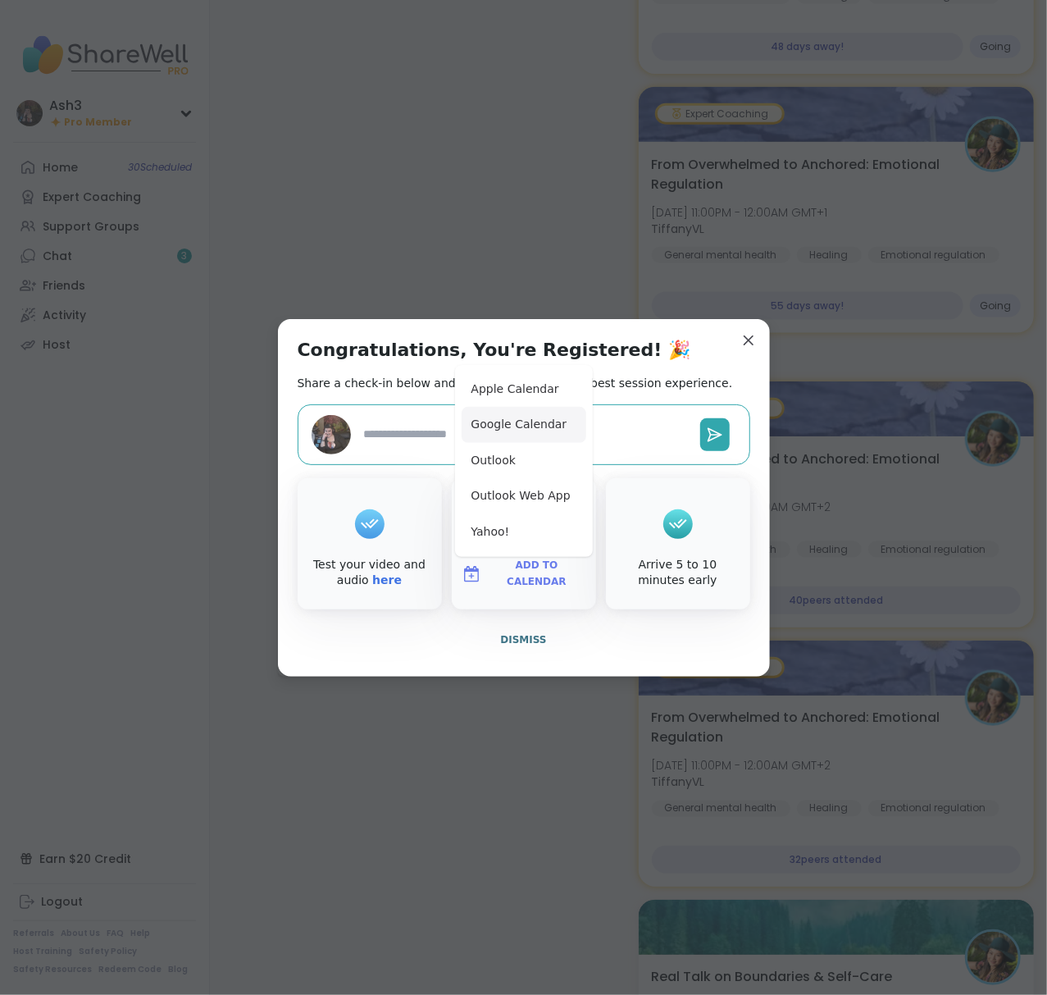
click at [543, 421] on button "Google Calendar" at bounding box center [524, 425] width 125 height 36
